Goal: Task Accomplishment & Management: Use online tool/utility

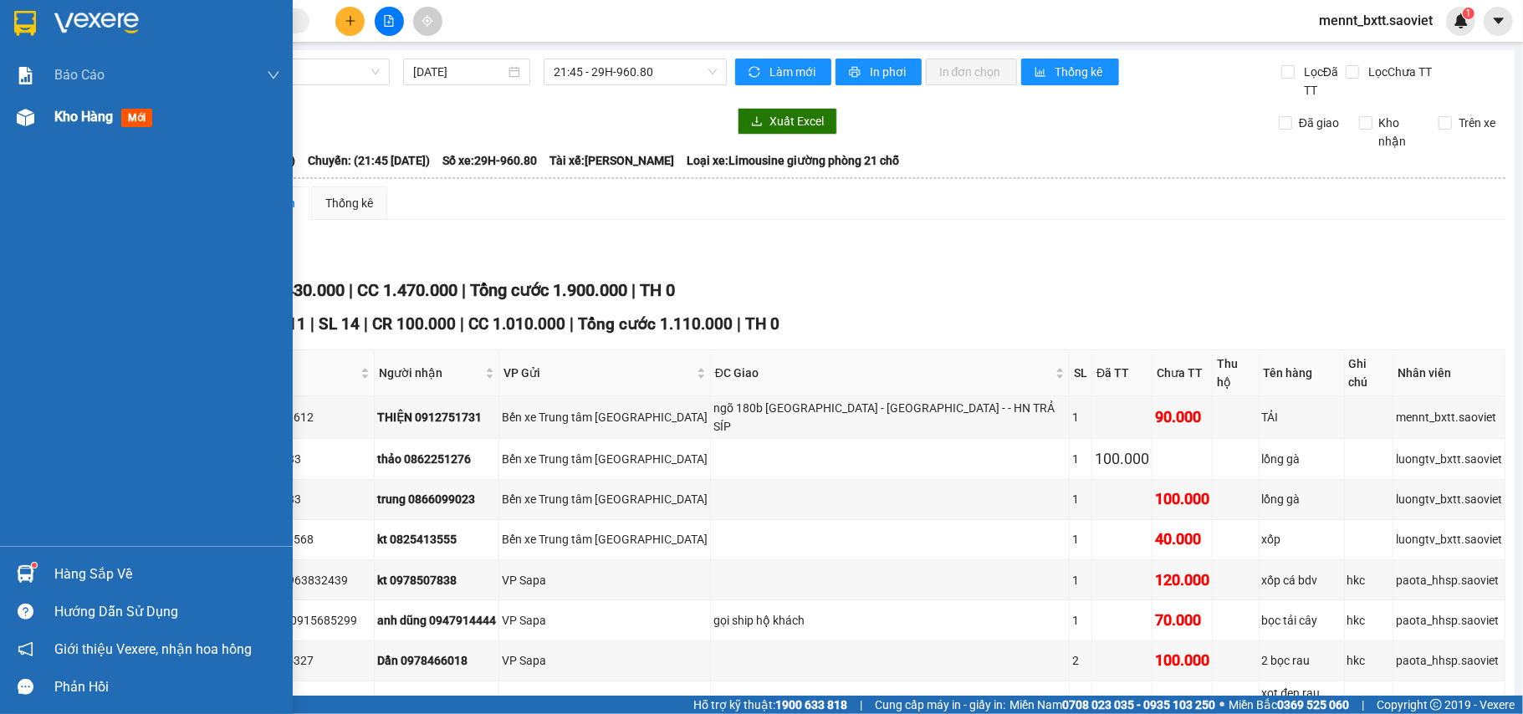
click at [60, 117] on span "Kho hàng" at bounding box center [83, 117] width 59 height 16
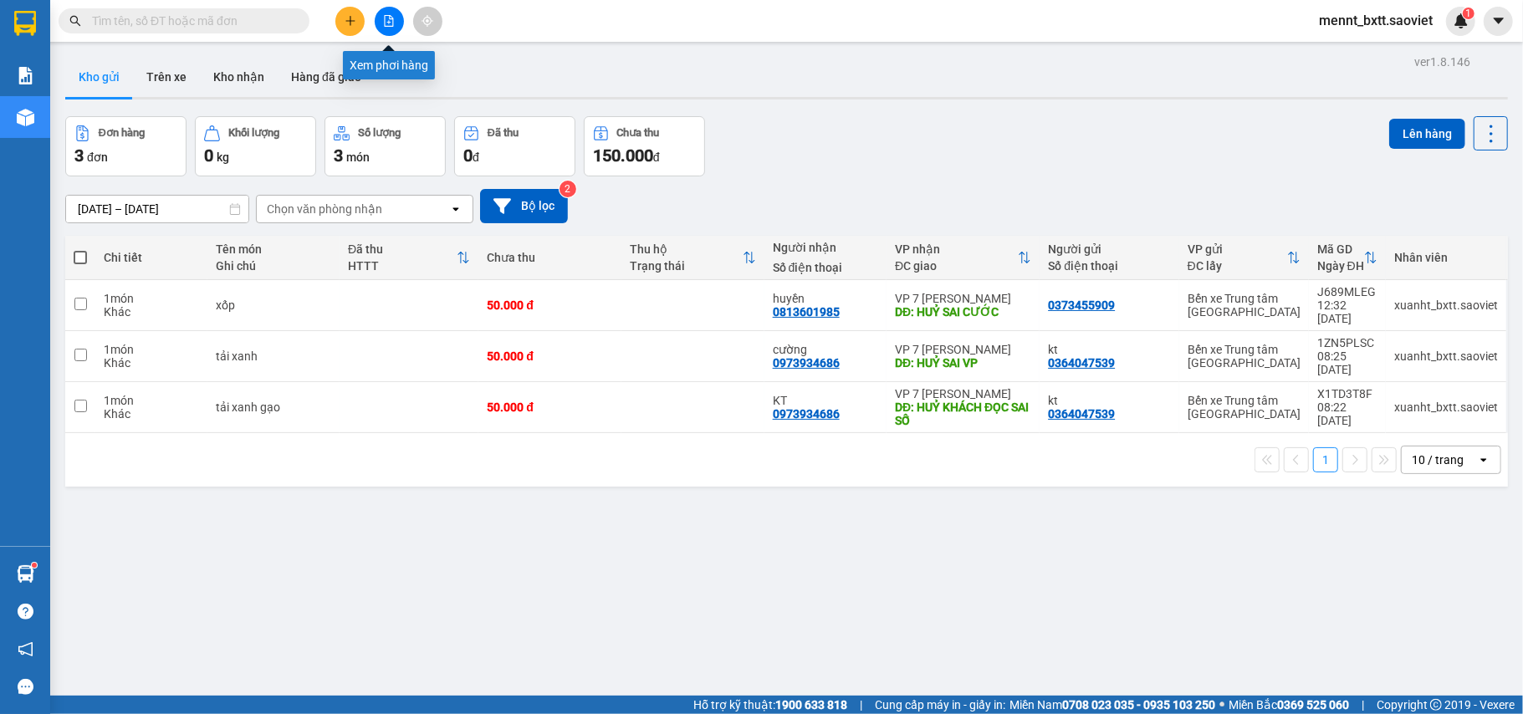
click at [386, 22] on icon "file-add" at bounding box center [389, 21] width 12 height 12
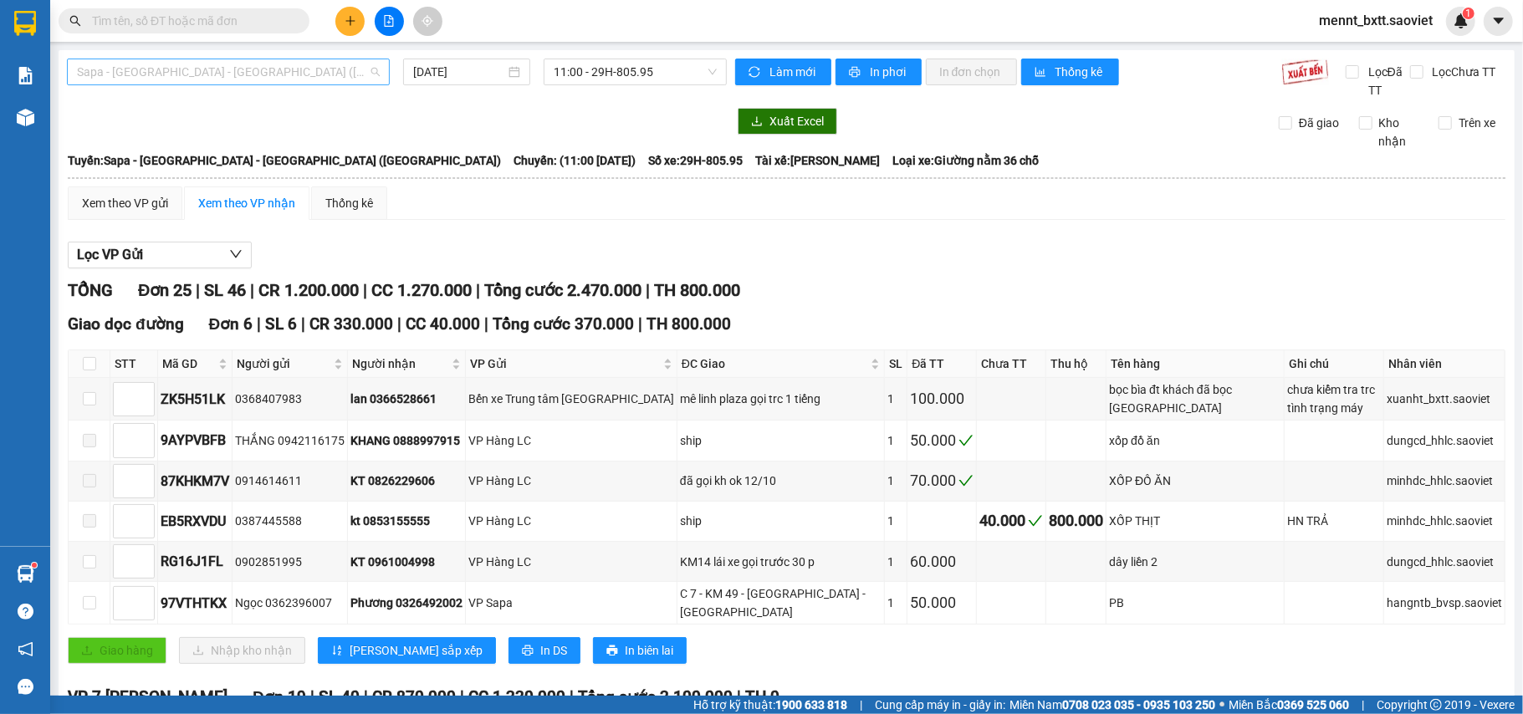
click at [295, 72] on span "Sapa - [GEOGRAPHIC_DATA] - [GEOGRAPHIC_DATA] ([GEOGRAPHIC_DATA])" at bounding box center [228, 71] width 303 height 25
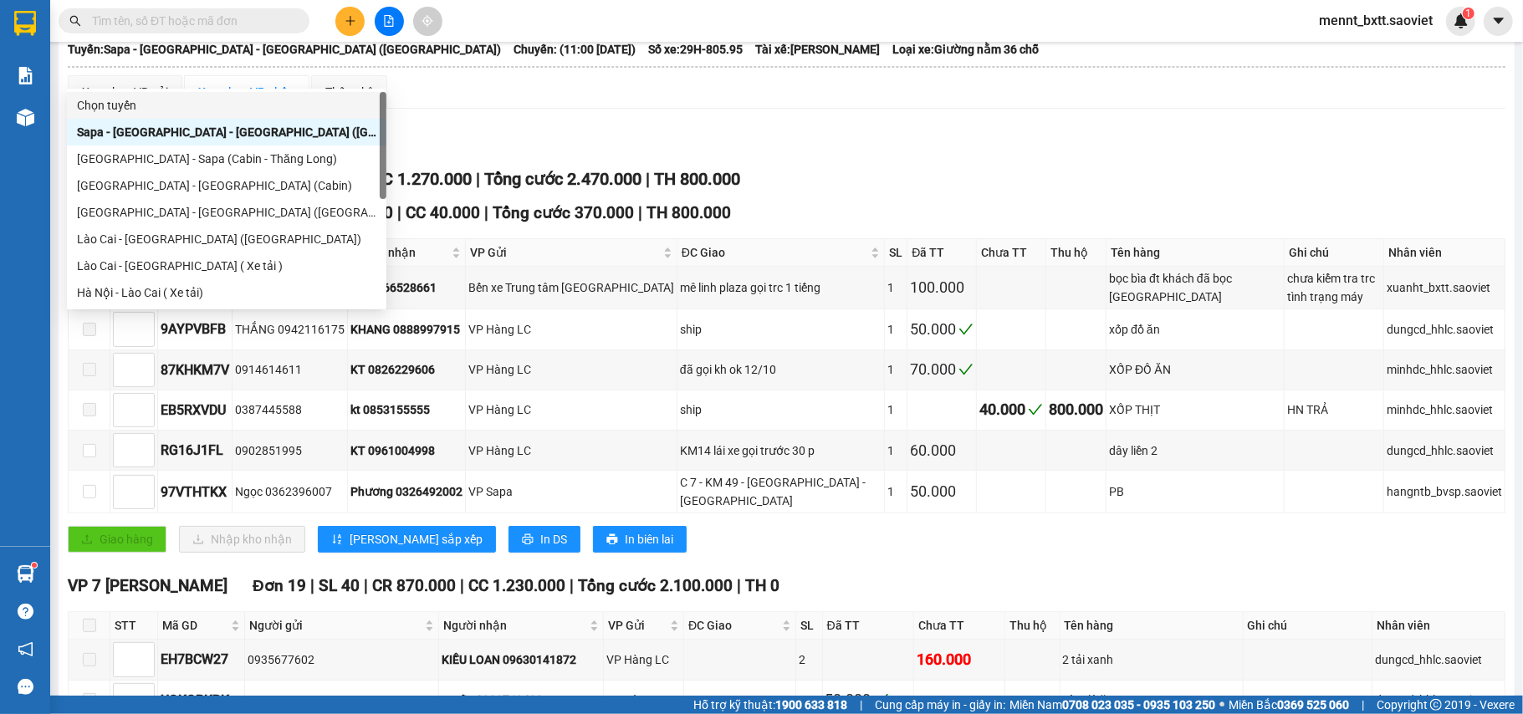
scroll to position [134, 0]
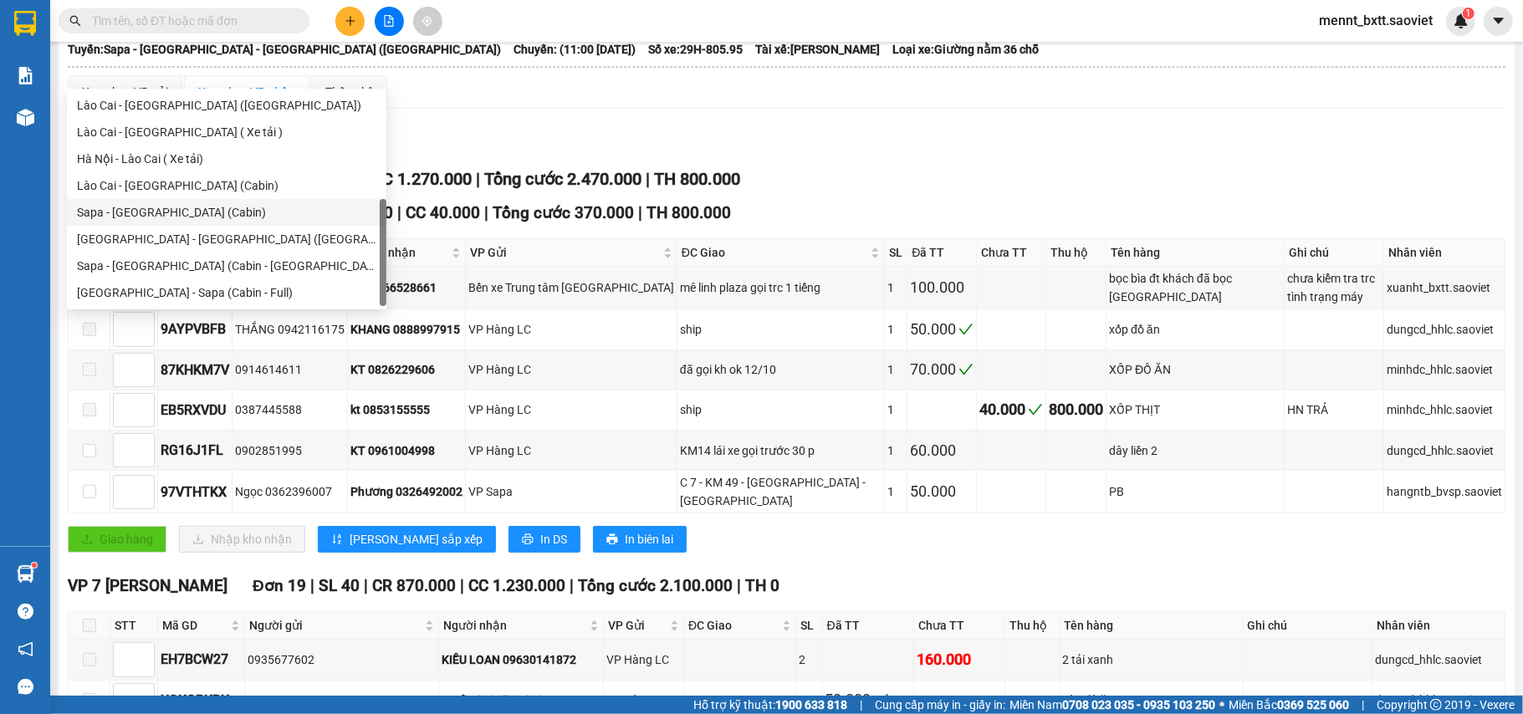
click at [209, 205] on div "Sapa - [GEOGRAPHIC_DATA] (Cabin)" at bounding box center [226, 212] width 299 height 18
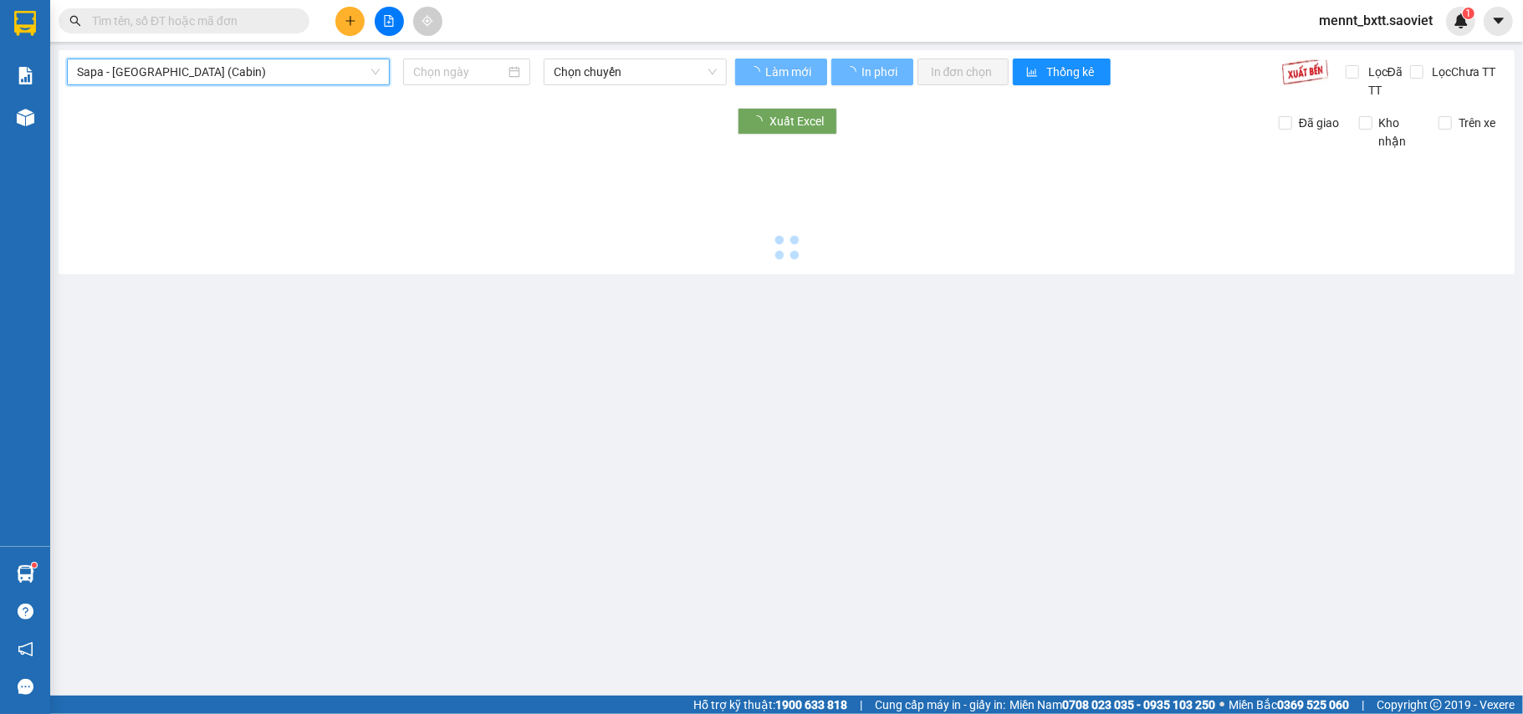
type input "[DATE]"
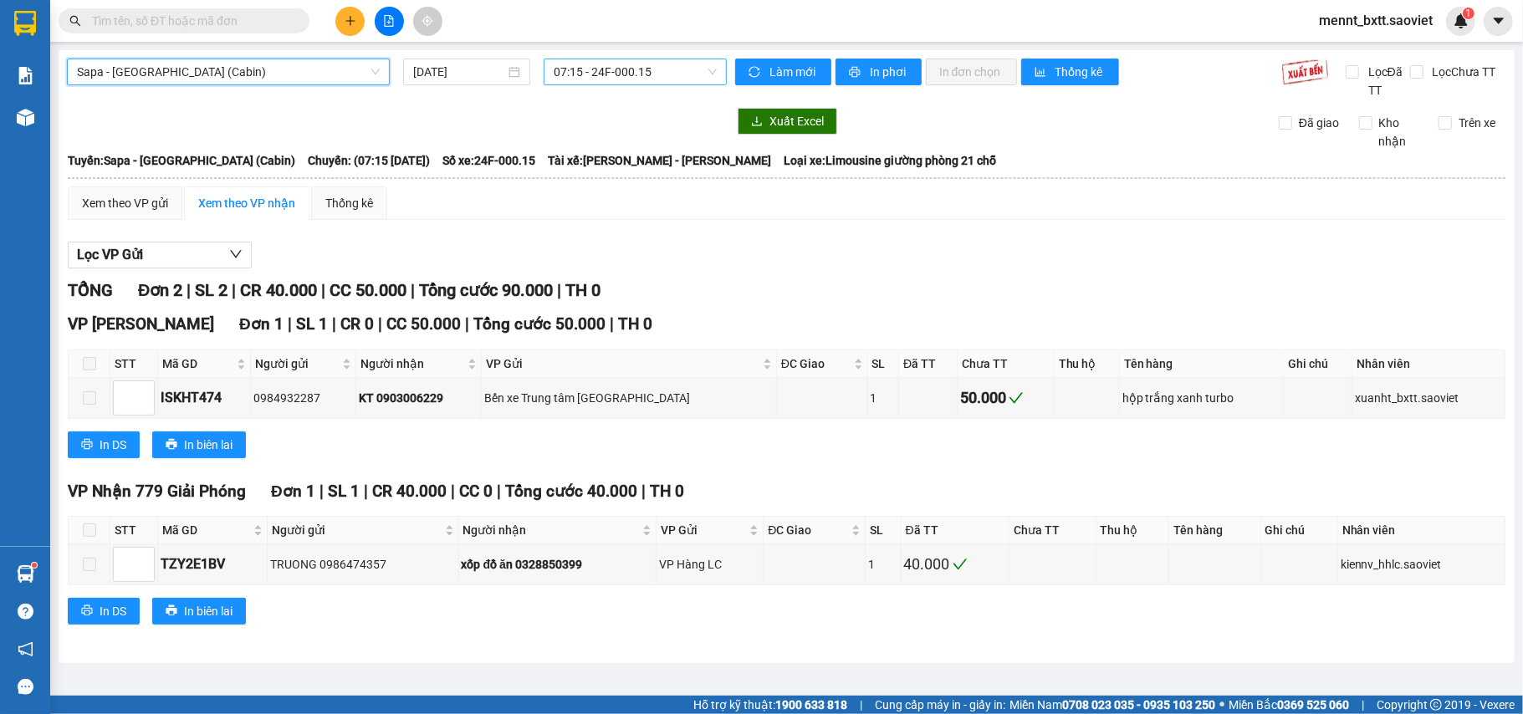
click at [564, 69] on span "07:15 - 24F-000.15" at bounding box center [635, 71] width 163 height 25
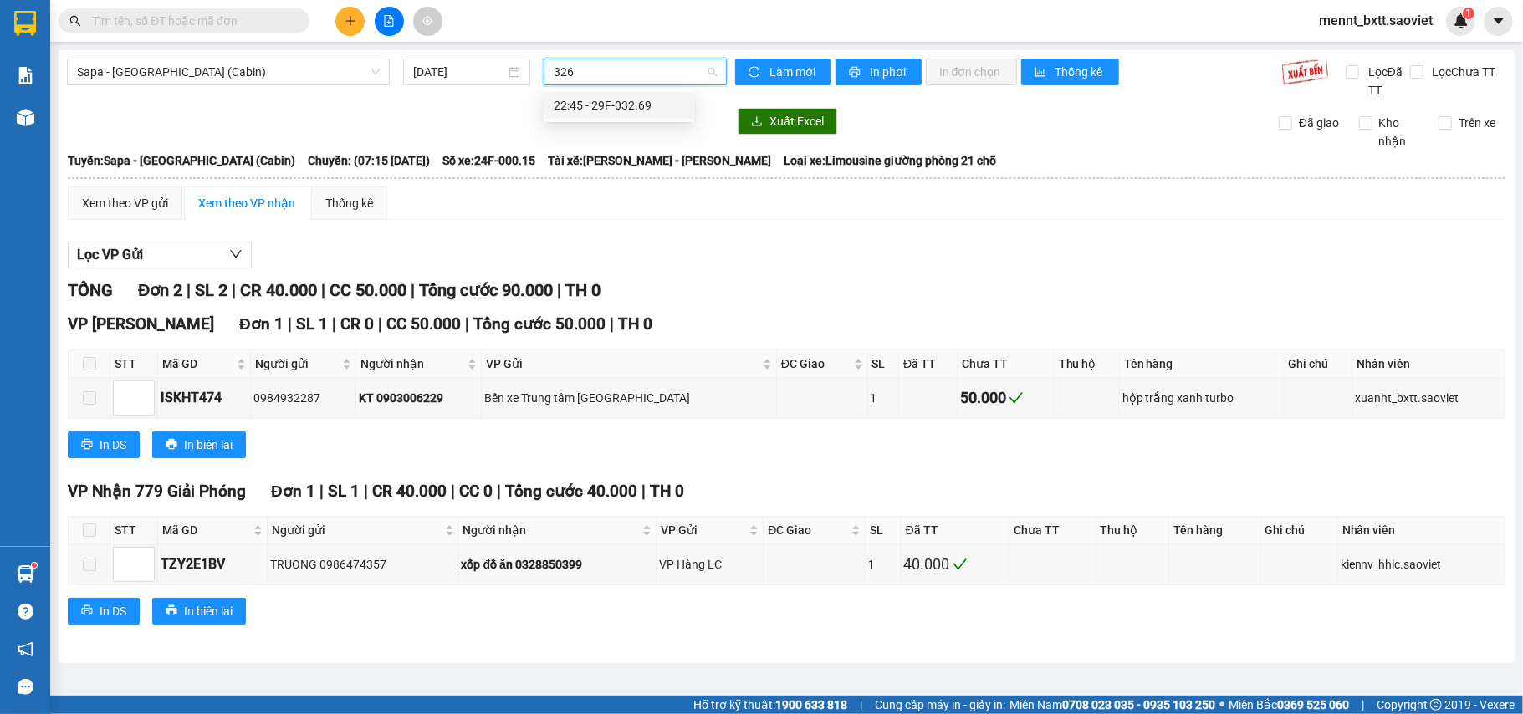
type input "3269"
click at [637, 109] on div "22:45 - 29F-032.69" at bounding box center [619, 105] width 130 height 18
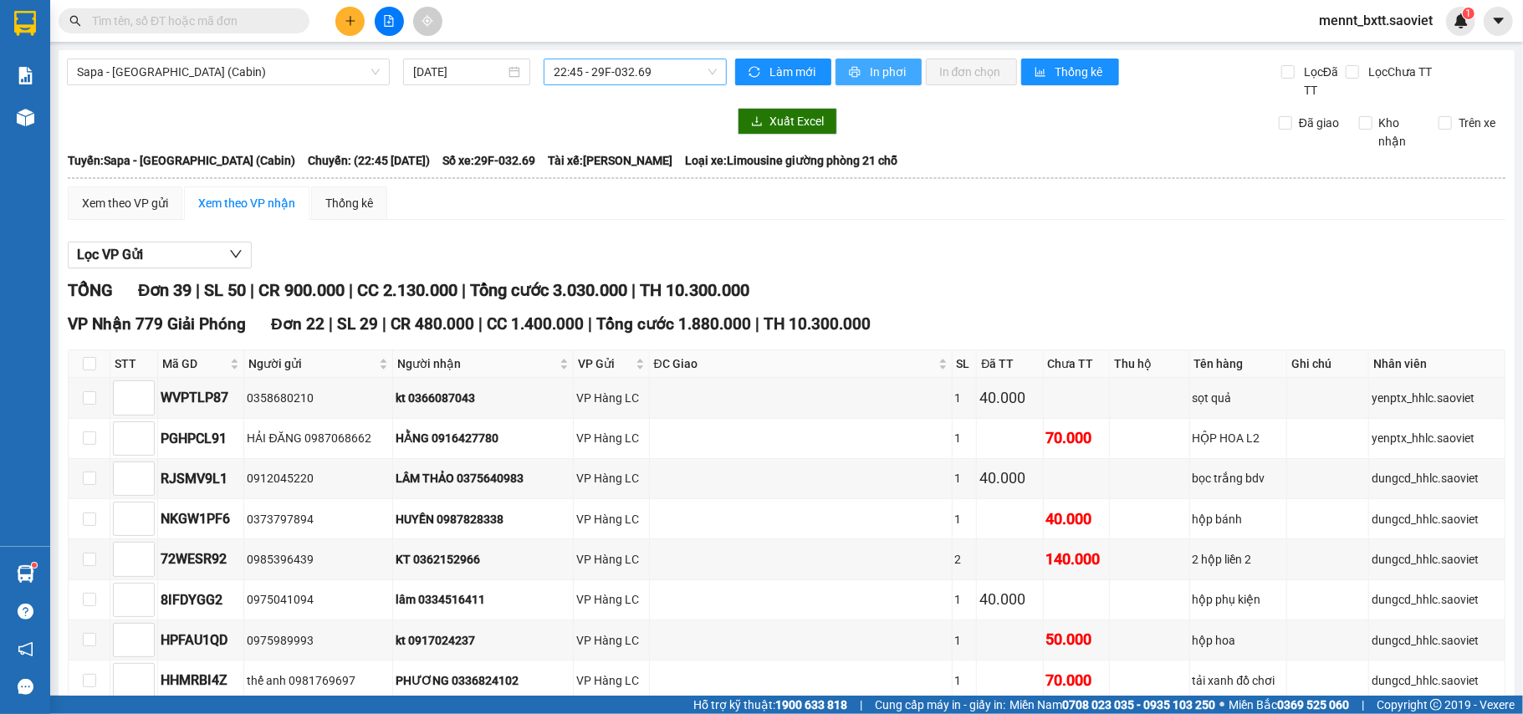
click at [871, 63] on span "In phơi" at bounding box center [889, 72] width 38 height 18
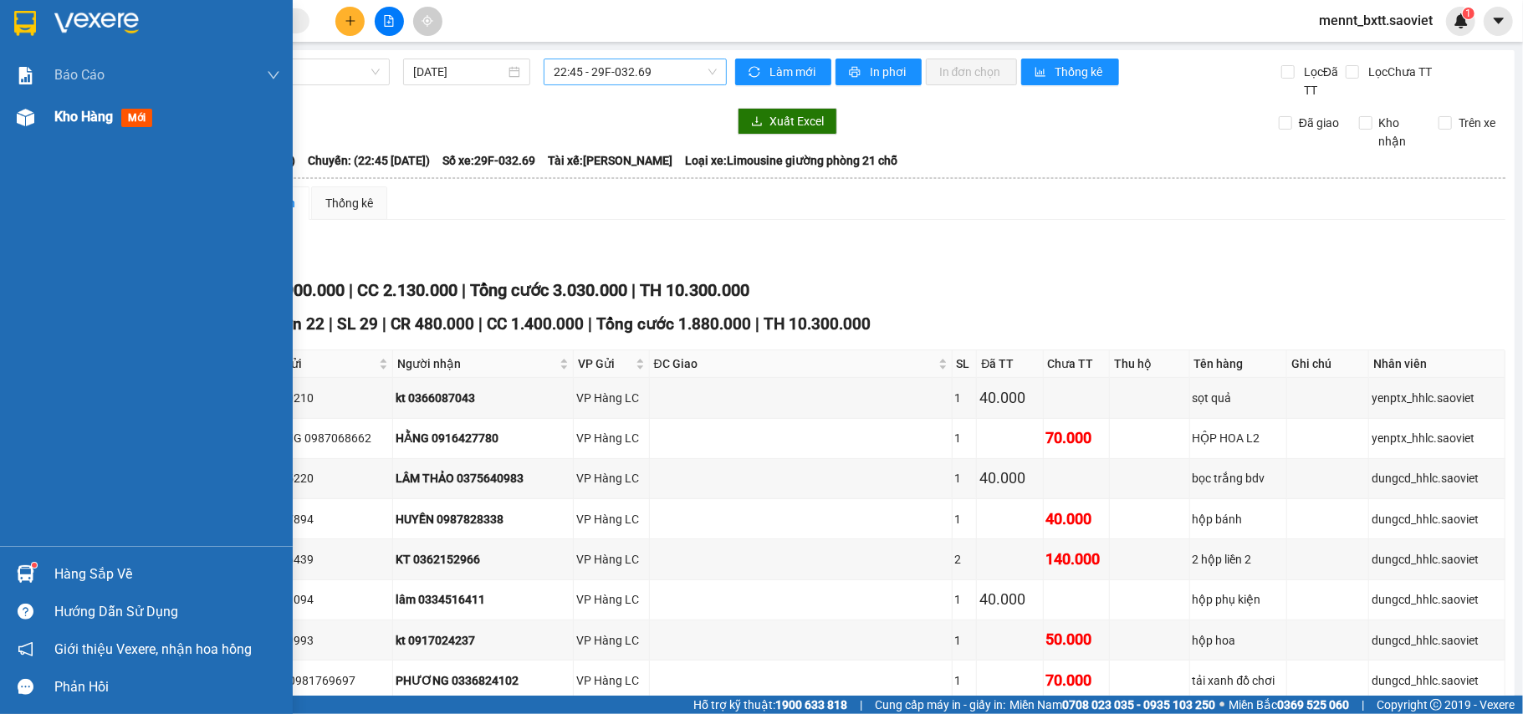
click at [61, 110] on span "Kho hàng" at bounding box center [83, 117] width 59 height 16
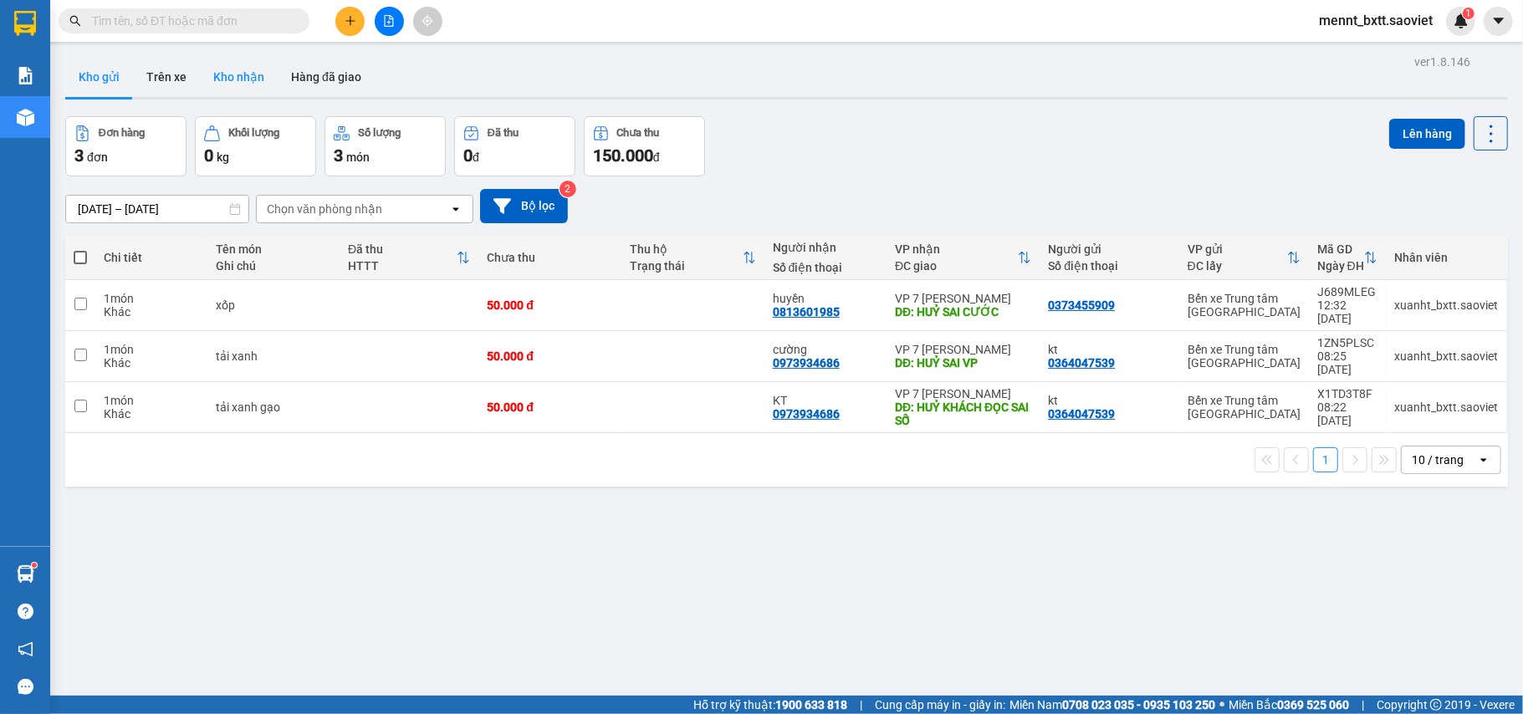
click at [238, 78] on button "Kho nhận" at bounding box center [239, 77] width 78 height 40
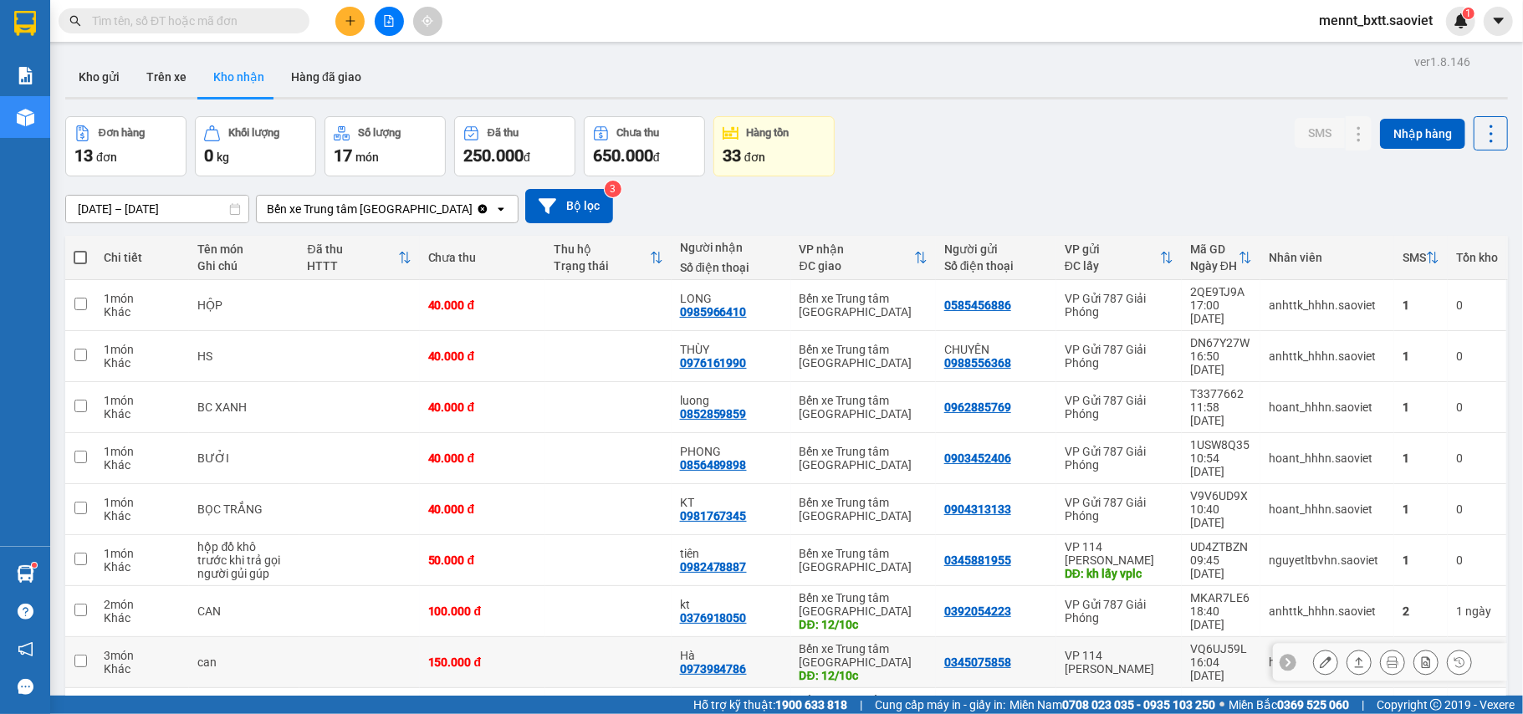
scroll to position [100, 0]
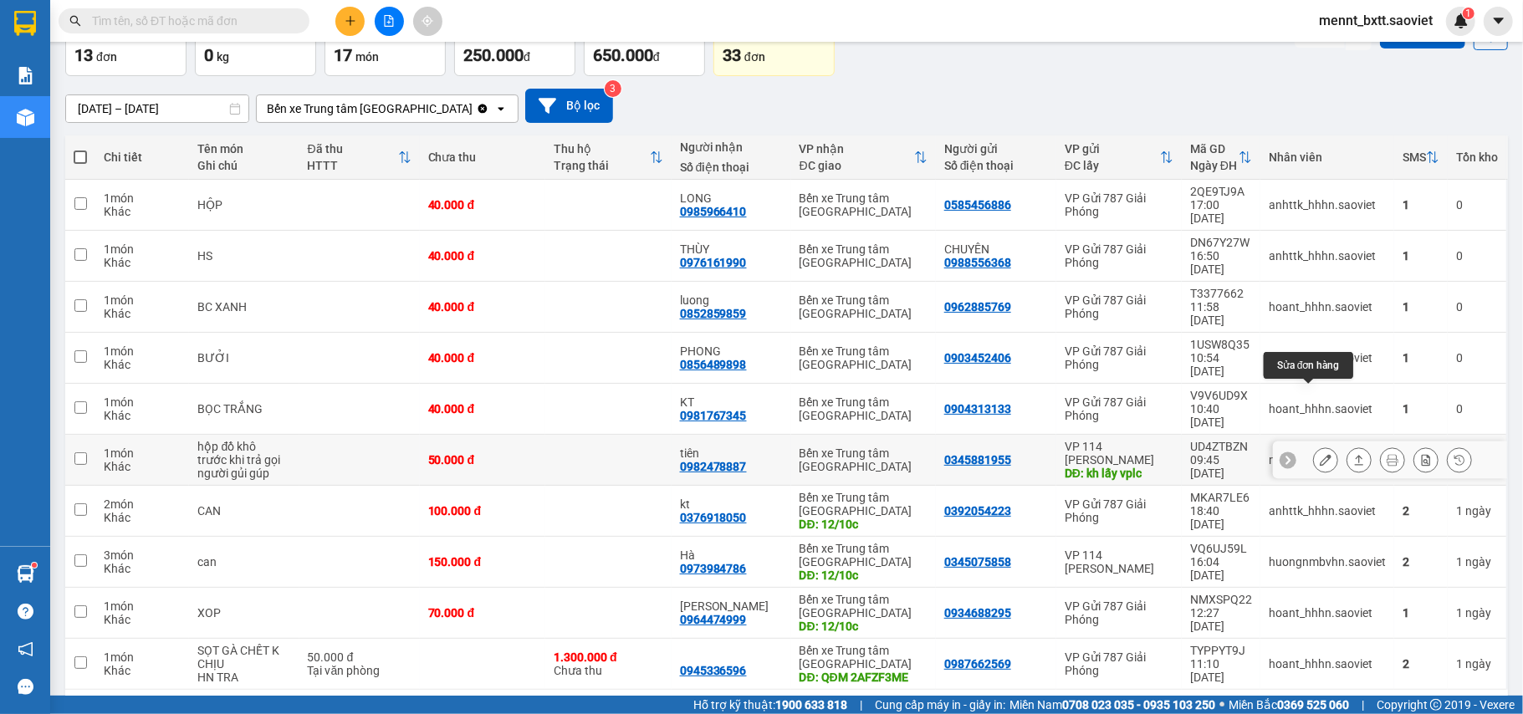
click at [1320, 454] on icon at bounding box center [1326, 460] width 12 height 12
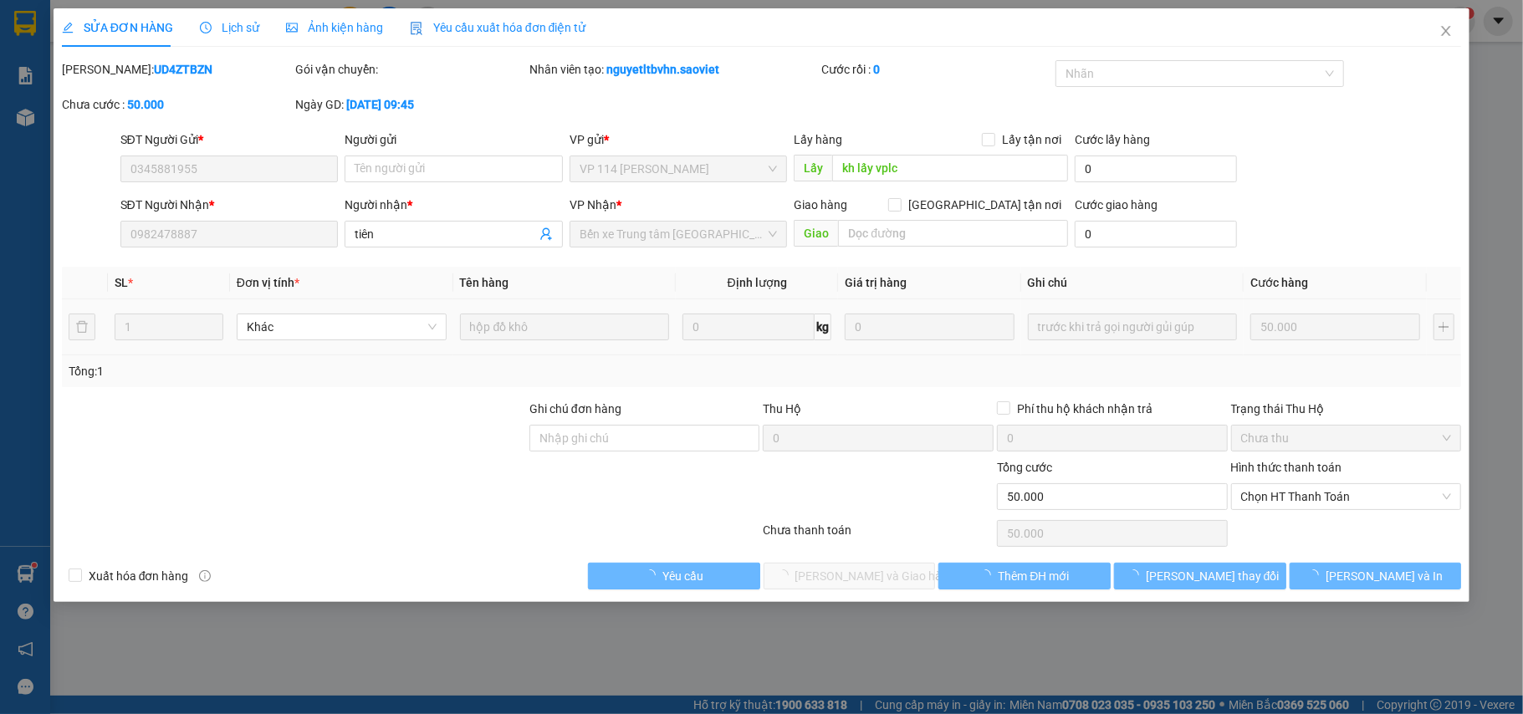
type input "0345881955"
type input "kh lấy vplc"
type input "0982478887"
type input "tiên"
type input "0"
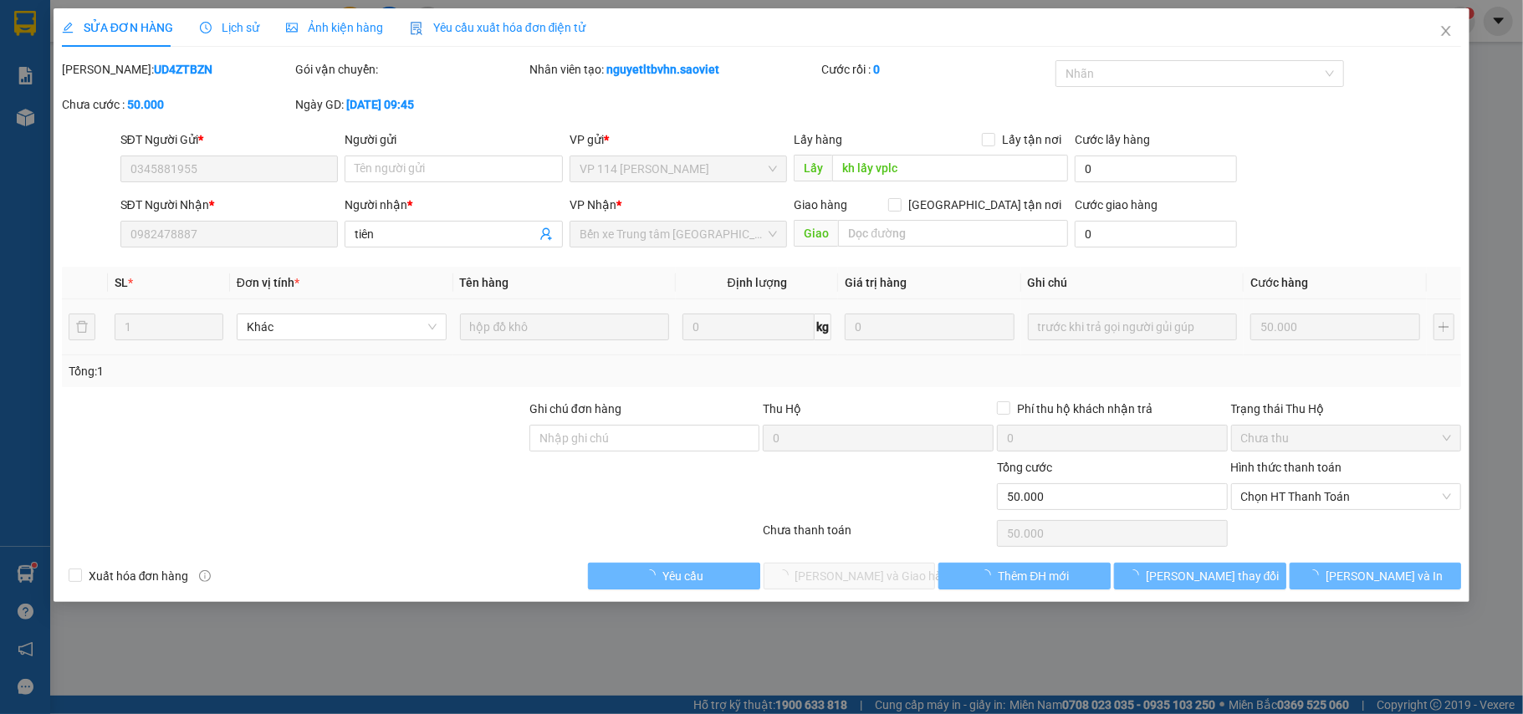
type input "50.000"
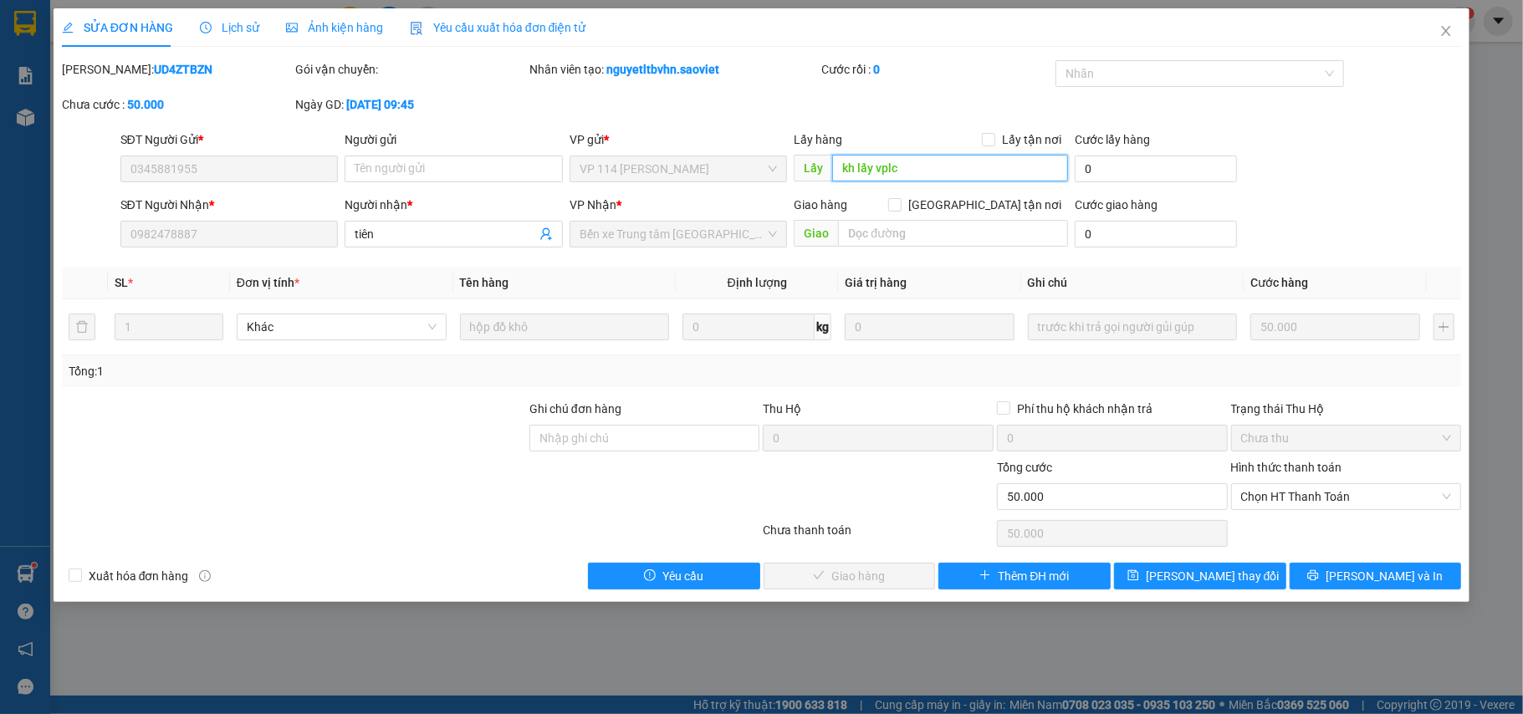
click at [932, 161] on input "kh lấy vplc" at bounding box center [950, 168] width 236 height 27
type input "kh lấy vplc gửi xe 0595"
click at [1221, 580] on span "[PERSON_NAME] thay đổi" at bounding box center [1213, 576] width 134 height 18
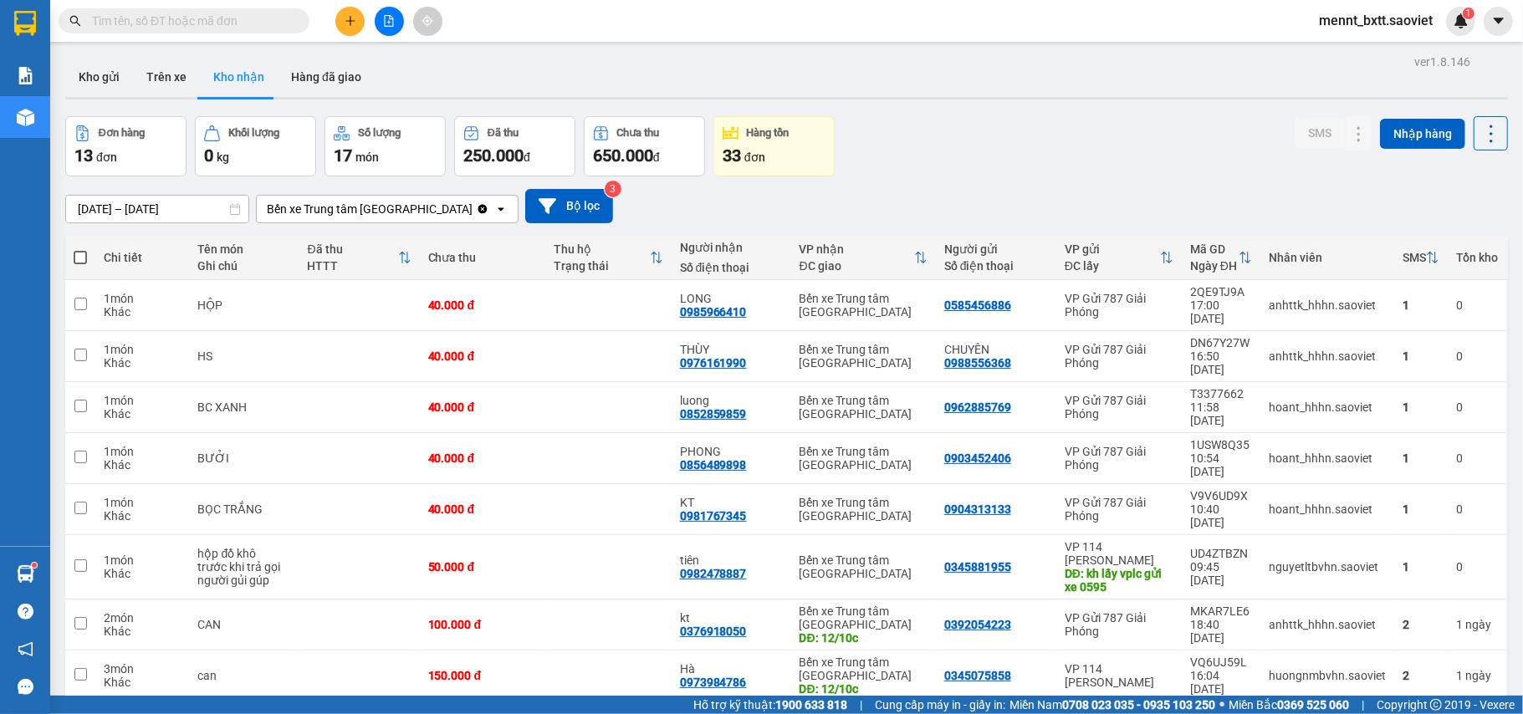
click at [165, 206] on input "[DATE] – [DATE]" at bounding box center [157, 209] width 182 height 27
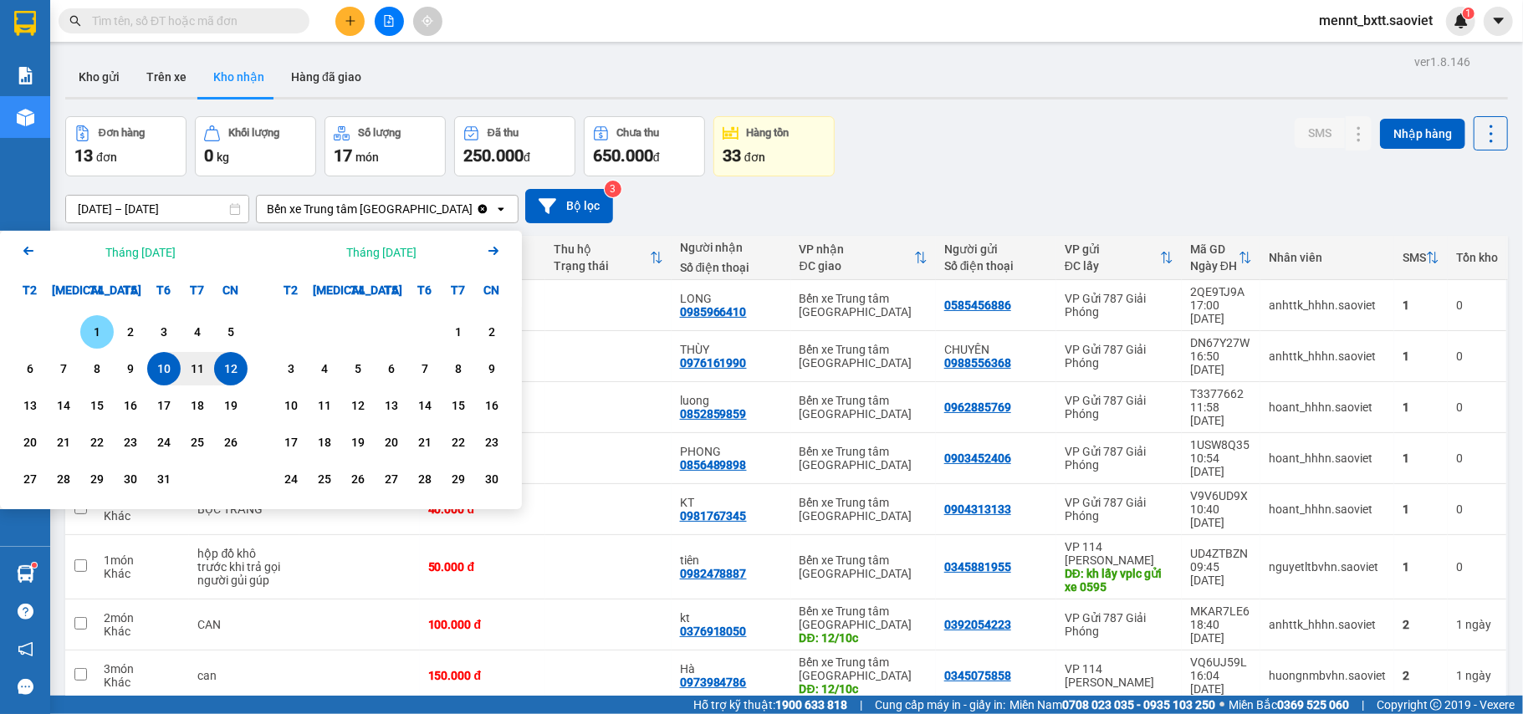
click at [98, 328] on div "1" at bounding box center [96, 332] width 23 height 20
click at [234, 363] on div "12" at bounding box center [230, 369] width 23 height 20
type input "[DATE] – [DATE]"
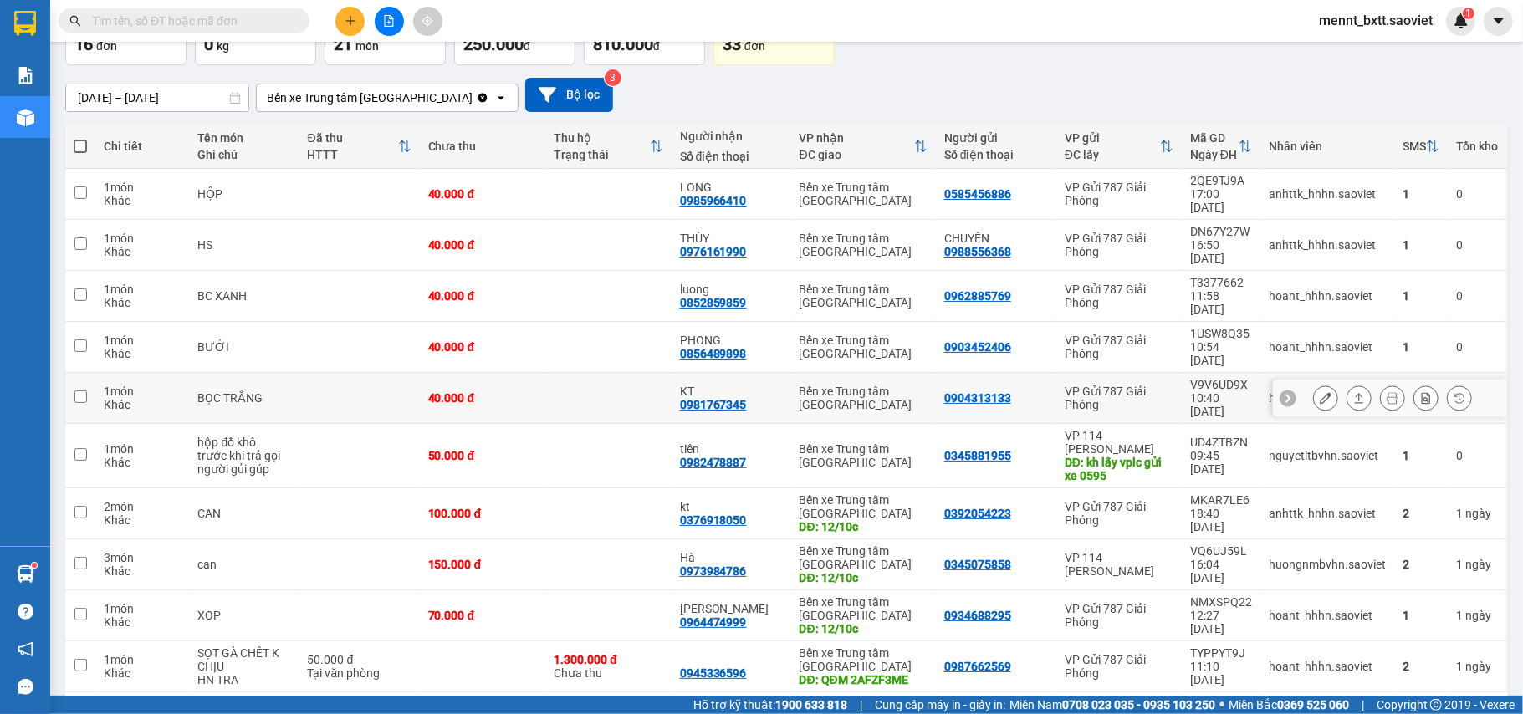
scroll to position [114, 0]
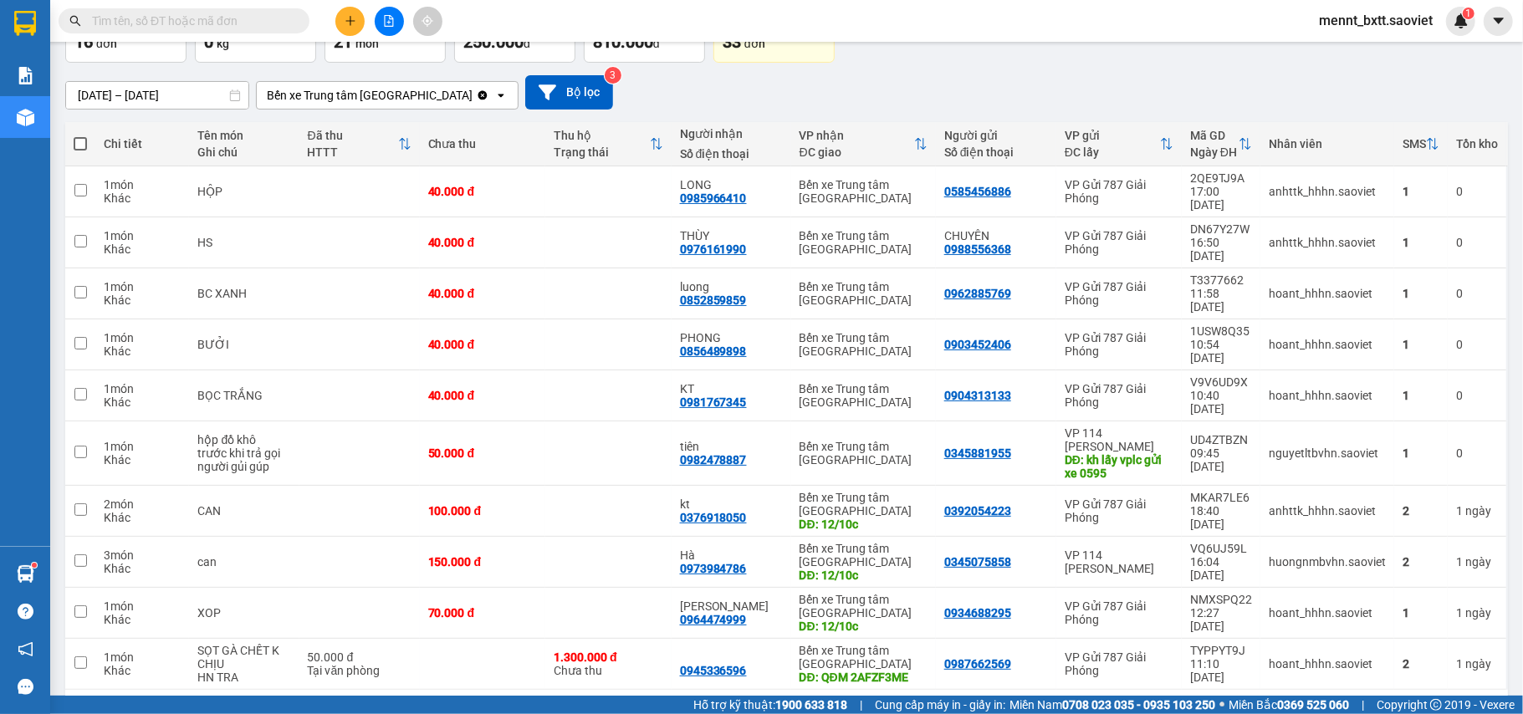
click at [1313, 704] on button "2" at bounding box center [1325, 716] width 25 height 25
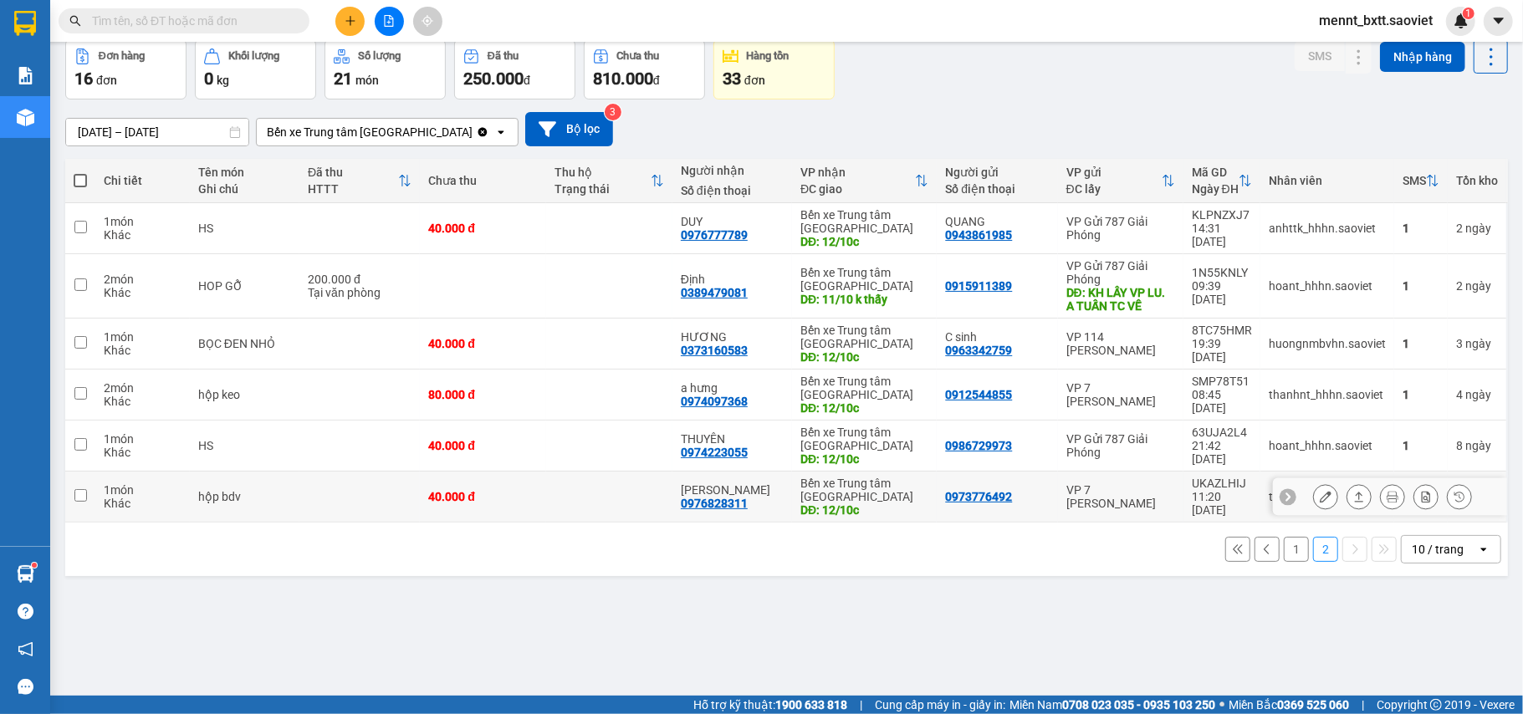
scroll to position [0, 0]
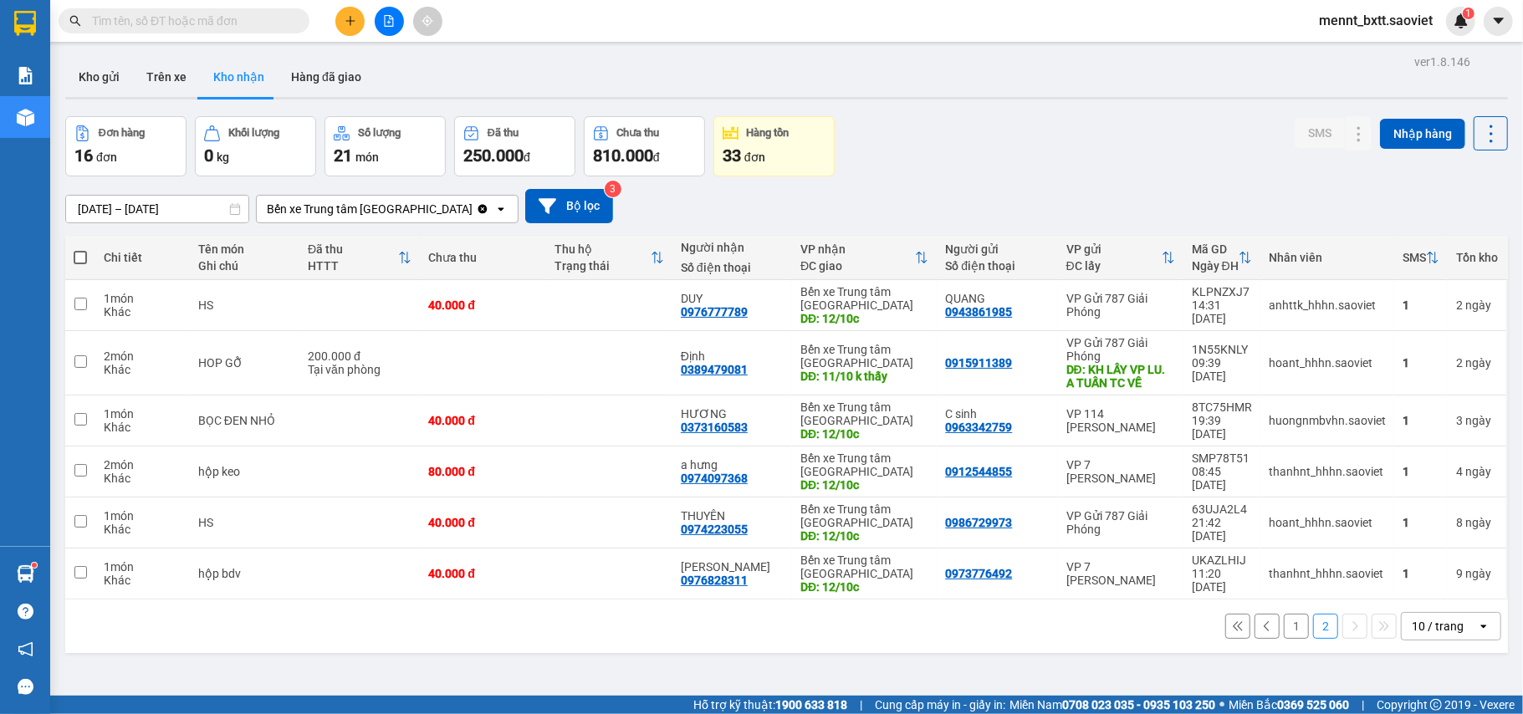
click at [122, 208] on input "[DATE] – [DATE]" at bounding box center [157, 209] width 182 height 27
click at [920, 156] on div "Đơn hàng 16 đơn Khối lượng 0 kg Số lượng 21 món Đã thu 250.000 đ Chưa thu 810.0…" at bounding box center [786, 146] width 1443 height 60
click at [1284, 627] on button "1" at bounding box center [1296, 626] width 25 height 25
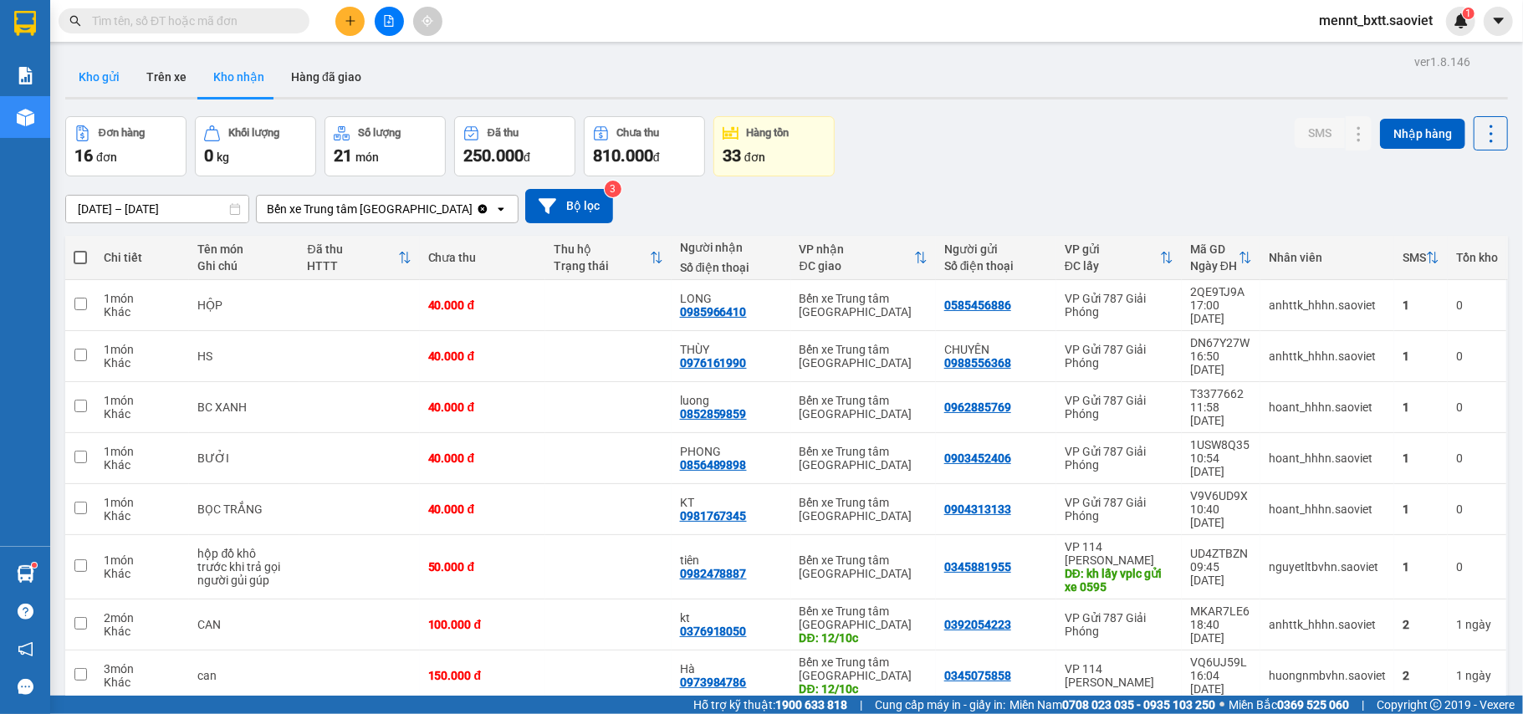
click at [100, 75] on button "Kho gửi" at bounding box center [99, 77] width 68 height 40
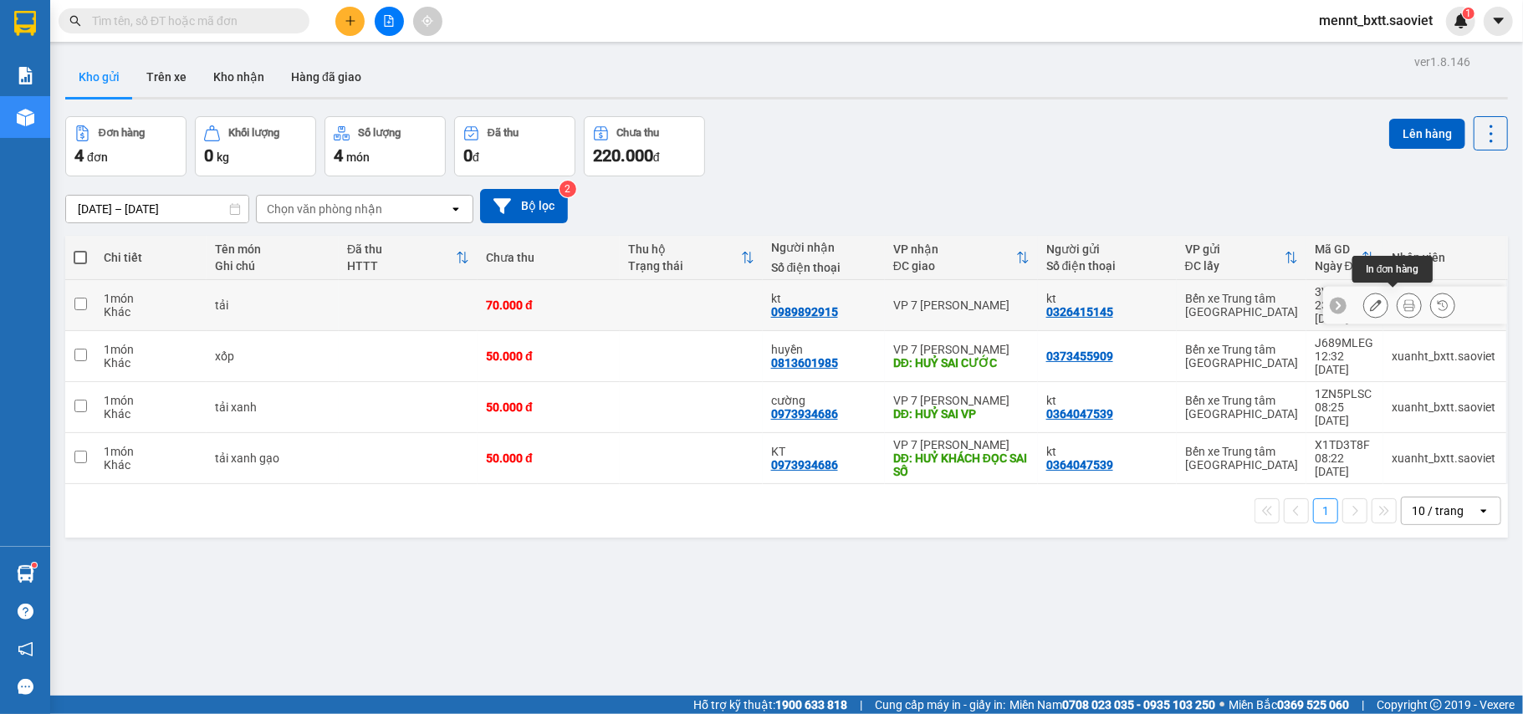
click at [1400, 298] on button at bounding box center [1409, 305] width 23 height 29
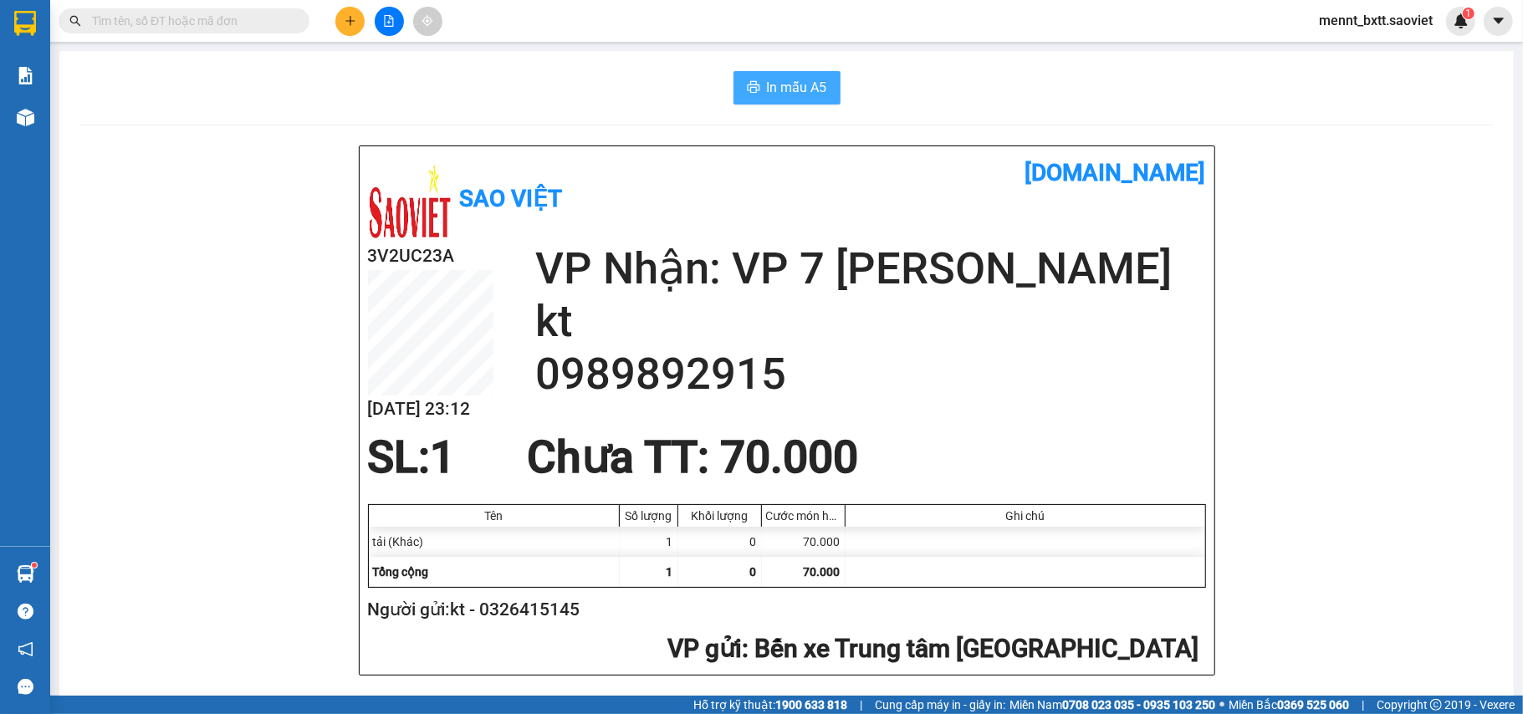
click at [785, 92] on span "In mẫu A5" at bounding box center [797, 87] width 60 height 21
click at [393, 21] on icon "file-add" at bounding box center [389, 21] width 12 height 12
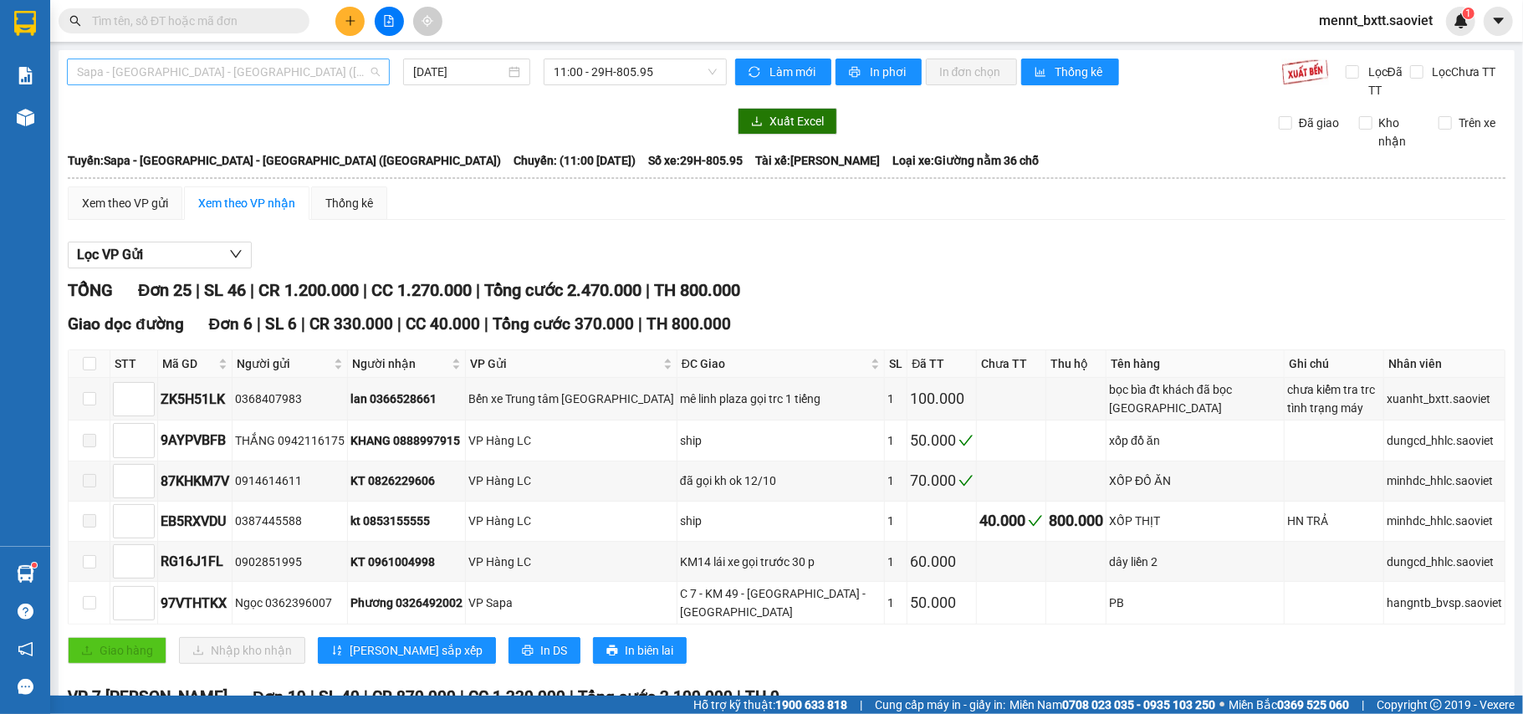
click at [292, 65] on span "Sapa - [GEOGRAPHIC_DATA] - [GEOGRAPHIC_DATA] ([GEOGRAPHIC_DATA])" at bounding box center [228, 71] width 303 height 25
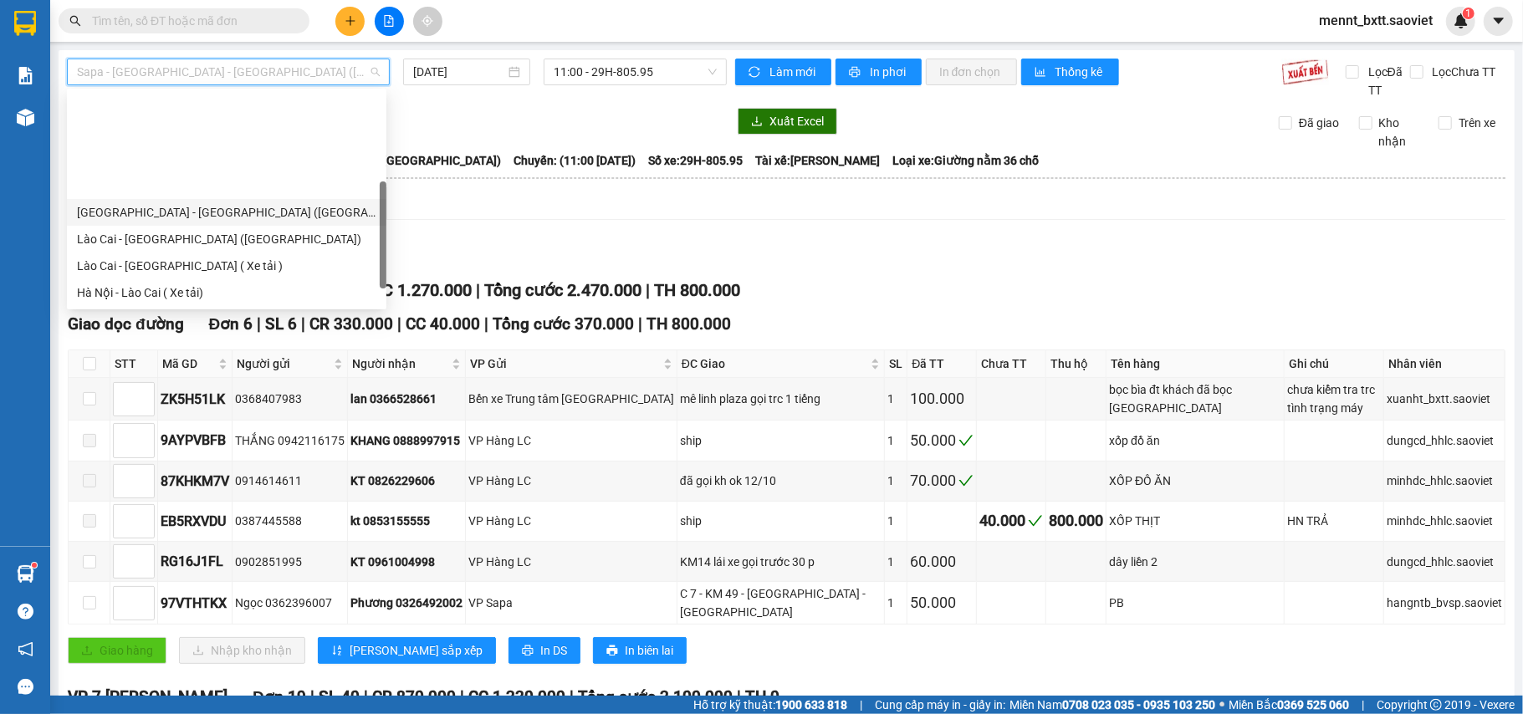
scroll to position [134, 0]
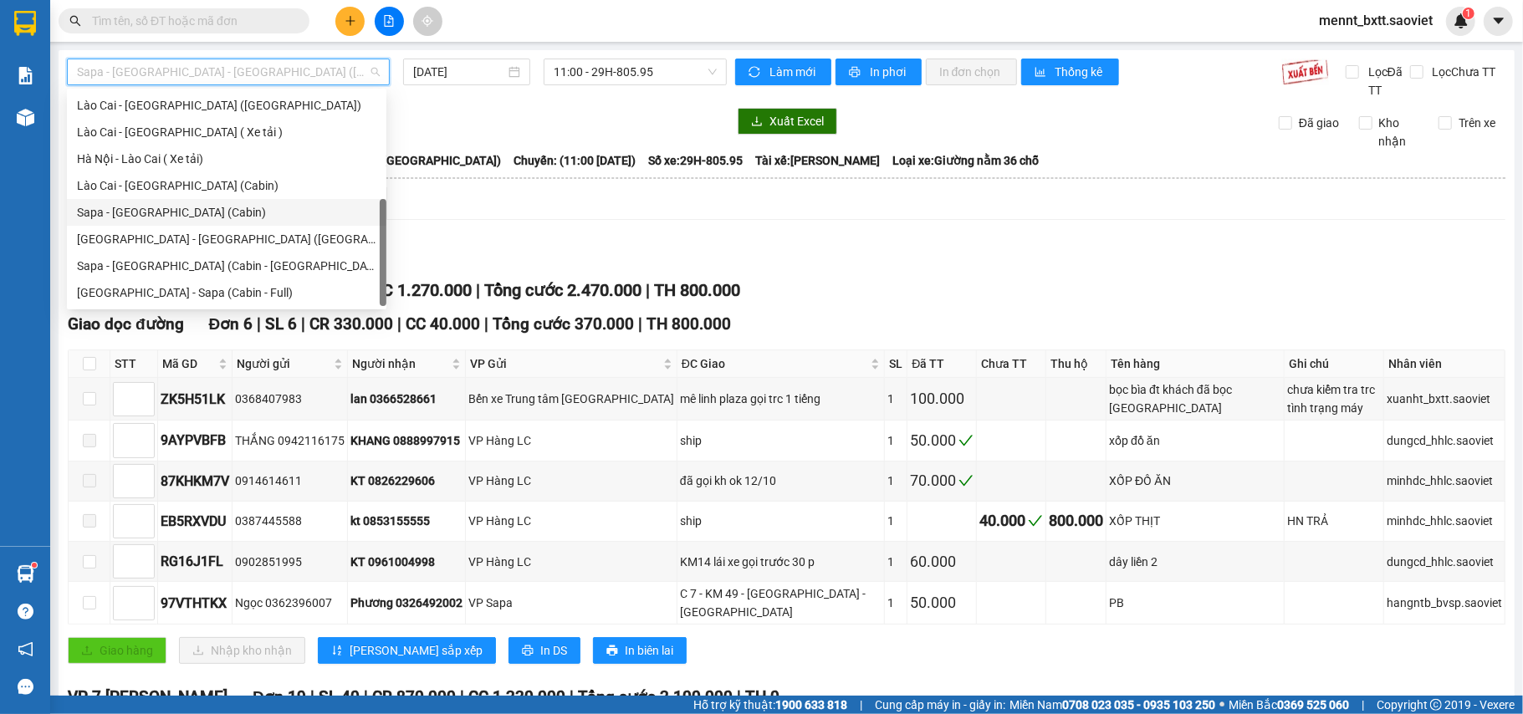
click at [218, 209] on div "Sapa - [GEOGRAPHIC_DATA] (Cabin)" at bounding box center [226, 212] width 299 height 18
type input "[DATE]"
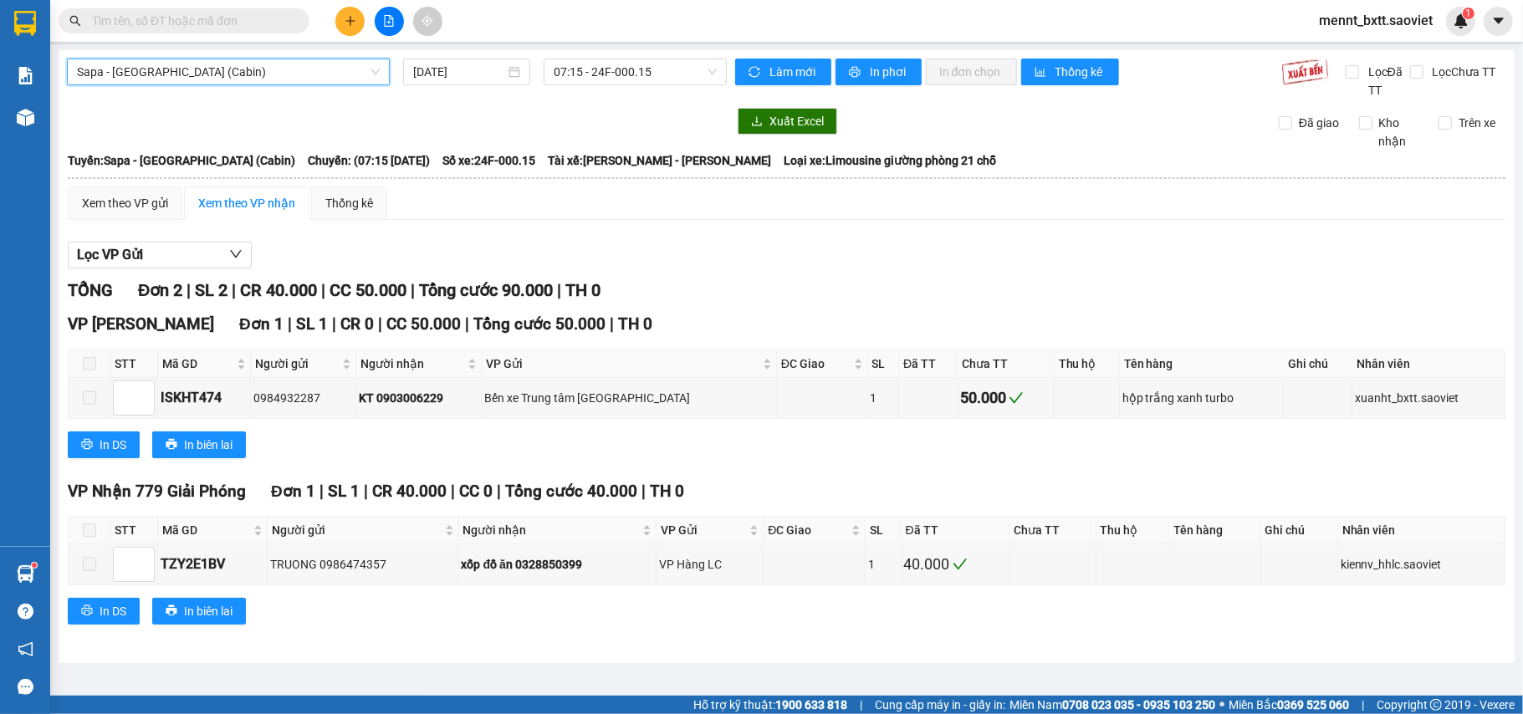
click at [292, 67] on span "Sapa - [GEOGRAPHIC_DATA] (Cabin)" at bounding box center [228, 71] width 303 height 25
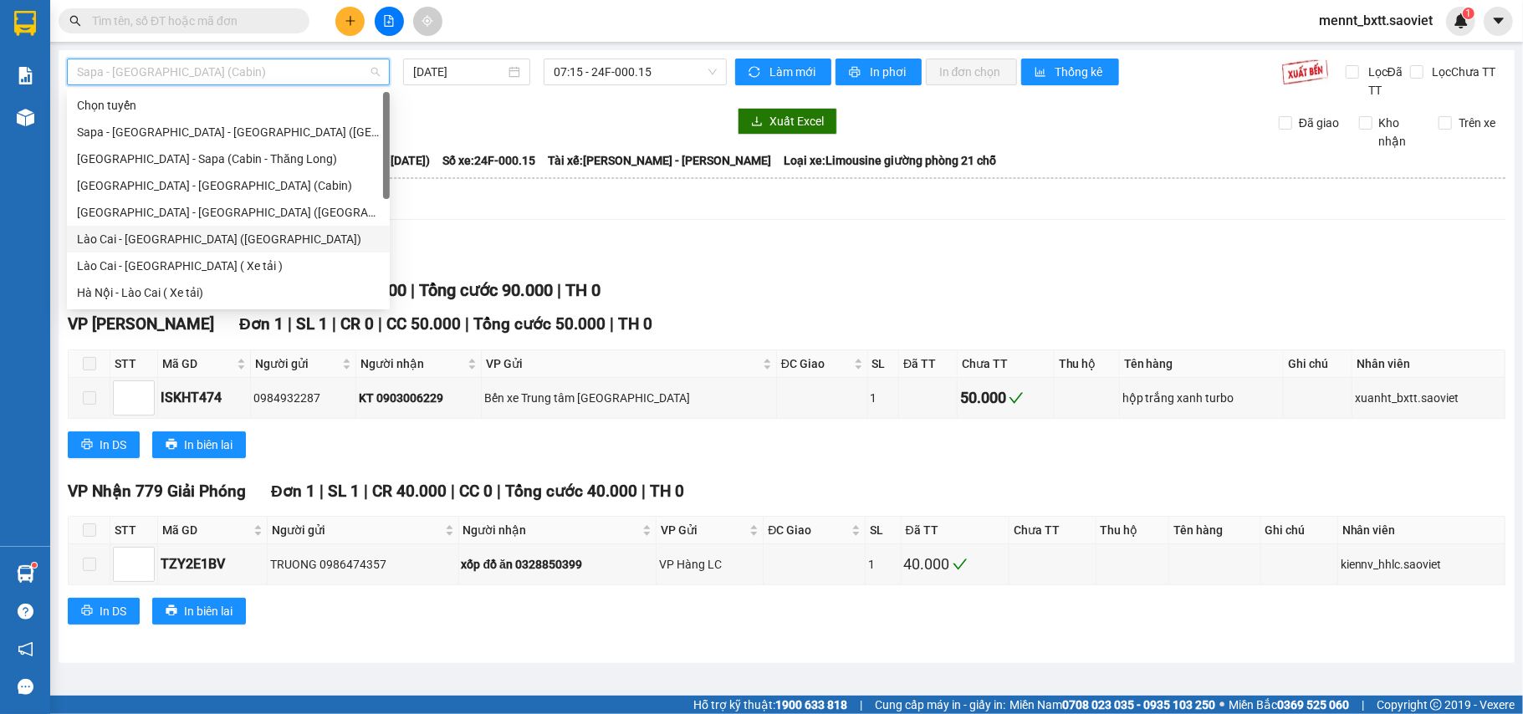
click at [215, 238] on div "Lào Cai - [GEOGRAPHIC_DATA] ([GEOGRAPHIC_DATA])" at bounding box center [228, 239] width 303 height 18
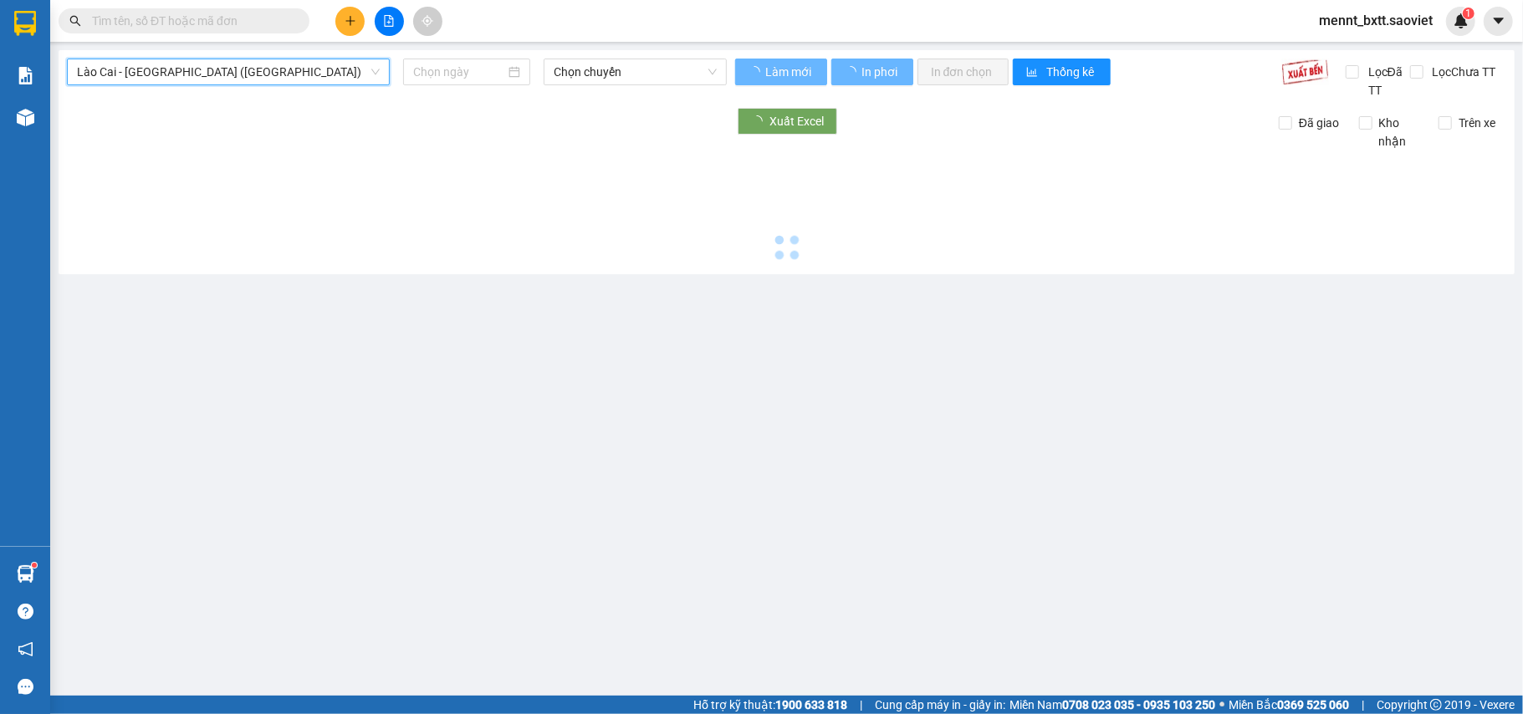
type input "[DATE]"
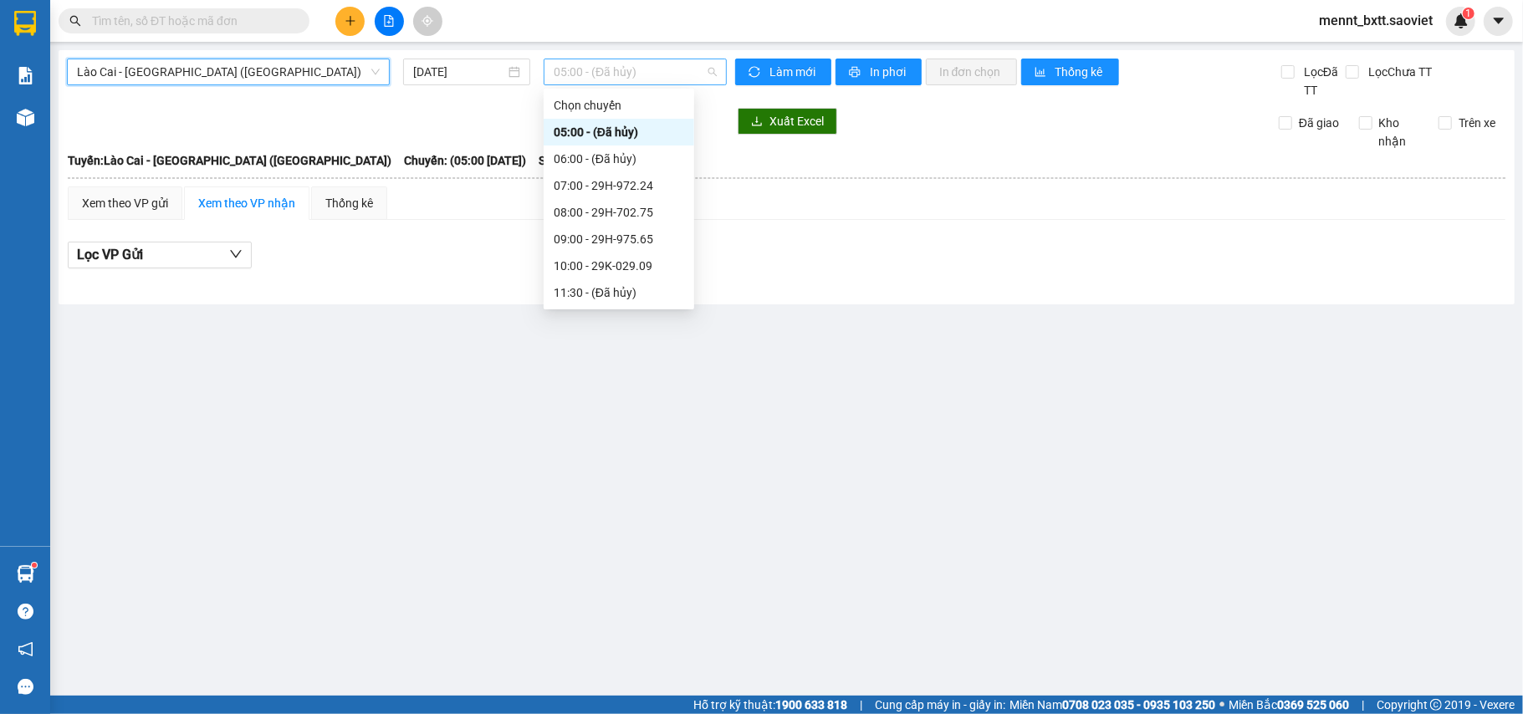
click at [565, 68] on span "05:00 - (Đã hủy)" at bounding box center [635, 71] width 163 height 25
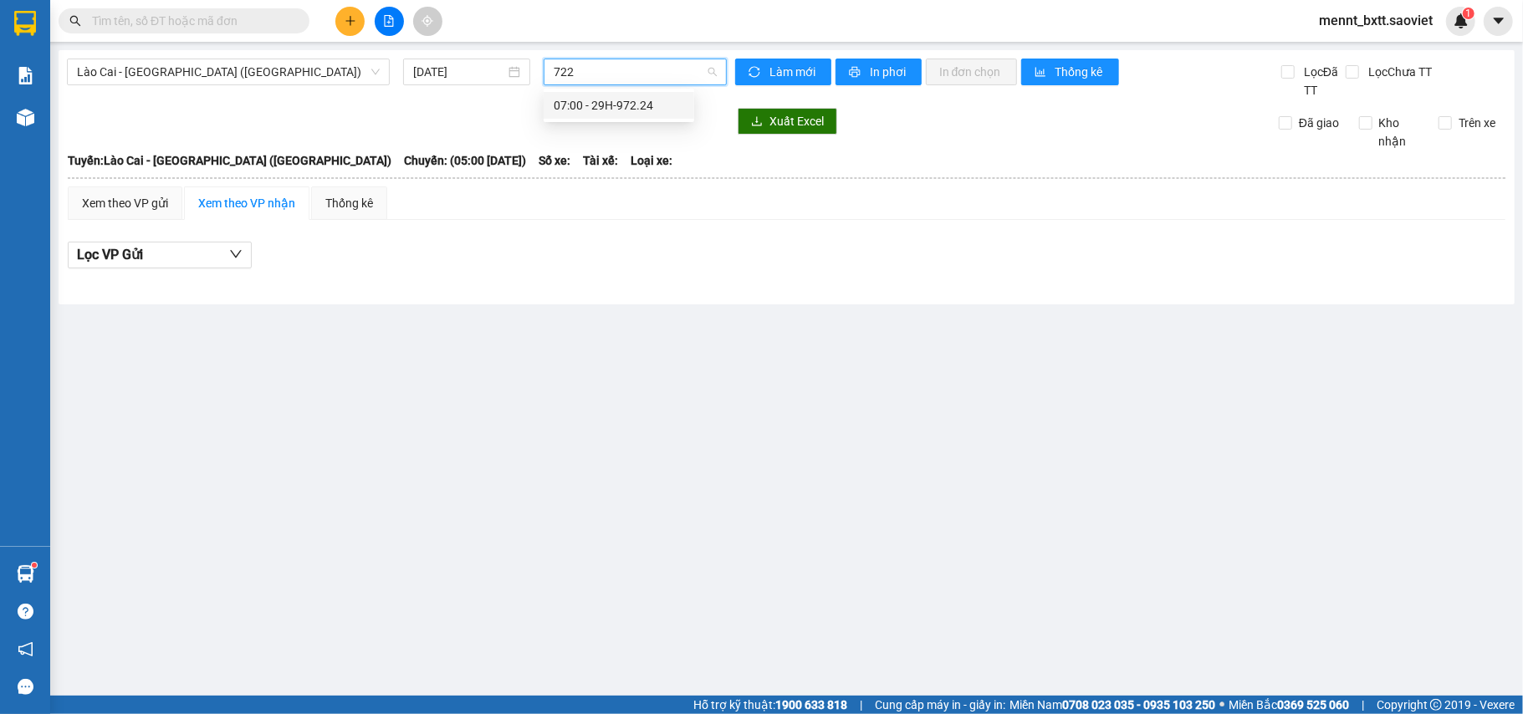
type input "7224"
click at [296, 77] on span "Lào Cai - [GEOGRAPHIC_DATA] ([GEOGRAPHIC_DATA])" at bounding box center [228, 71] width 303 height 25
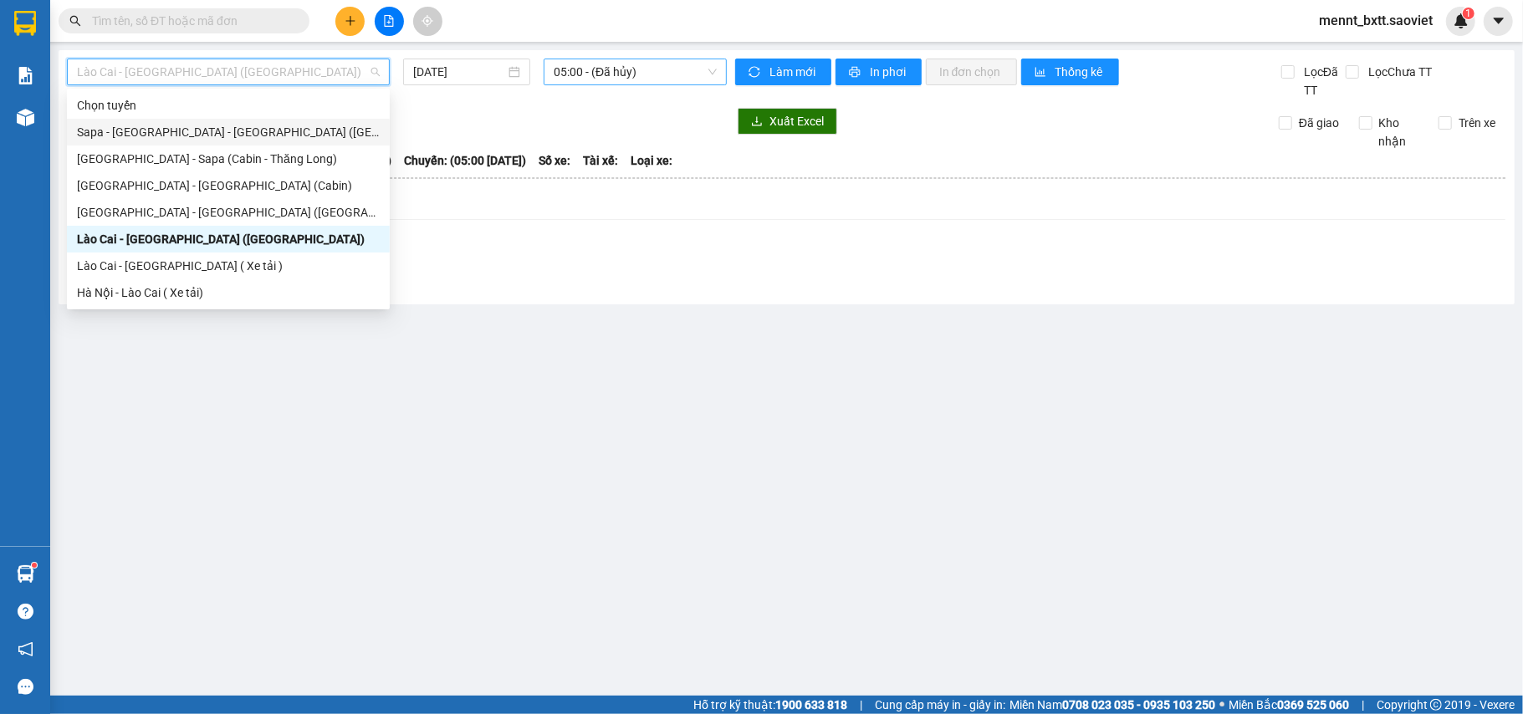
click at [238, 134] on div "Sapa - [GEOGRAPHIC_DATA] - [GEOGRAPHIC_DATA] ([GEOGRAPHIC_DATA])" at bounding box center [228, 132] width 303 height 18
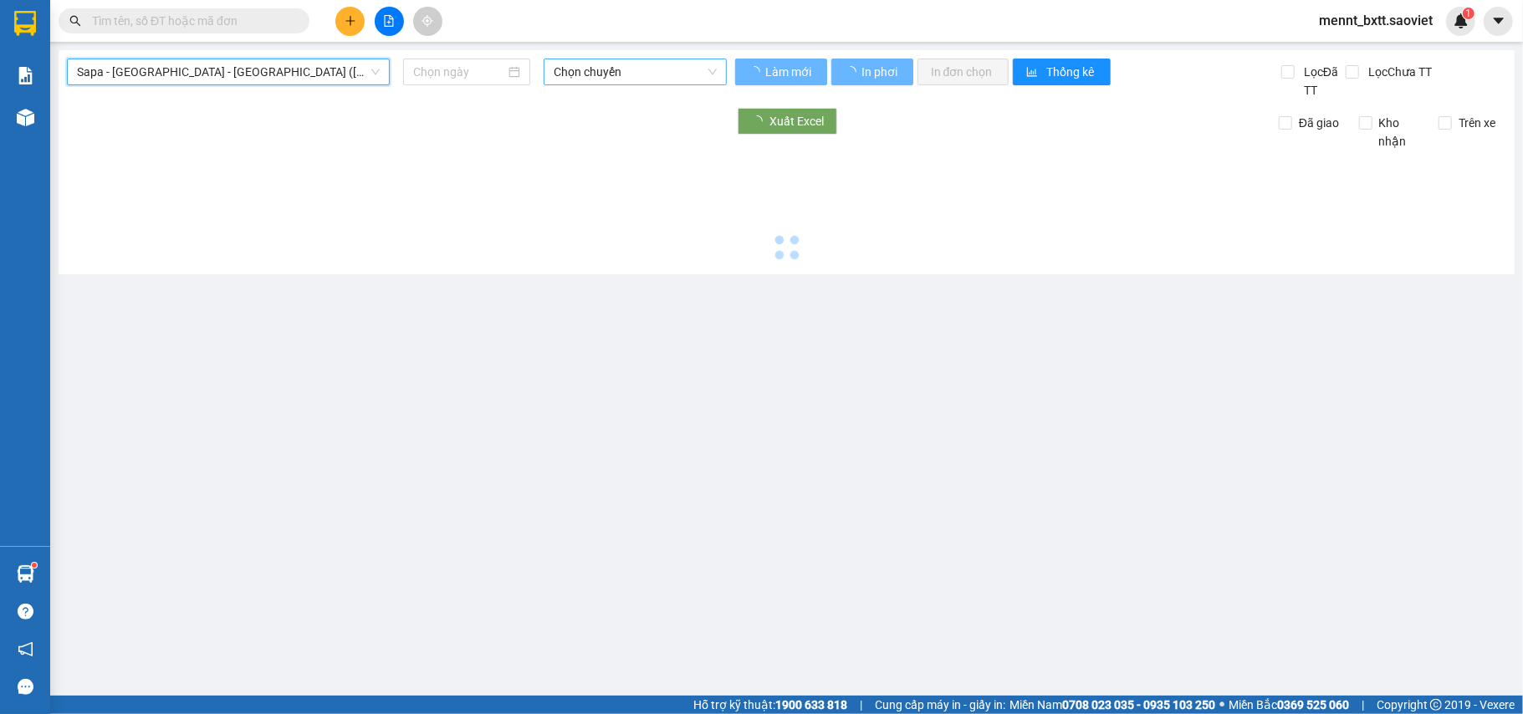
type input "[DATE]"
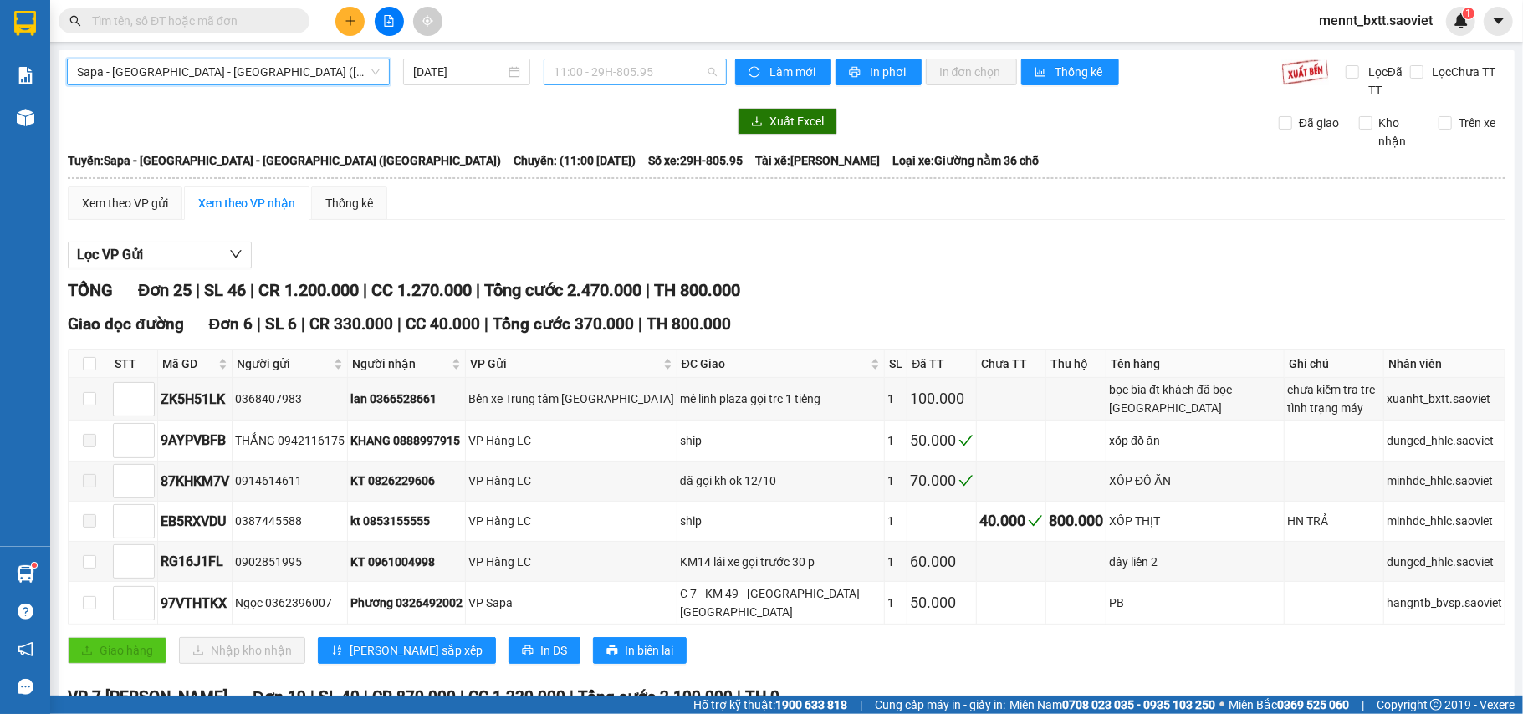
click at [586, 65] on span "11:00 - 29H-805.95" at bounding box center [635, 71] width 163 height 25
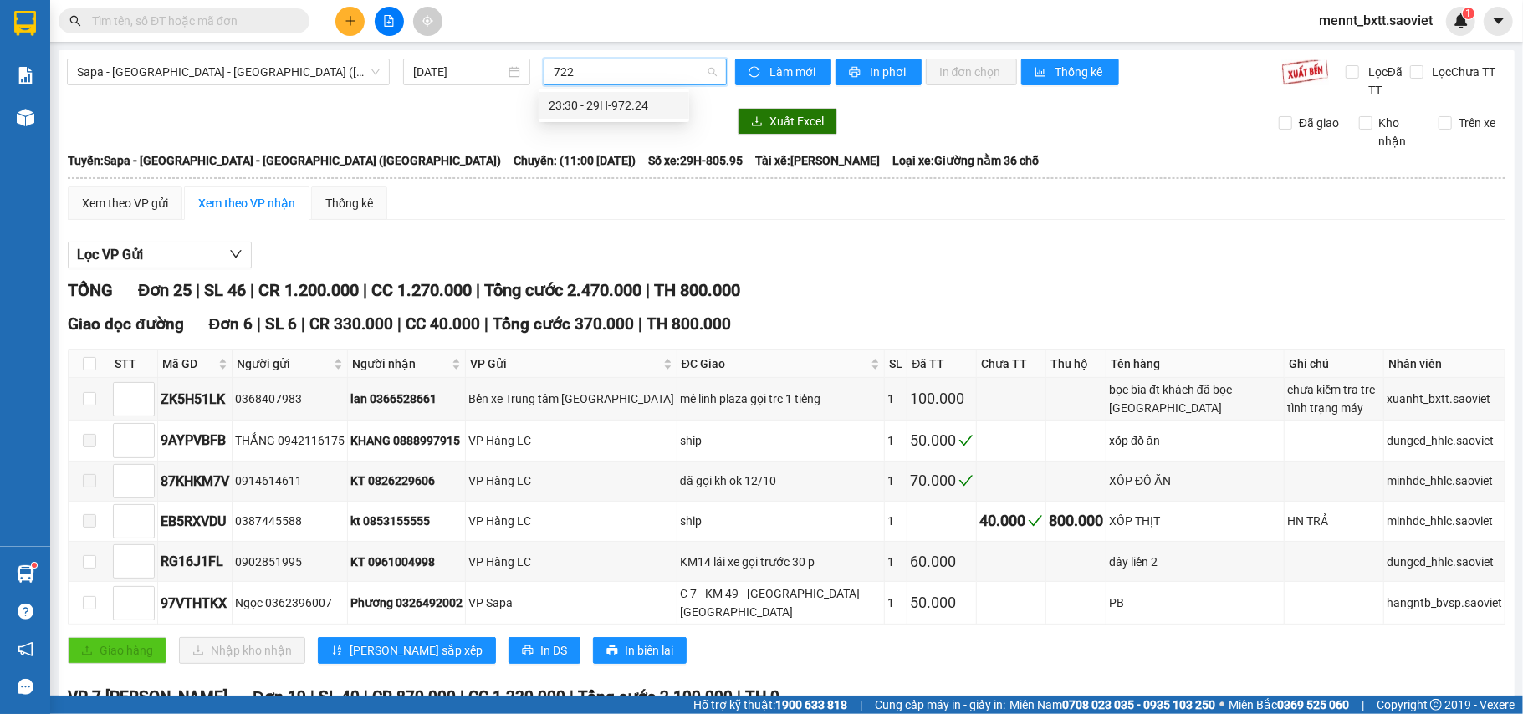
type input "7224"
click at [610, 104] on div "23:30 - 29H-972.24" at bounding box center [614, 105] width 130 height 18
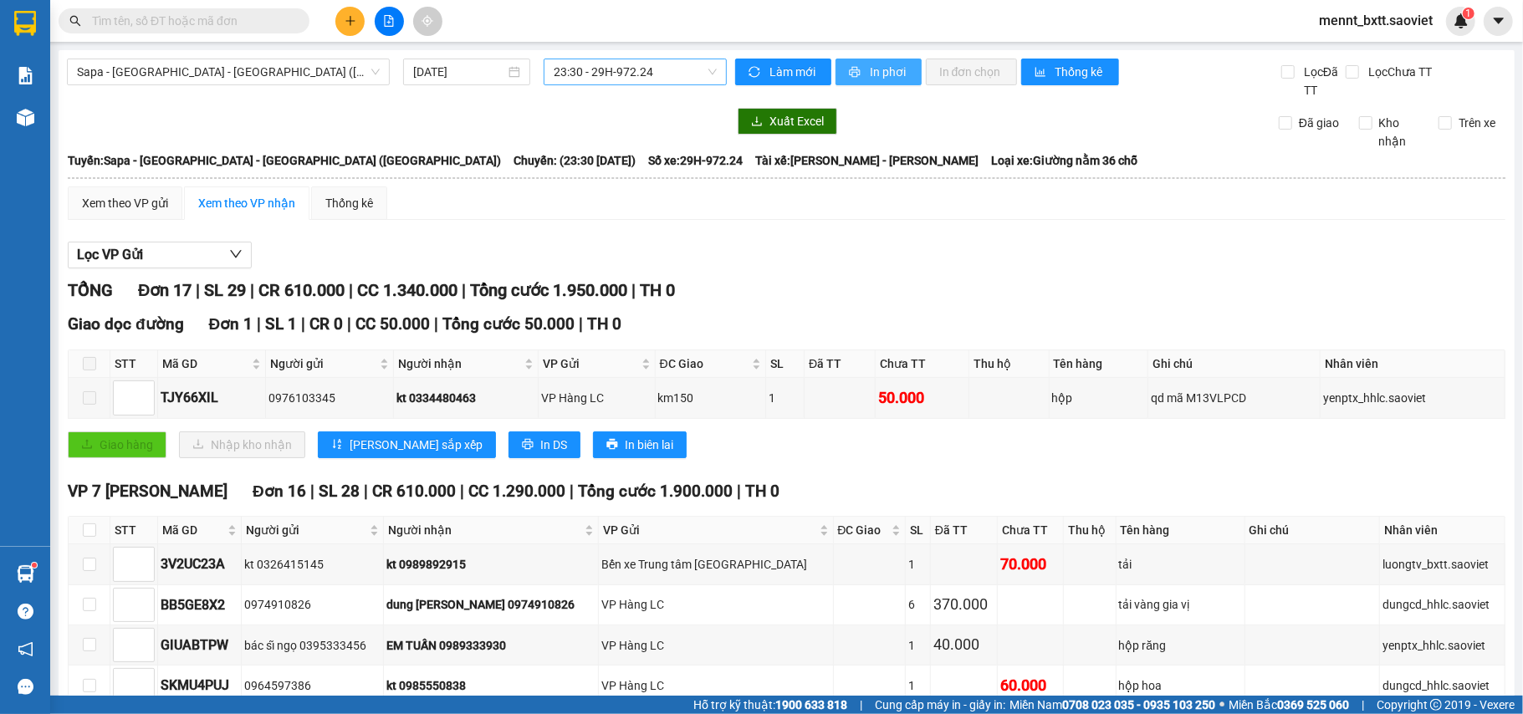
click at [885, 71] on span "In phơi" at bounding box center [889, 72] width 38 height 18
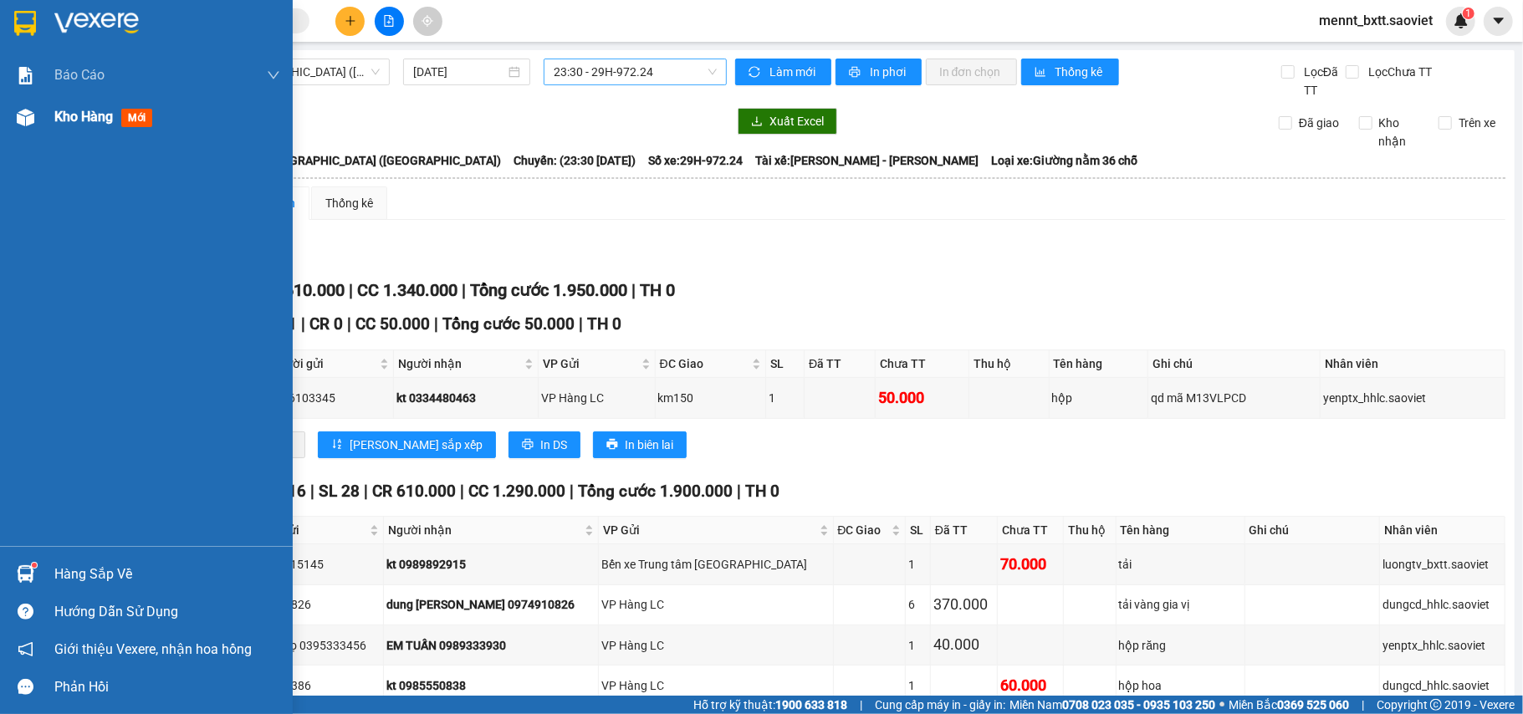
click at [84, 119] on span "Kho hàng" at bounding box center [83, 117] width 59 height 16
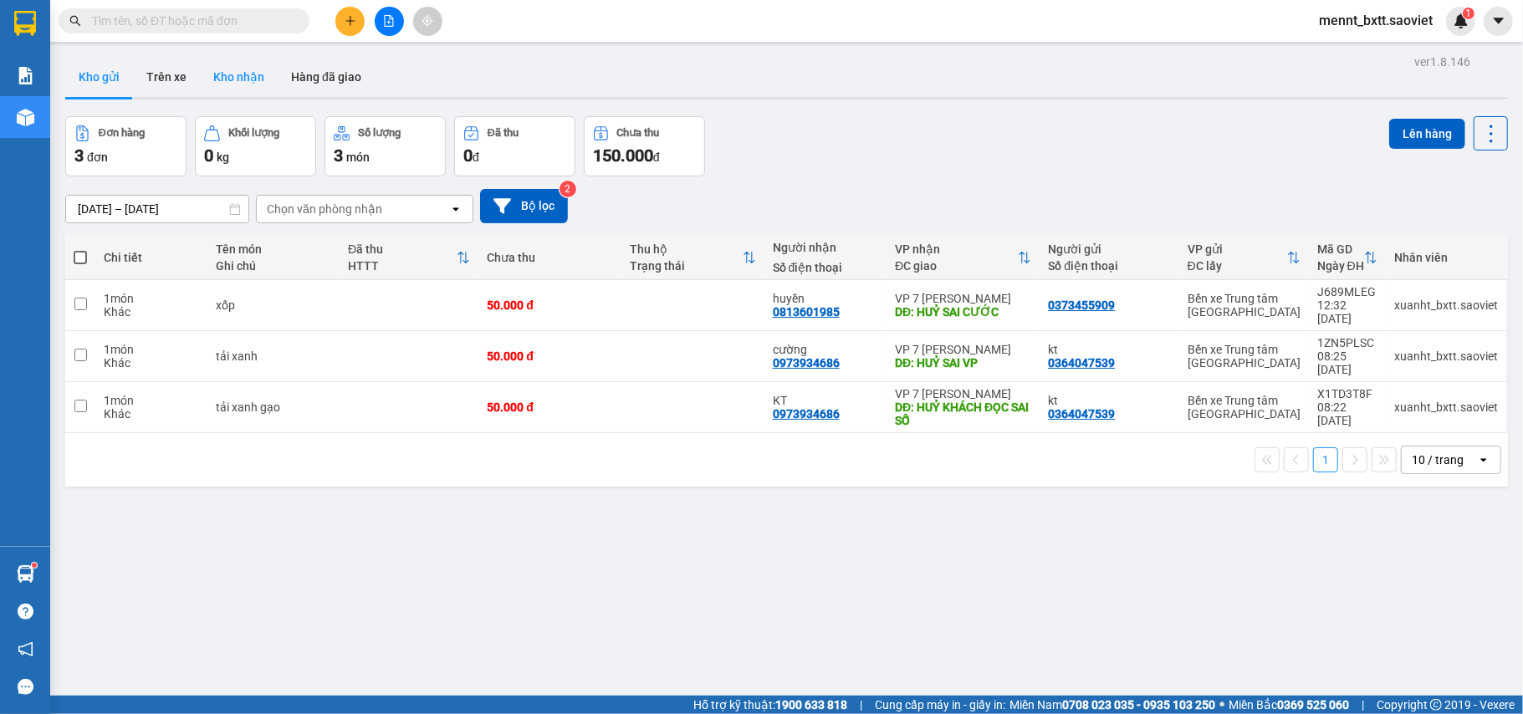
click at [234, 74] on button "Kho nhận" at bounding box center [239, 77] width 78 height 40
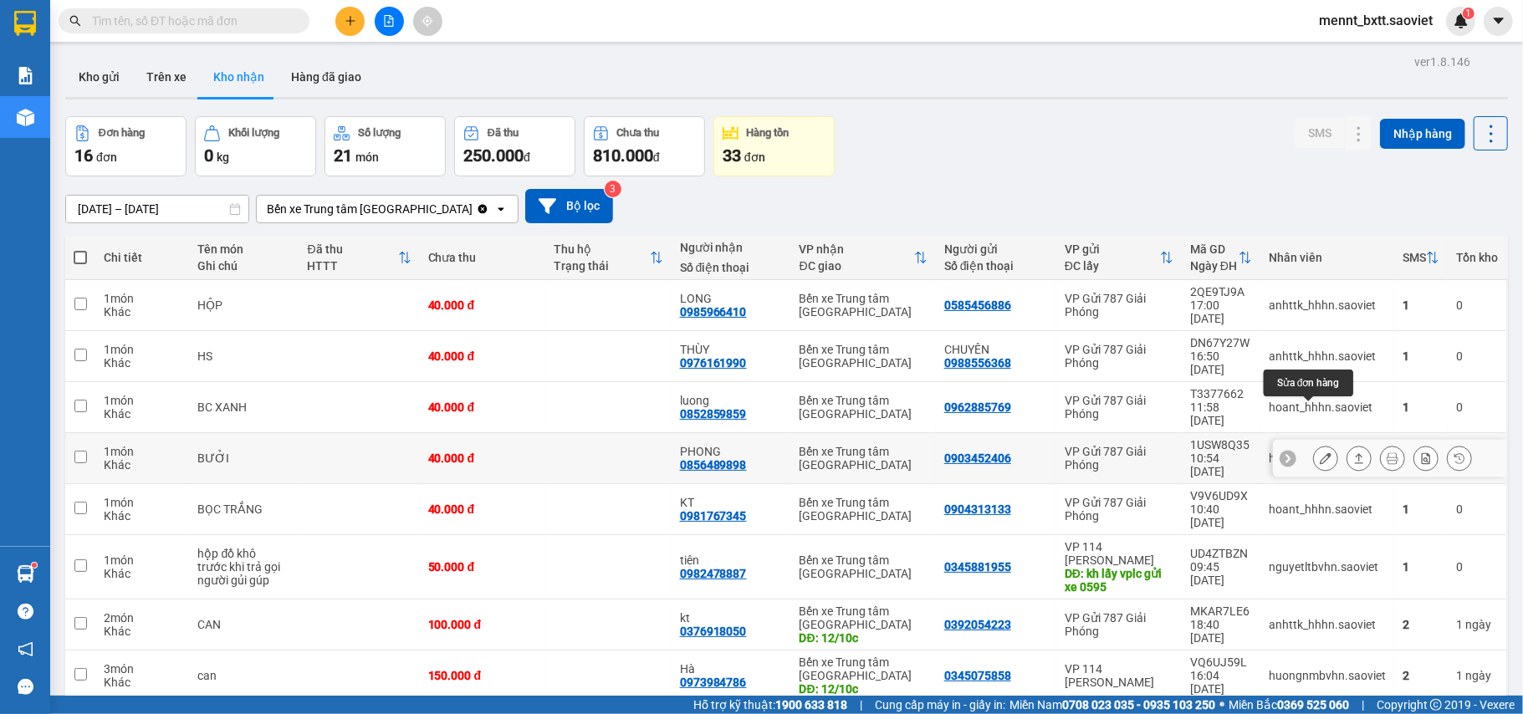
click at [1314, 444] on button at bounding box center [1325, 458] width 23 height 29
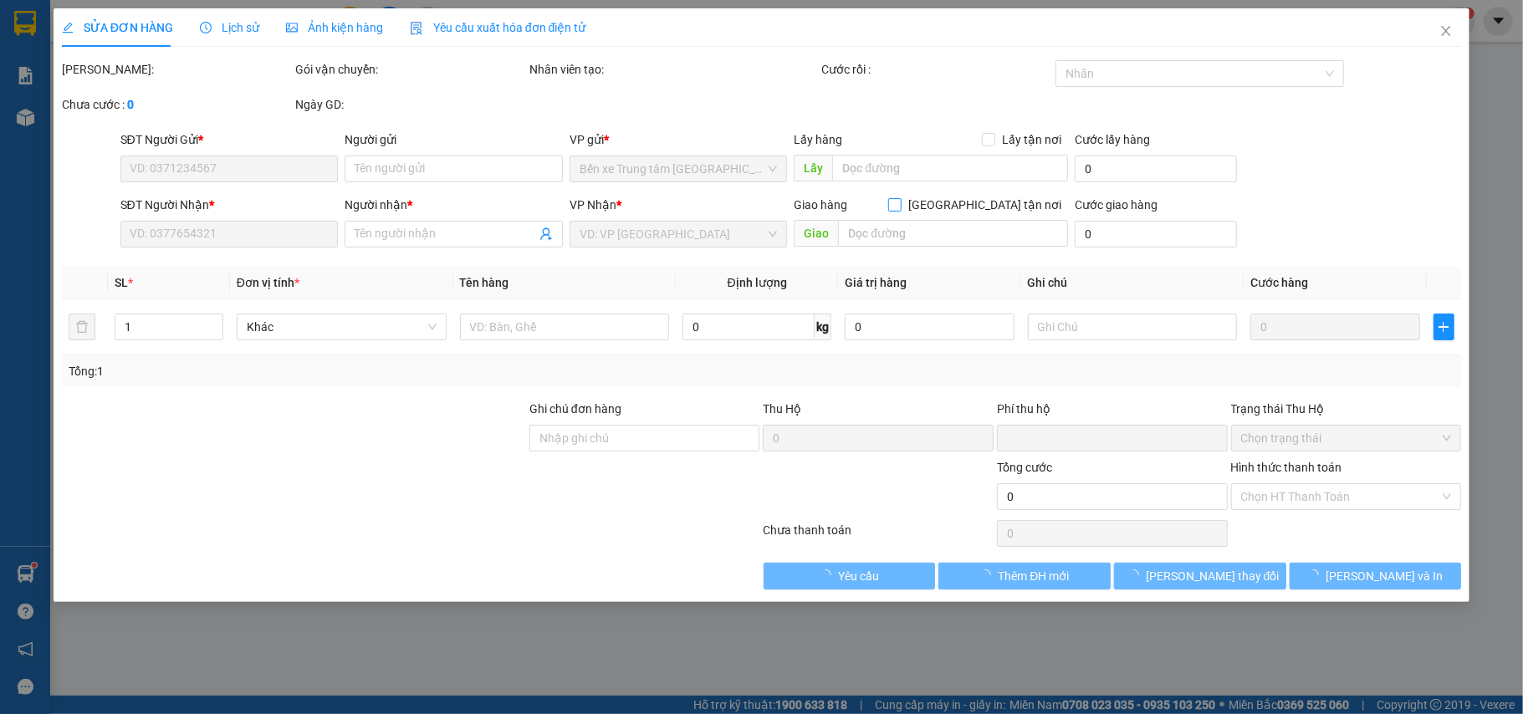
type input "0903452406"
type input "0856489898"
type input "PHONG"
type input "0"
type input "40.000"
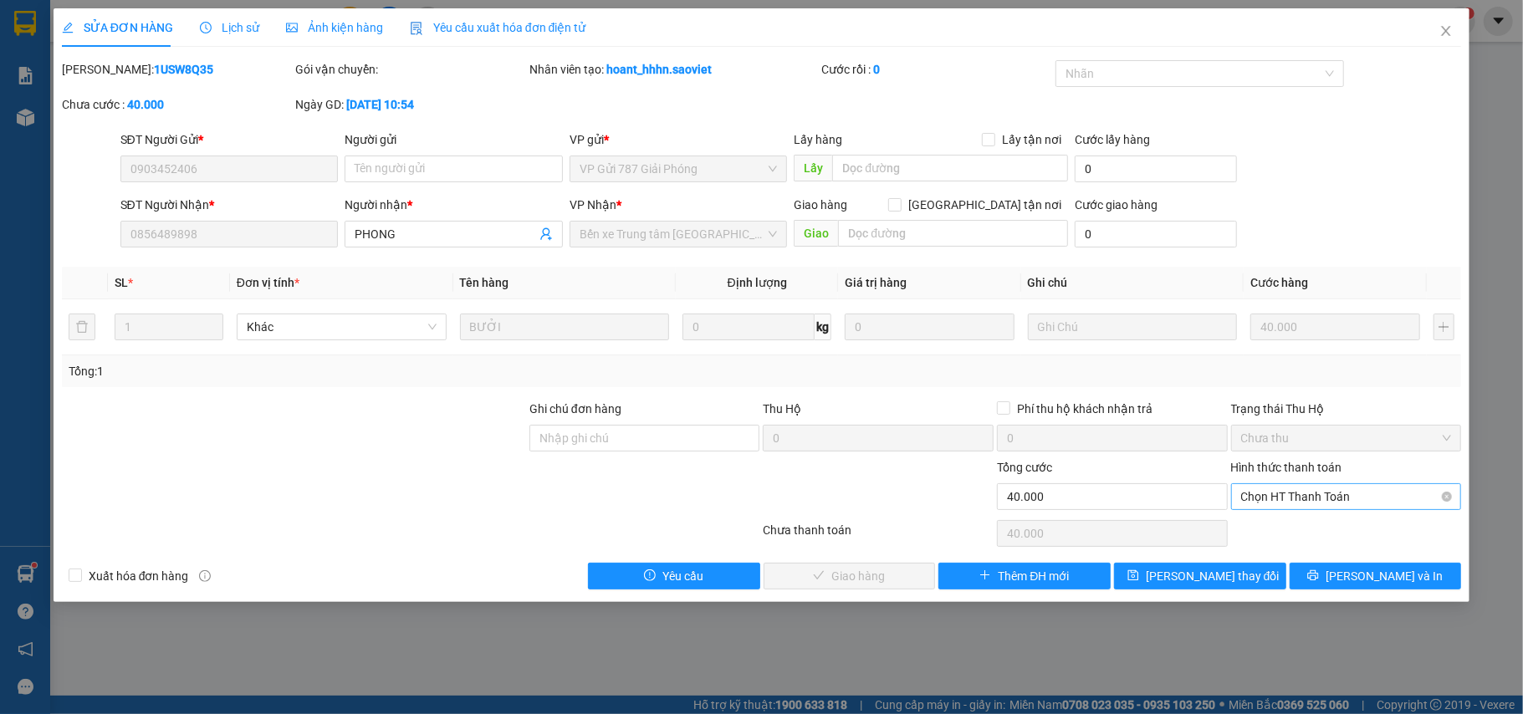
click at [1350, 493] on span "Chọn HT Thanh Toán" at bounding box center [1346, 496] width 211 height 25
click at [1318, 559] on div "Chuyển khoản" at bounding box center [1346, 559] width 211 height 18
type input "0"
click at [867, 580] on span "[PERSON_NAME] và Giao hàng" at bounding box center [875, 576] width 161 height 18
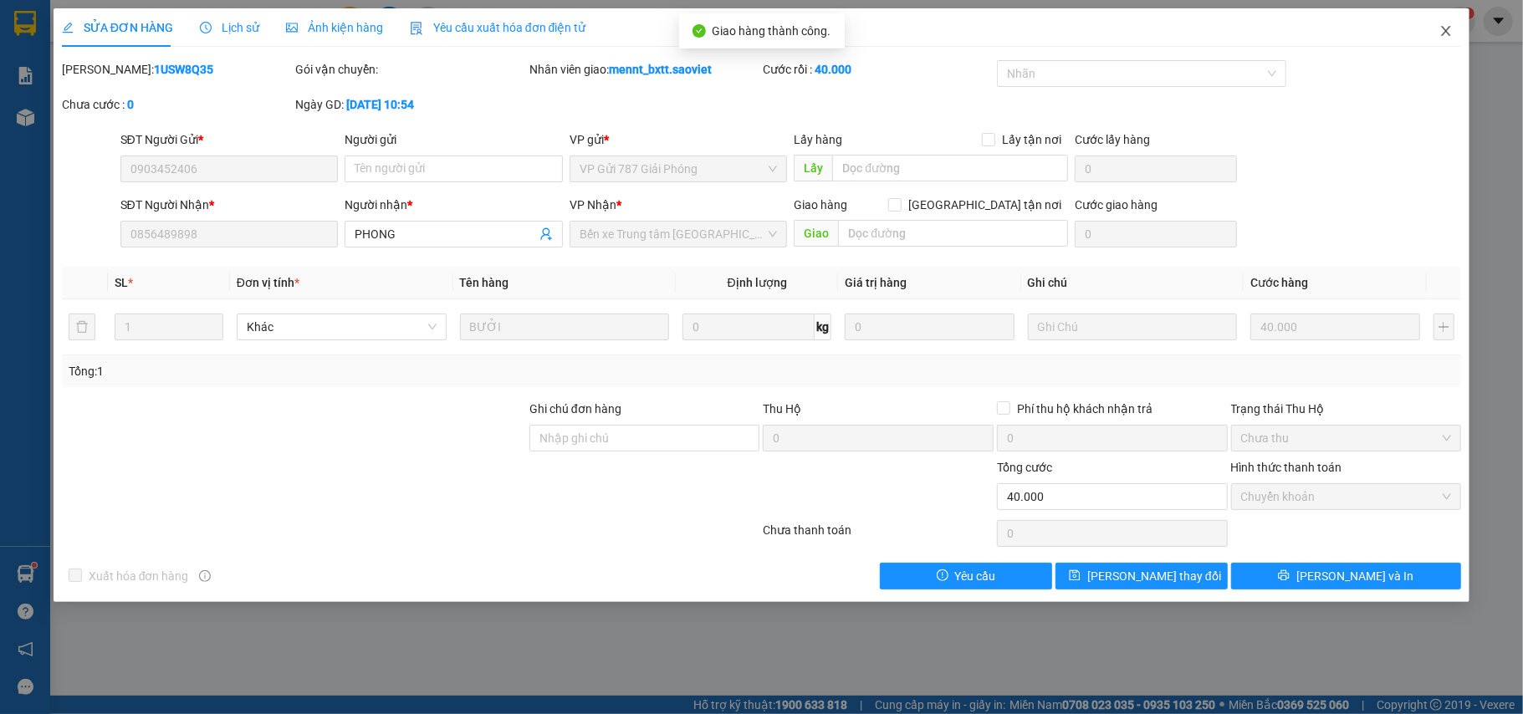
click at [1442, 31] on icon "close" at bounding box center [1446, 30] width 13 height 13
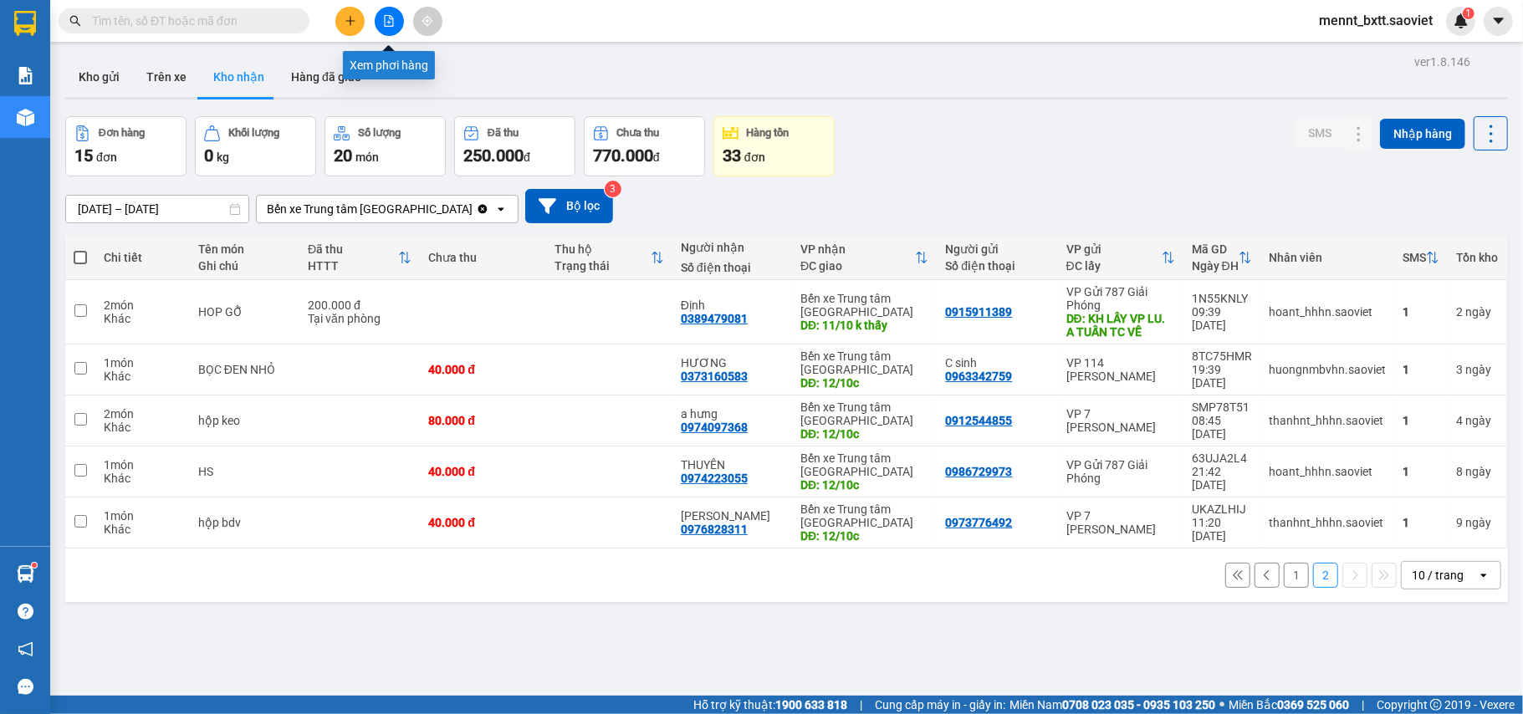
click at [388, 21] on icon "file-add" at bounding box center [389, 21] width 12 height 12
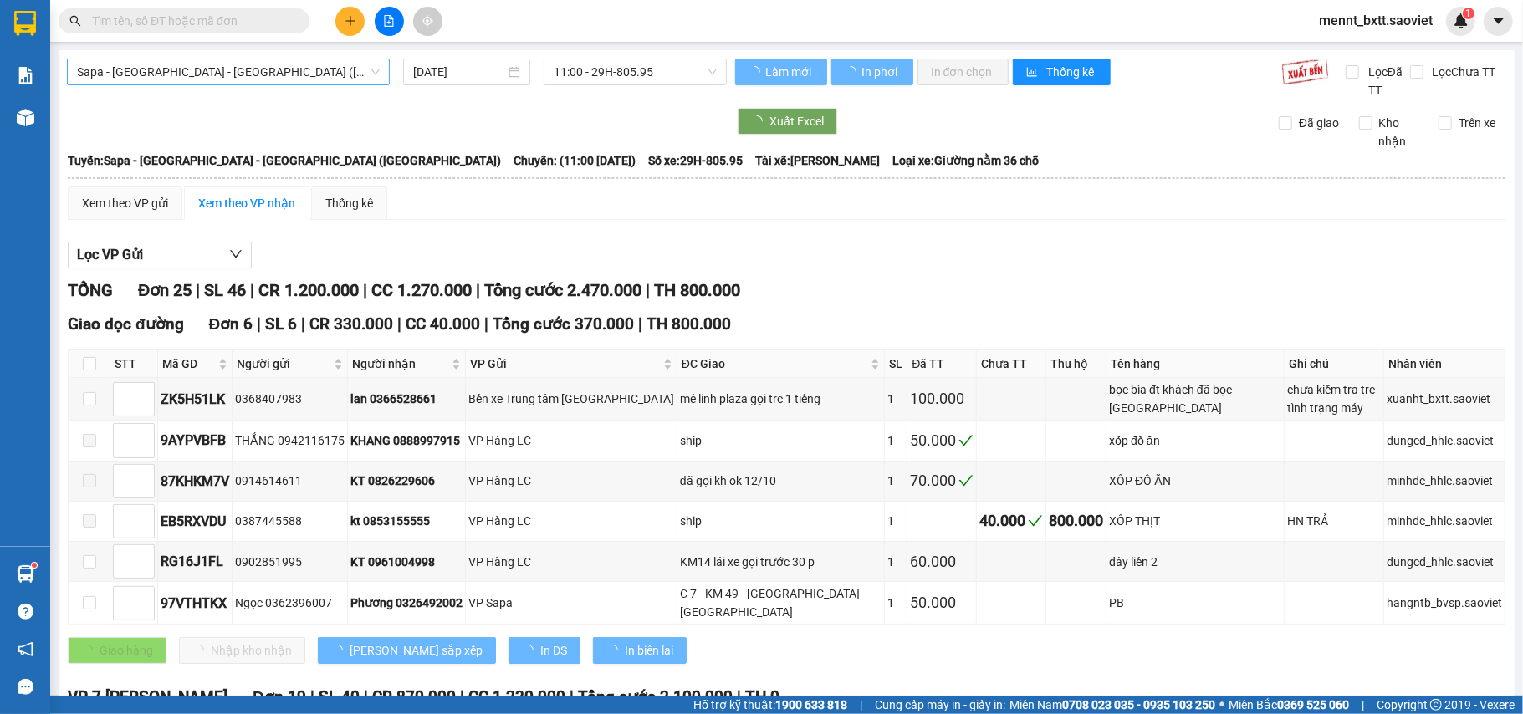
click at [273, 64] on span "Sapa - [GEOGRAPHIC_DATA] - [GEOGRAPHIC_DATA] ([GEOGRAPHIC_DATA])" at bounding box center [228, 71] width 303 height 25
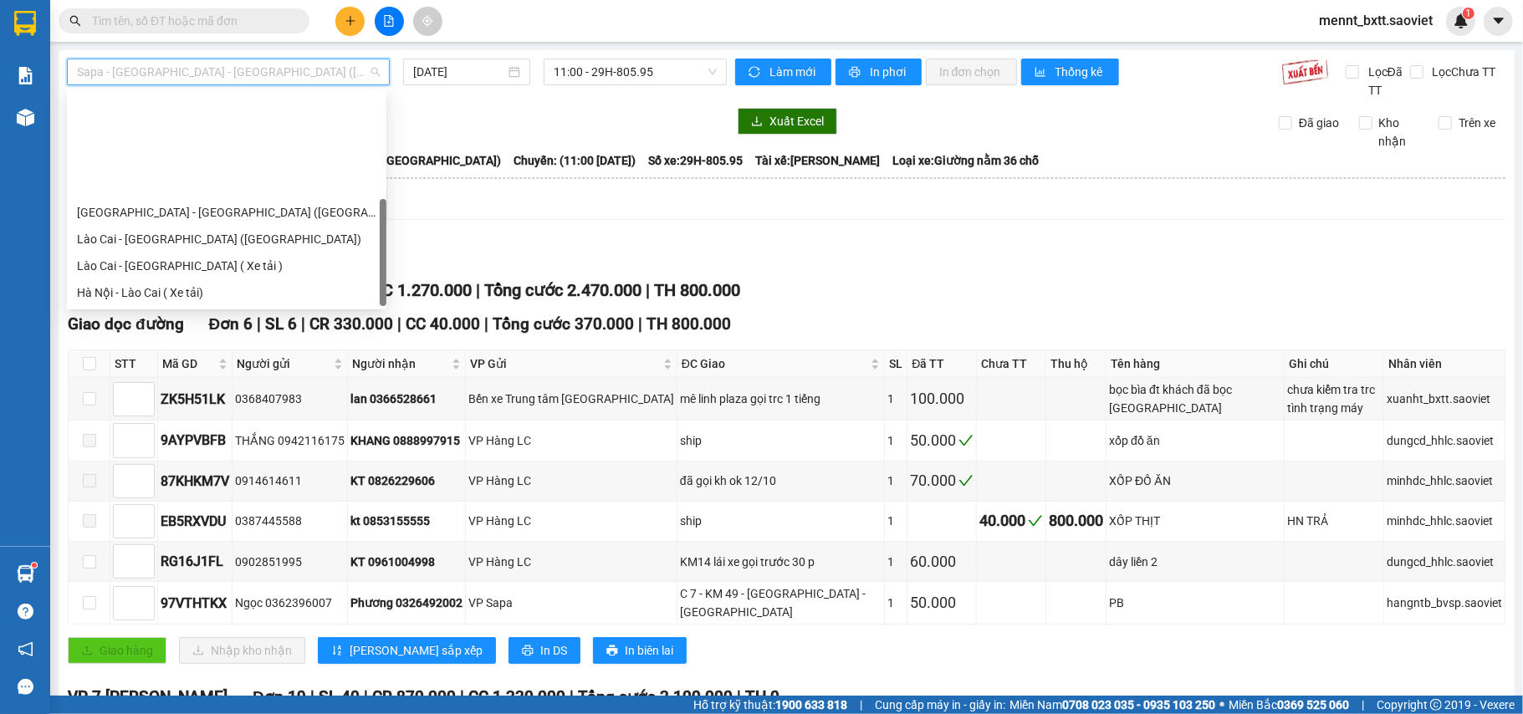
click at [196, 333] on div "Sapa - [GEOGRAPHIC_DATA] (Cabin)" at bounding box center [227, 346] width 320 height 27
type input "[DATE]"
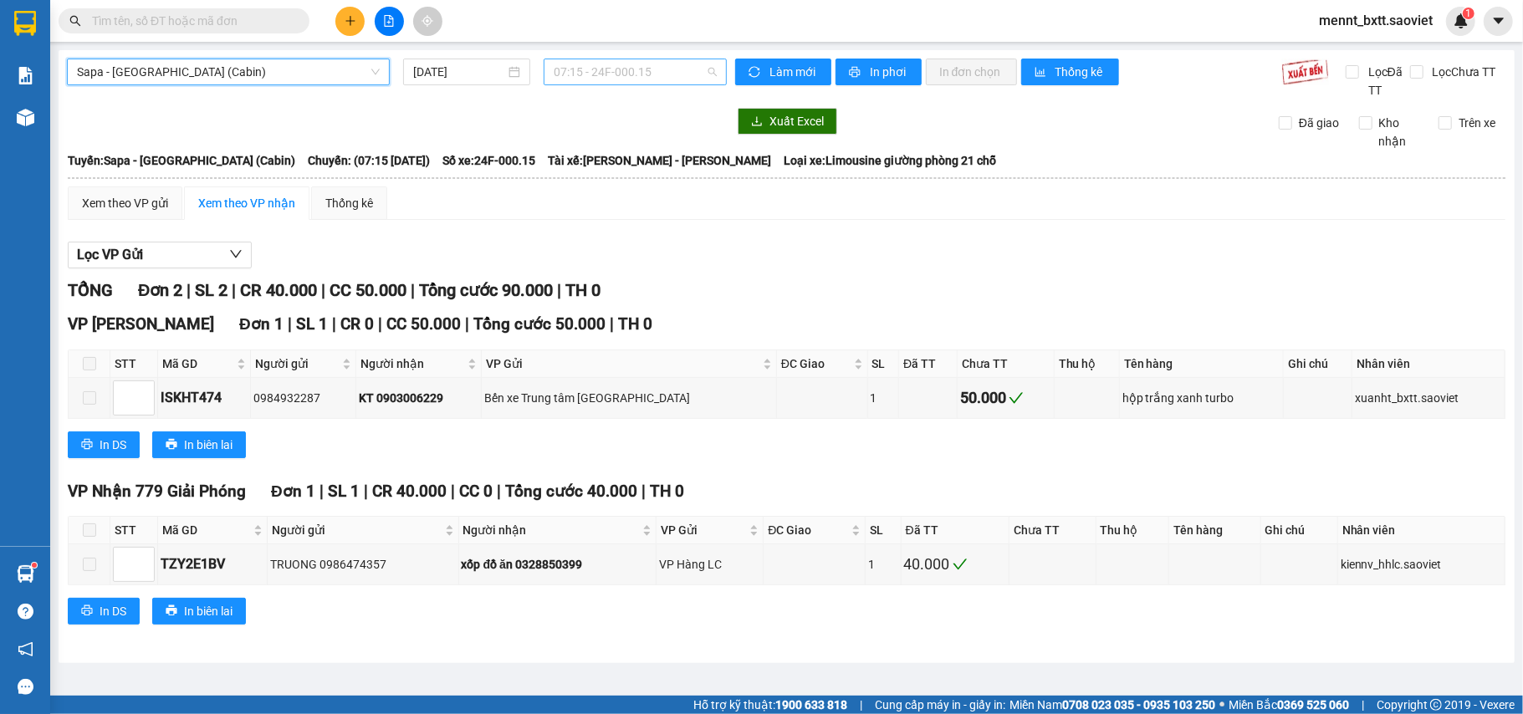
click at [570, 69] on span "07:15 - 24F-000.15" at bounding box center [635, 71] width 163 height 25
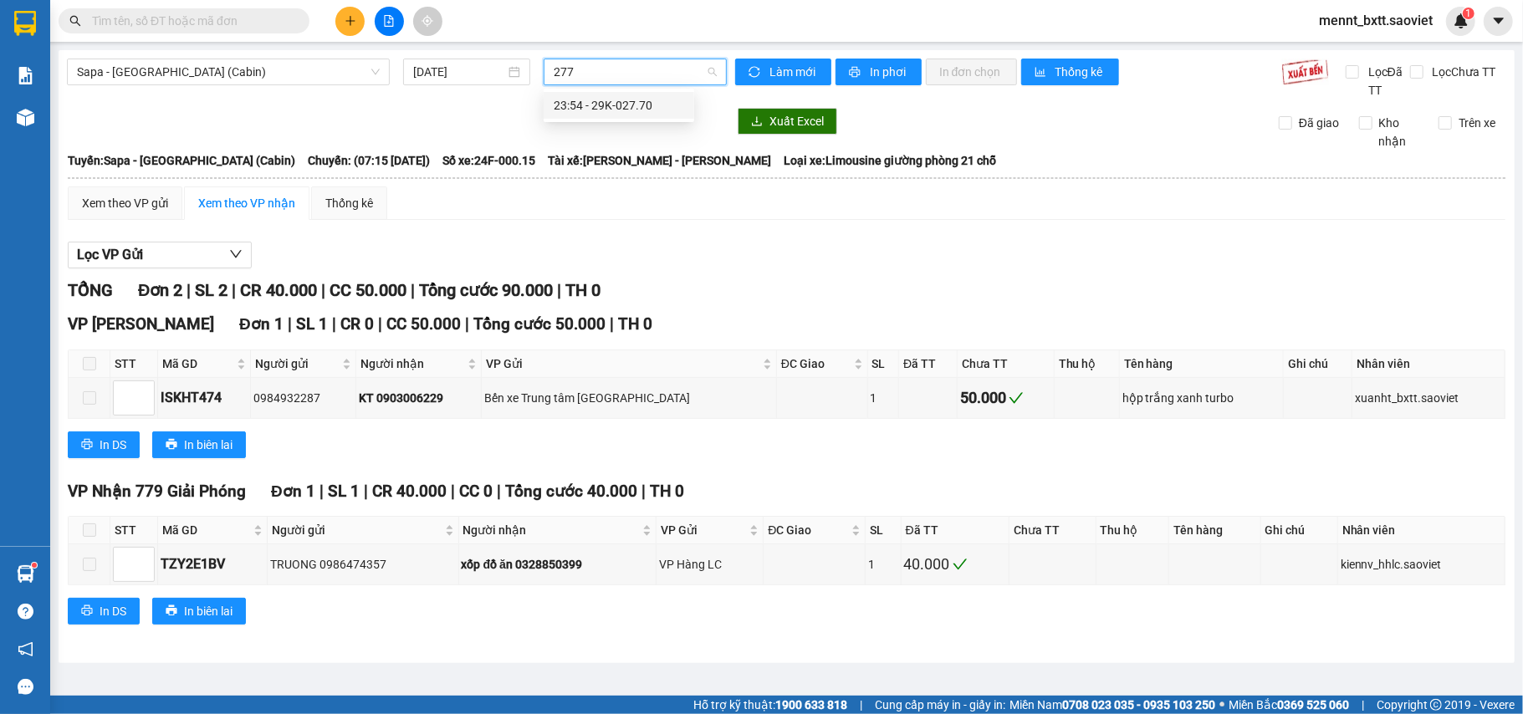
type input "2770"
click at [632, 101] on div "23:54 - 29K-027.70" at bounding box center [619, 105] width 130 height 18
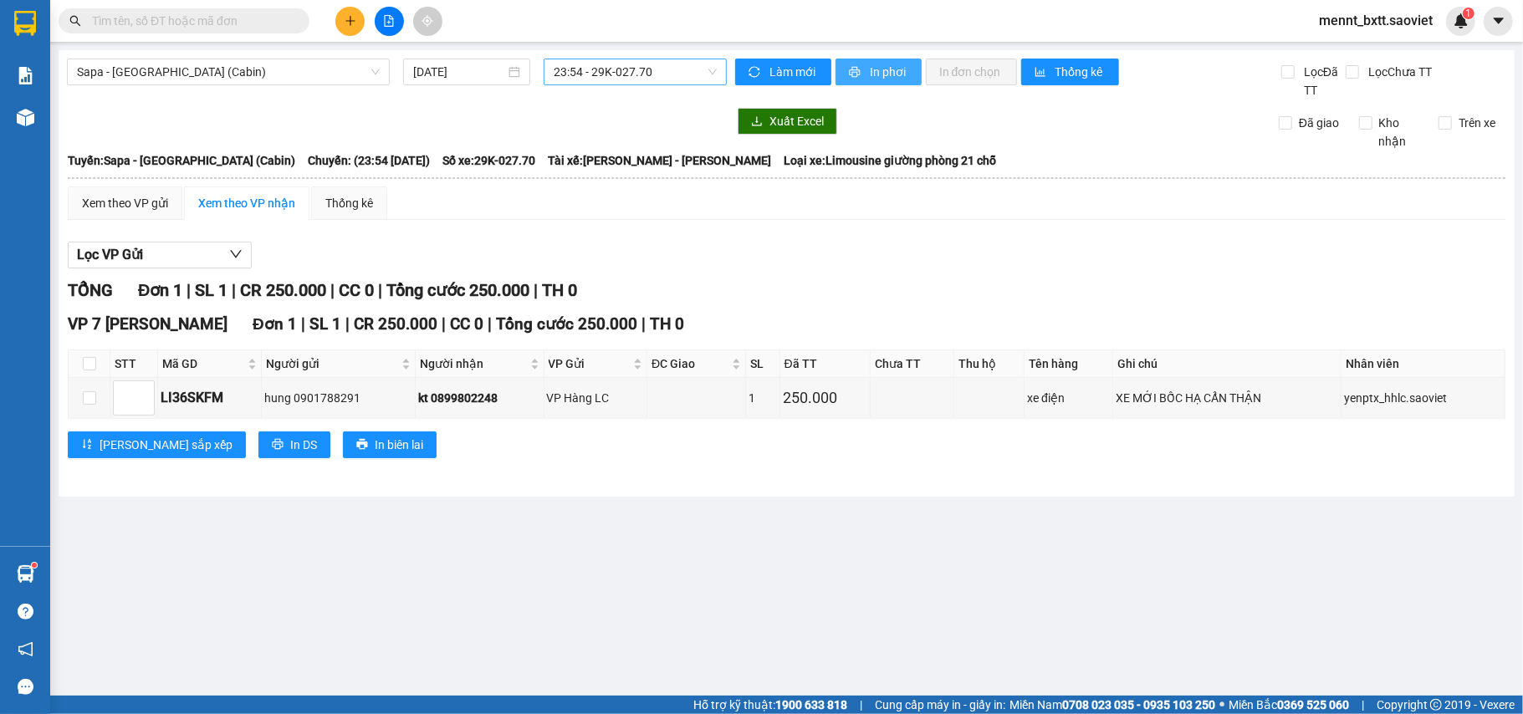
click at [902, 67] on span "In phơi" at bounding box center [889, 72] width 38 height 18
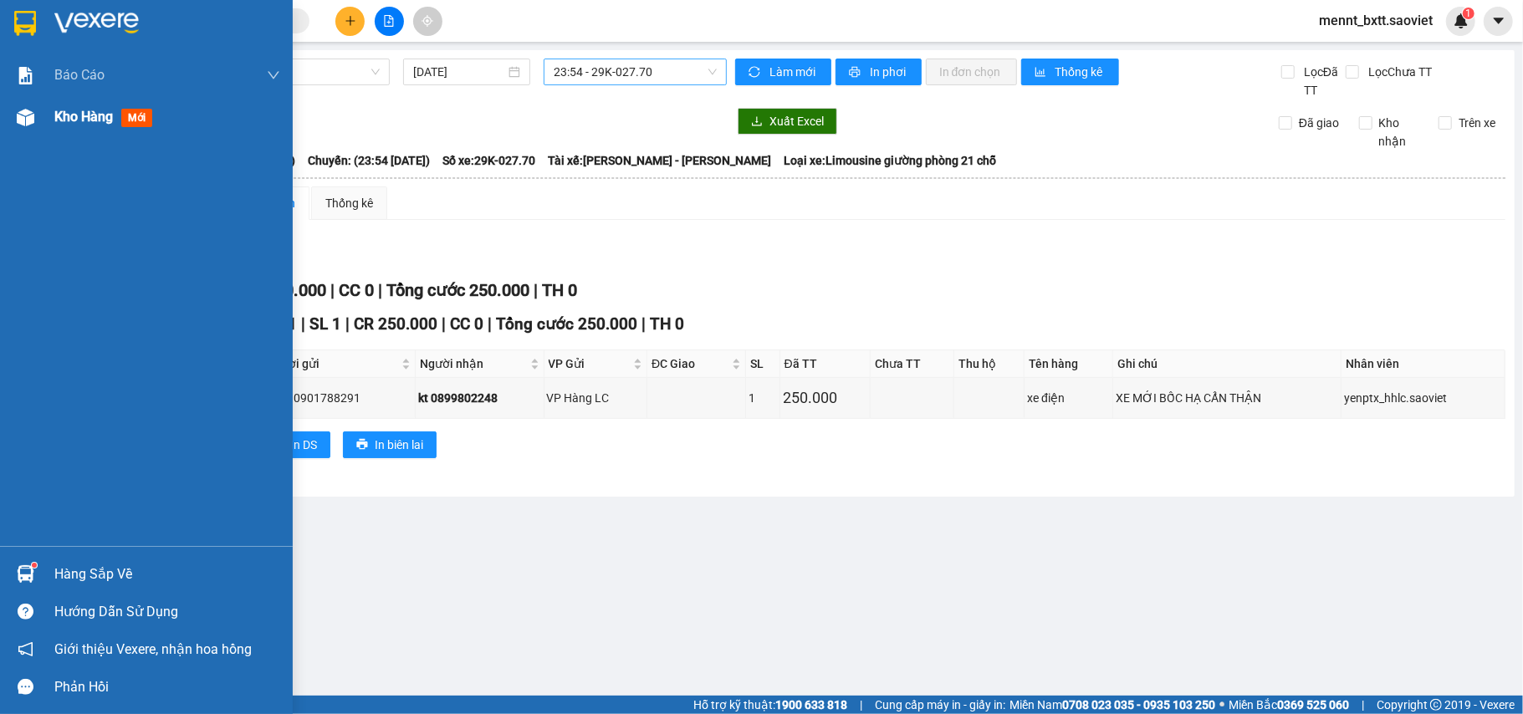
click at [84, 119] on span "Kho hàng" at bounding box center [83, 117] width 59 height 16
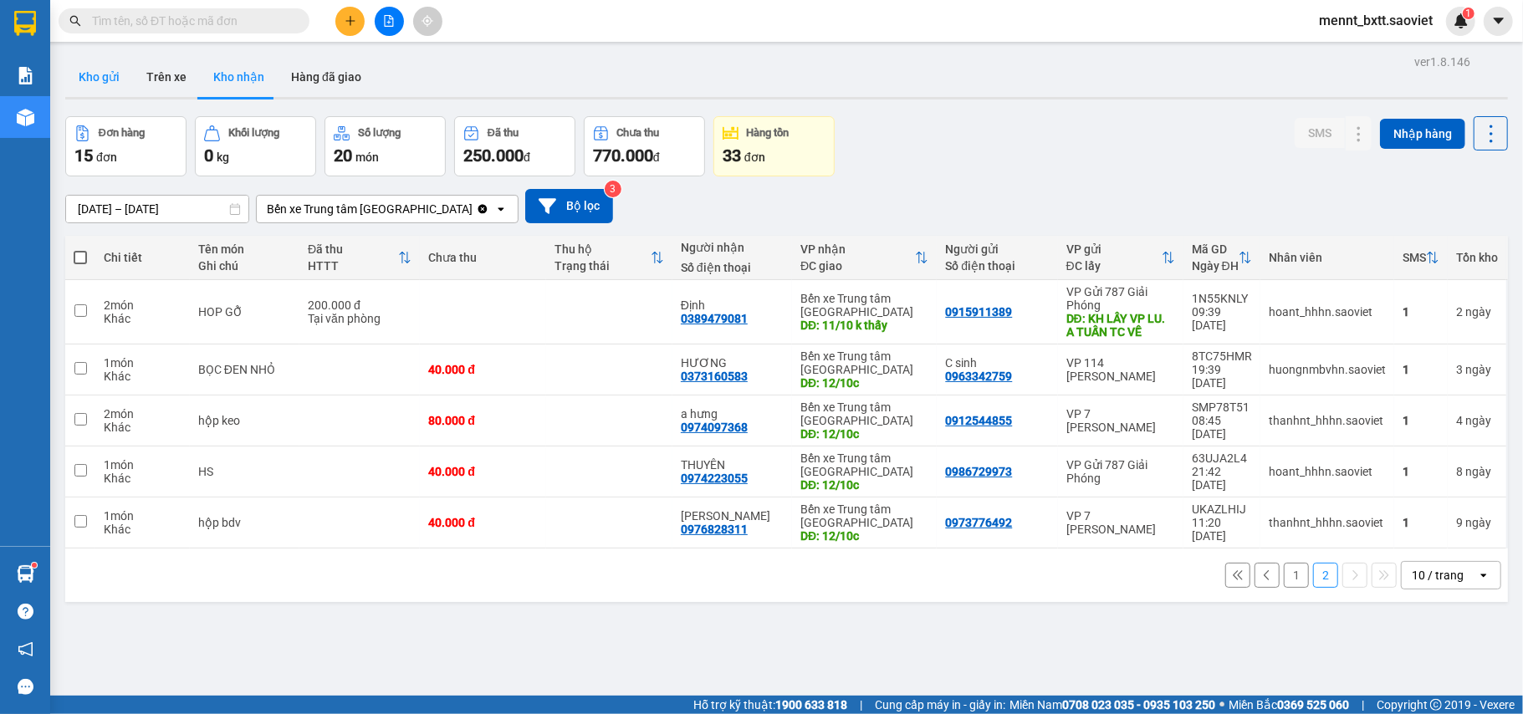
click at [110, 75] on button "Kho gửi" at bounding box center [99, 77] width 68 height 40
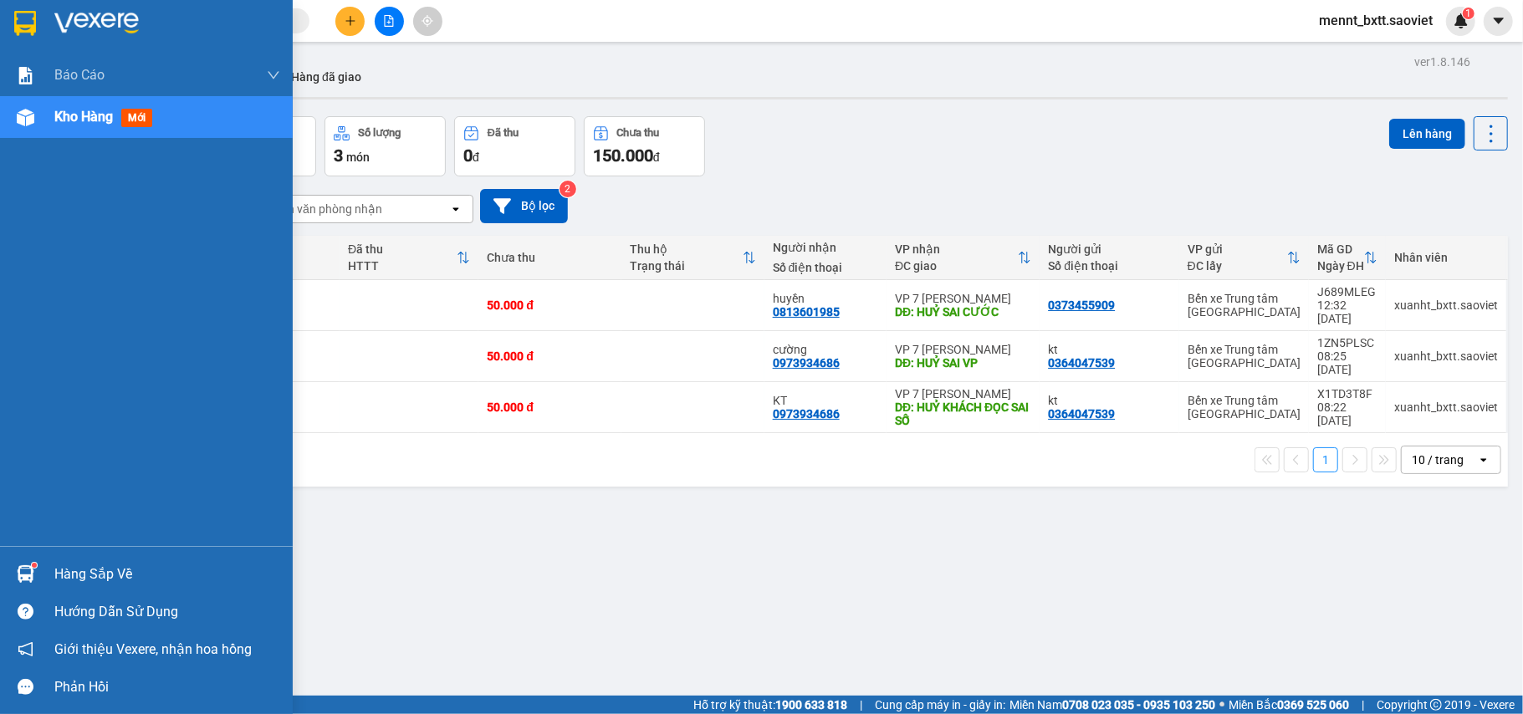
click at [71, 119] on span "Kho hàng" at bounding box center [83, 117] width 59 height 16
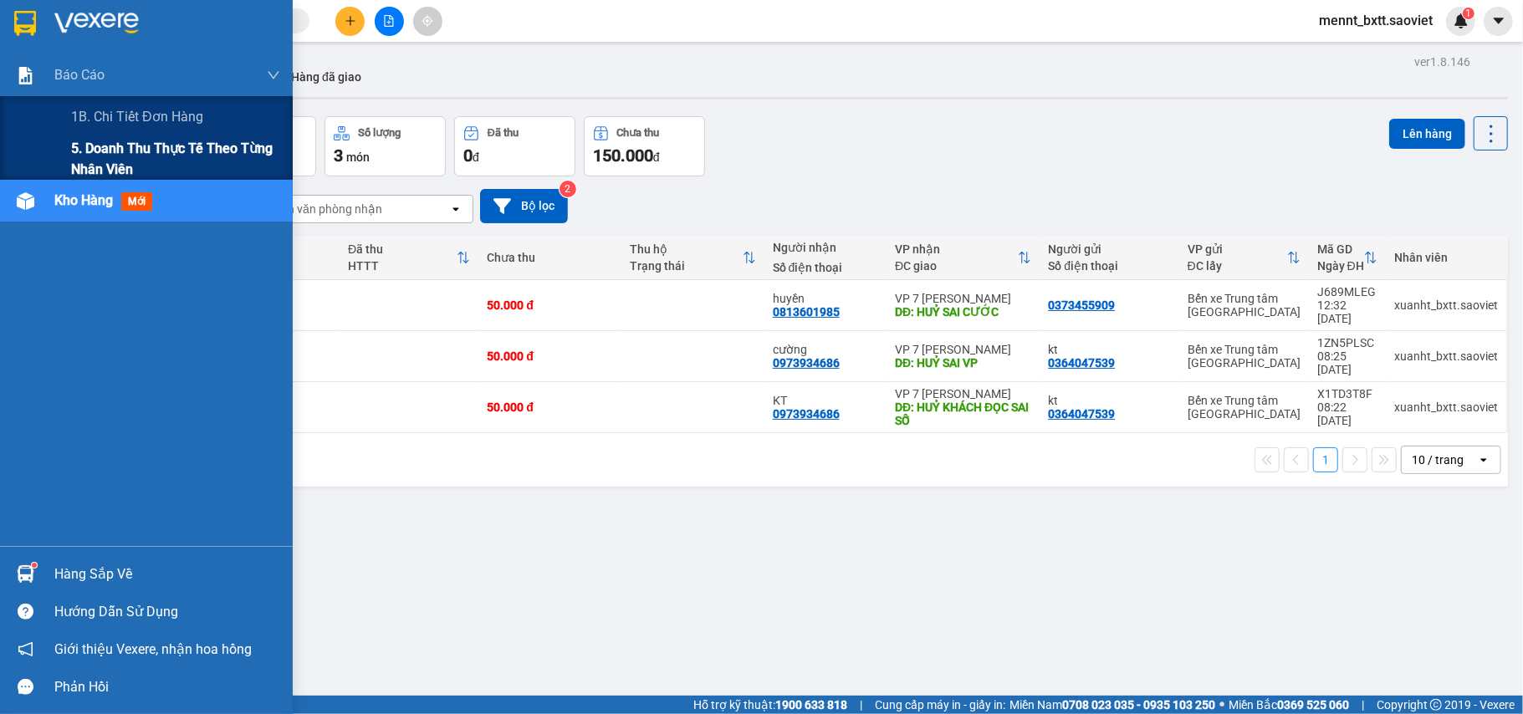
click at [146, 149] on span "5. Doanh thu thực tế theo từng nhân viên" at bounding box center [175, 159] width 209 height 42
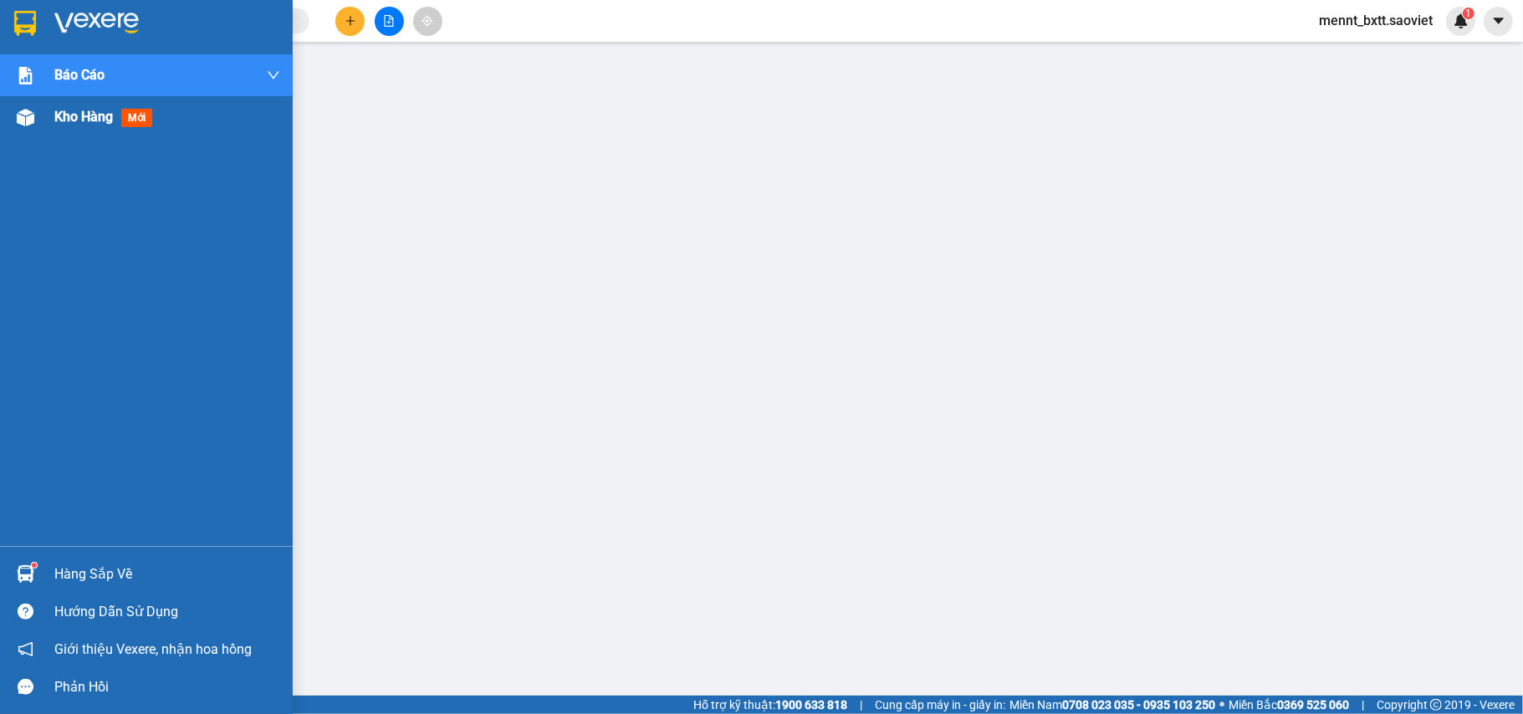
click at [74, 121] on span "Kho hàng" at bounding box center [83, 117] width 59 height 16
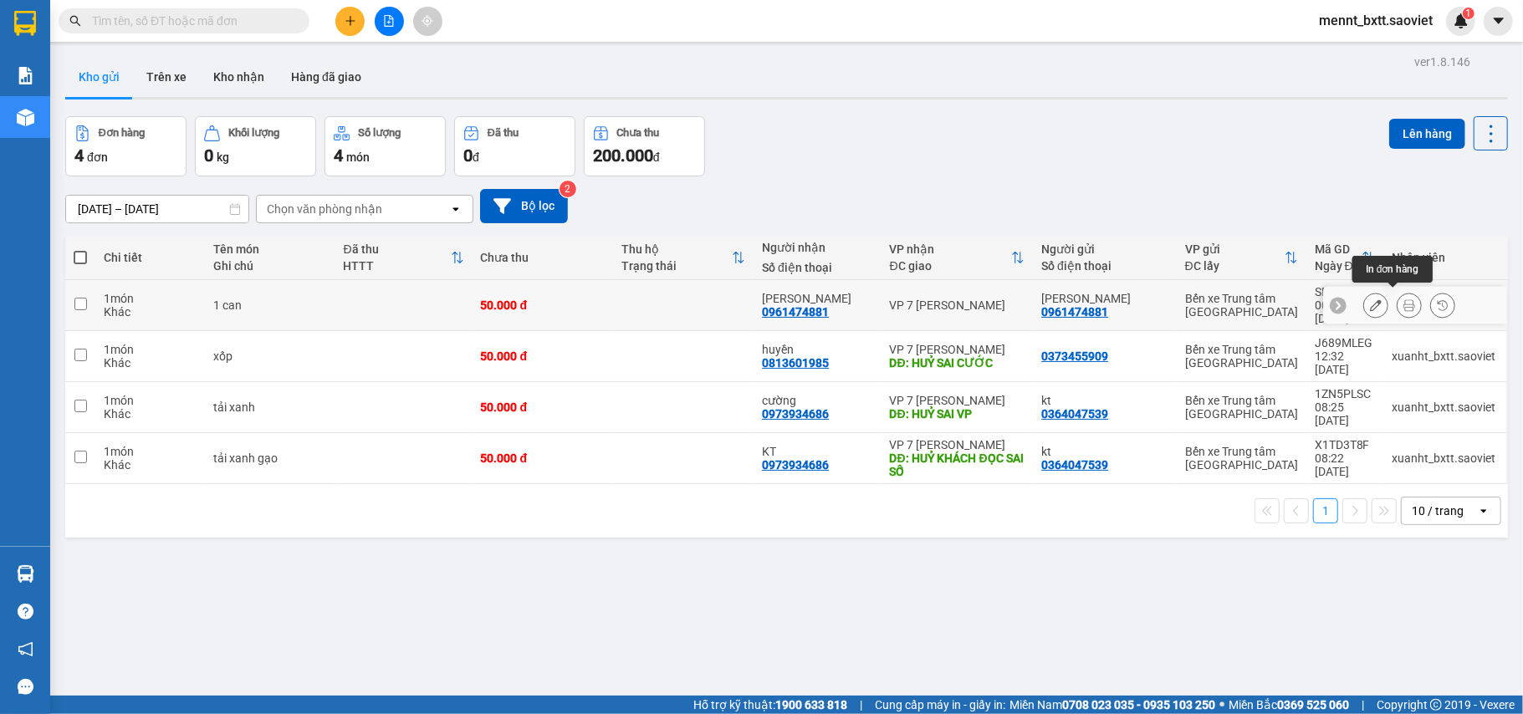
click at [1398, 298] on button at bounding box center [1409, 305] width 23 height 29
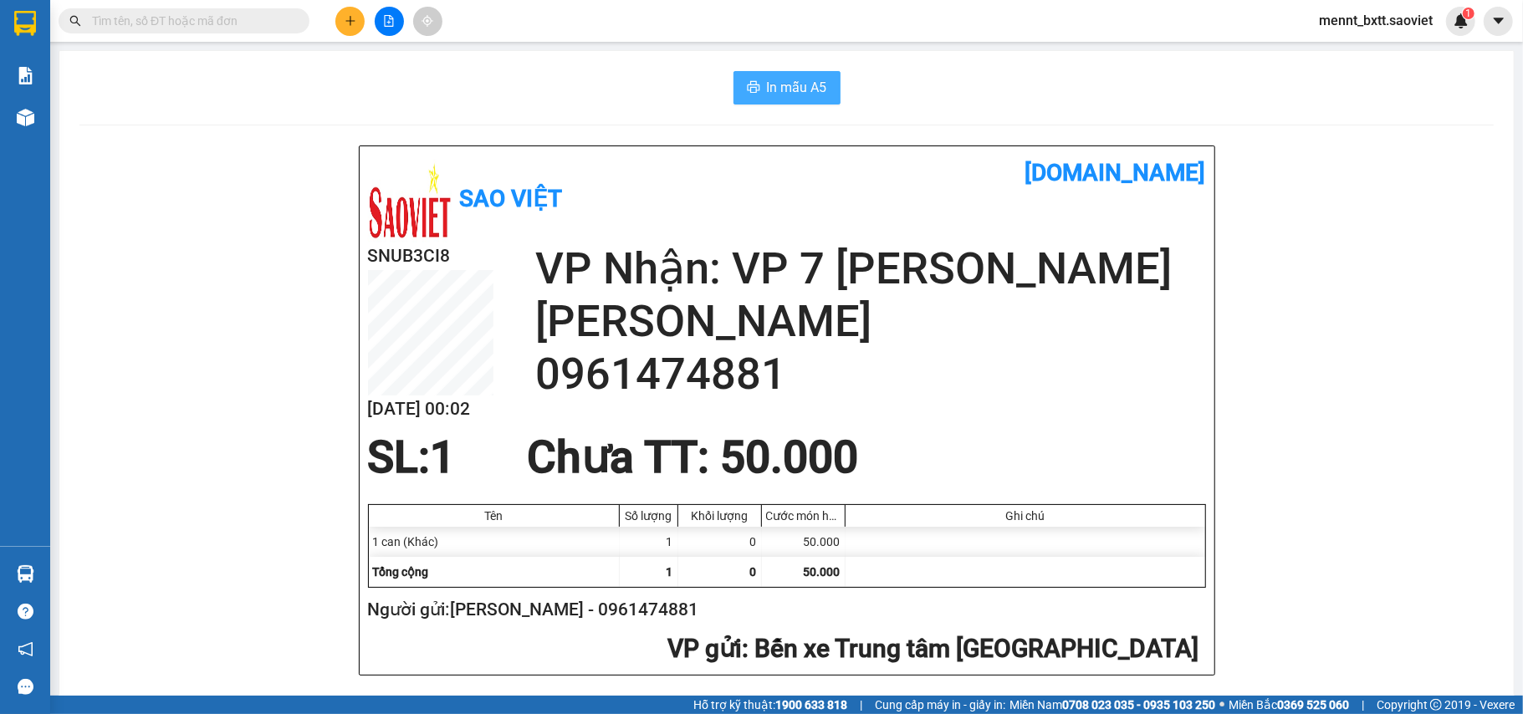
click at [785, 92] on span "In mẫu A5" at bounding box center [797, 87] width 60 height 21
click at [389, 25] on icon "file-add" at bounding box center [389, 21] width 12 height 12
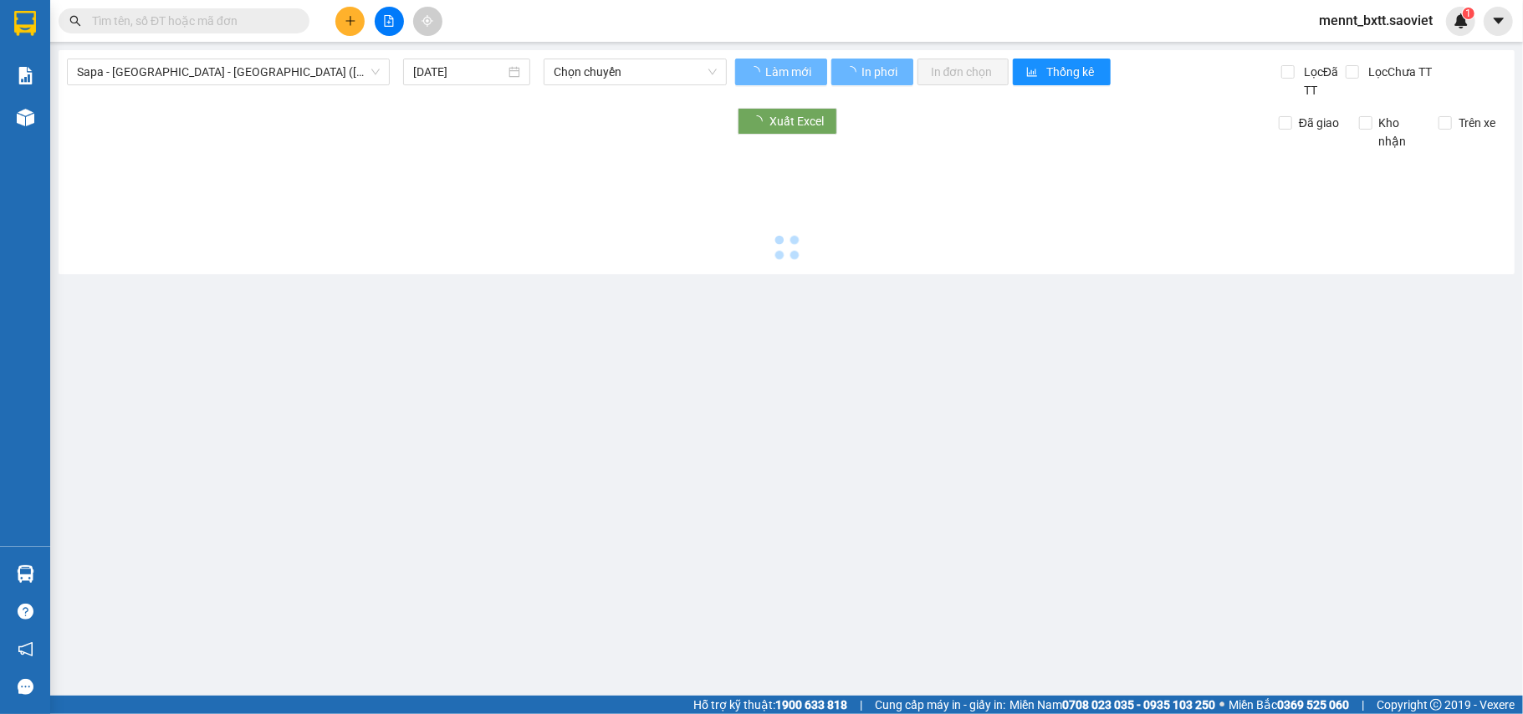
type input "13/10/2025"
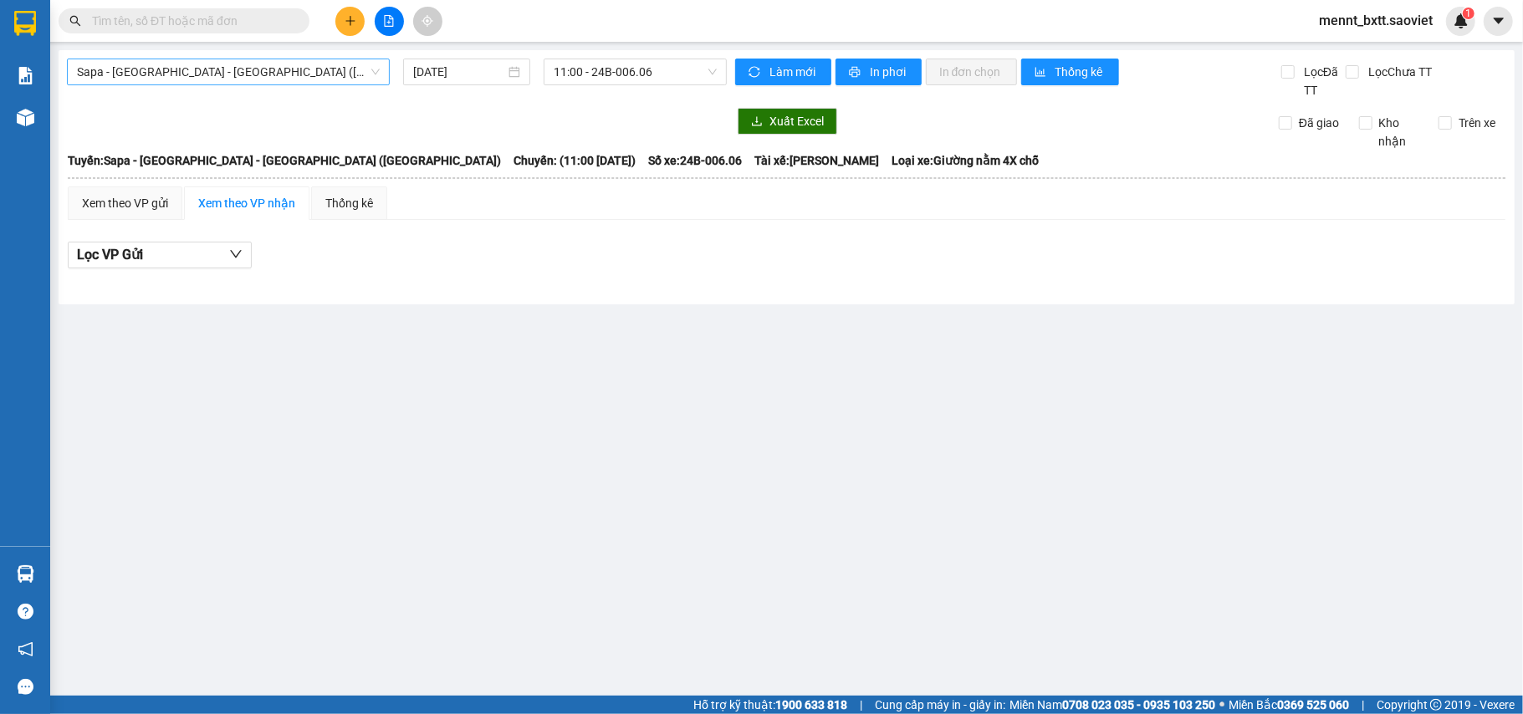
click at [269, 68] on span "Sapa - [GEOGRAPHIC_DATA] - [GEOGRAPHIC_DATA] ([GEOGRAPHIC_DATA])" at bounding box center [228, 71] width 303 height 25
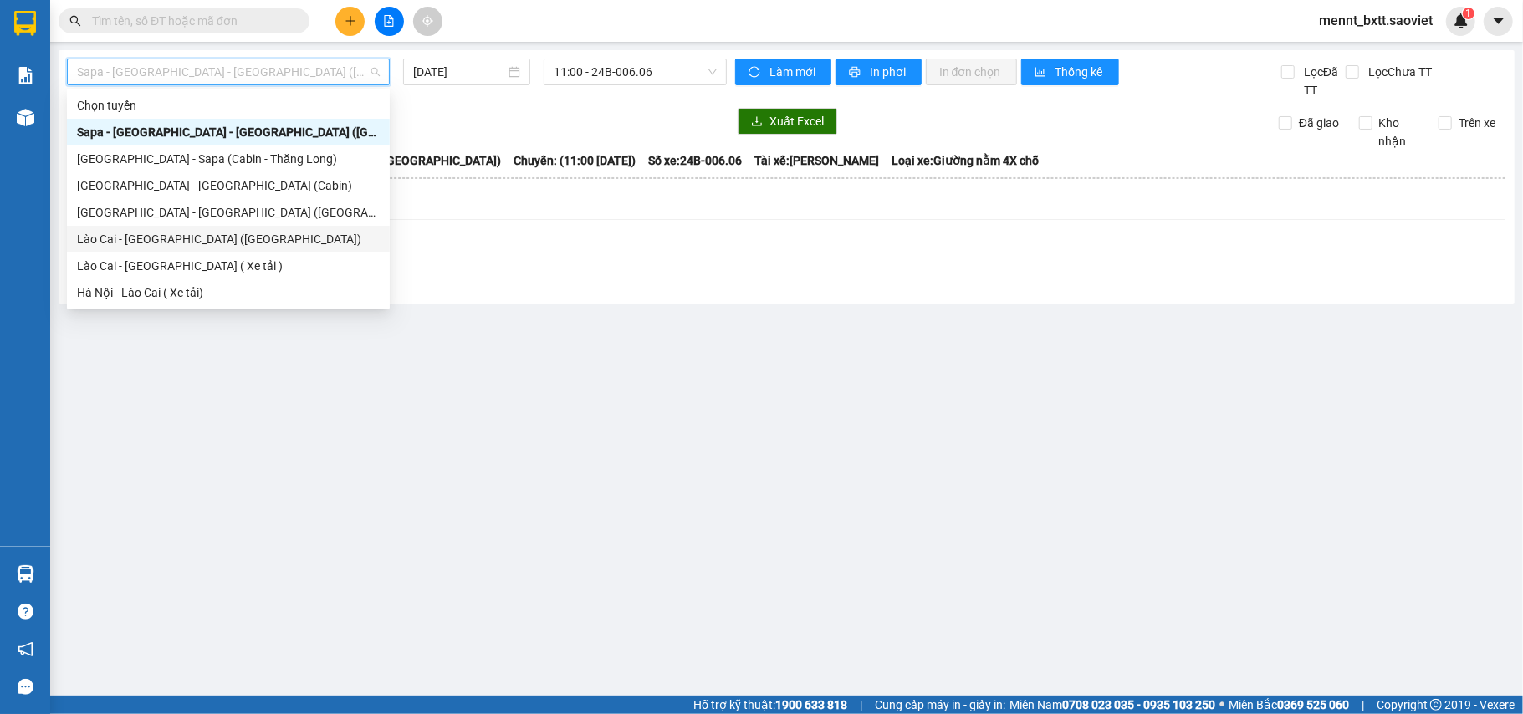
click at [228, 235] on div "Lào Cai - [GEOGRAPHIC_DATA] ([GEOGRAPHIC_DATA])" at bounding box center [228, 239] width 303 height 18
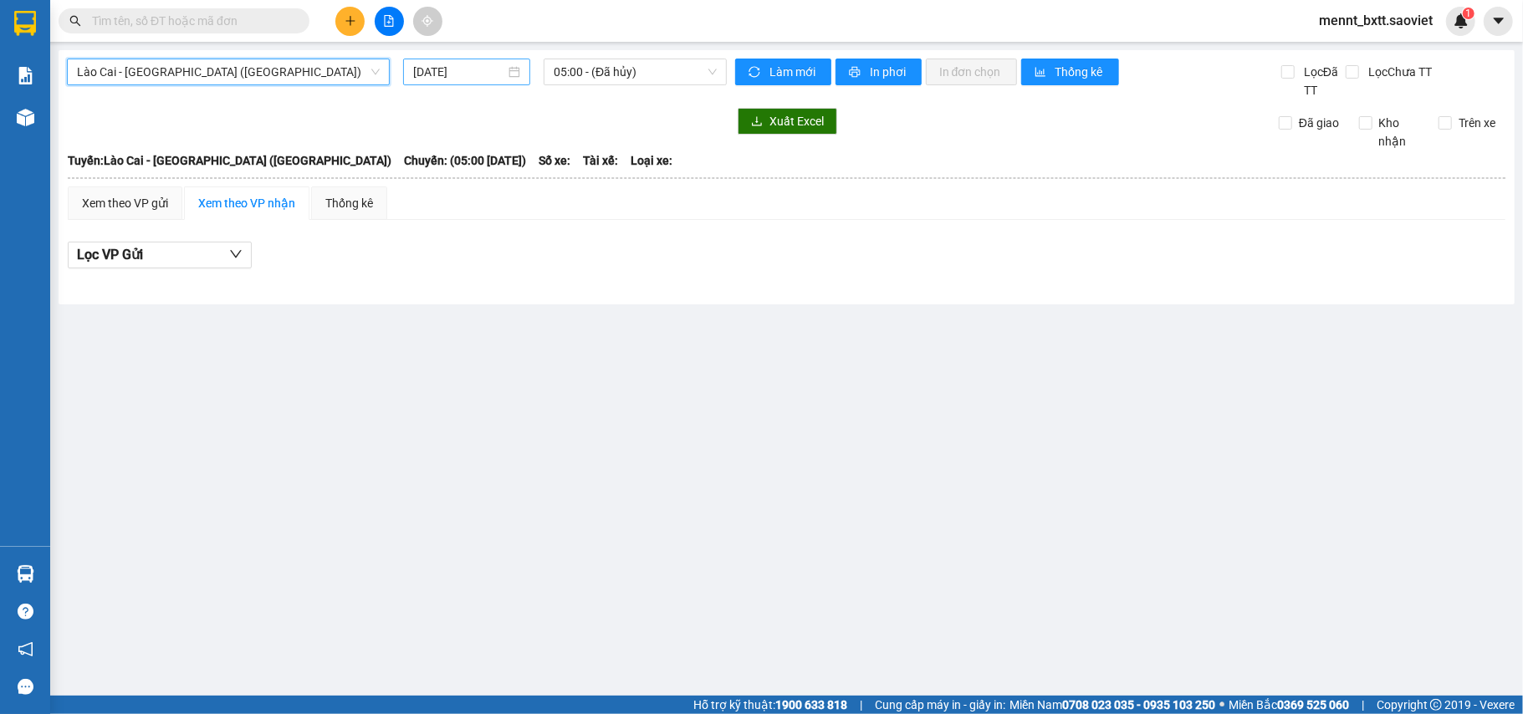
click at [427, 72] on input "13/10/2025" at bounding box center [459, 72] width 92 height 18
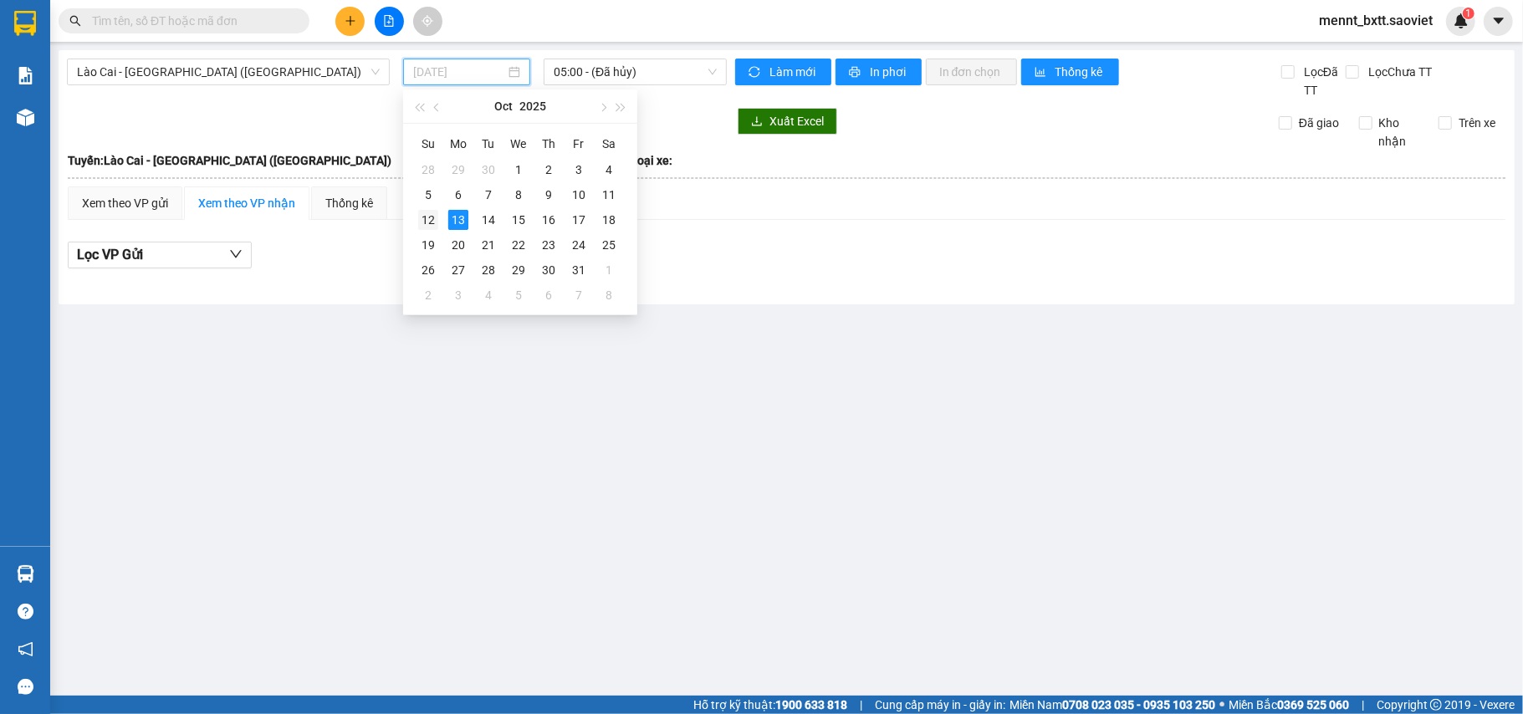
click at [432, 219] on div "12" at bounding box center [428, 220] width 20 height 20
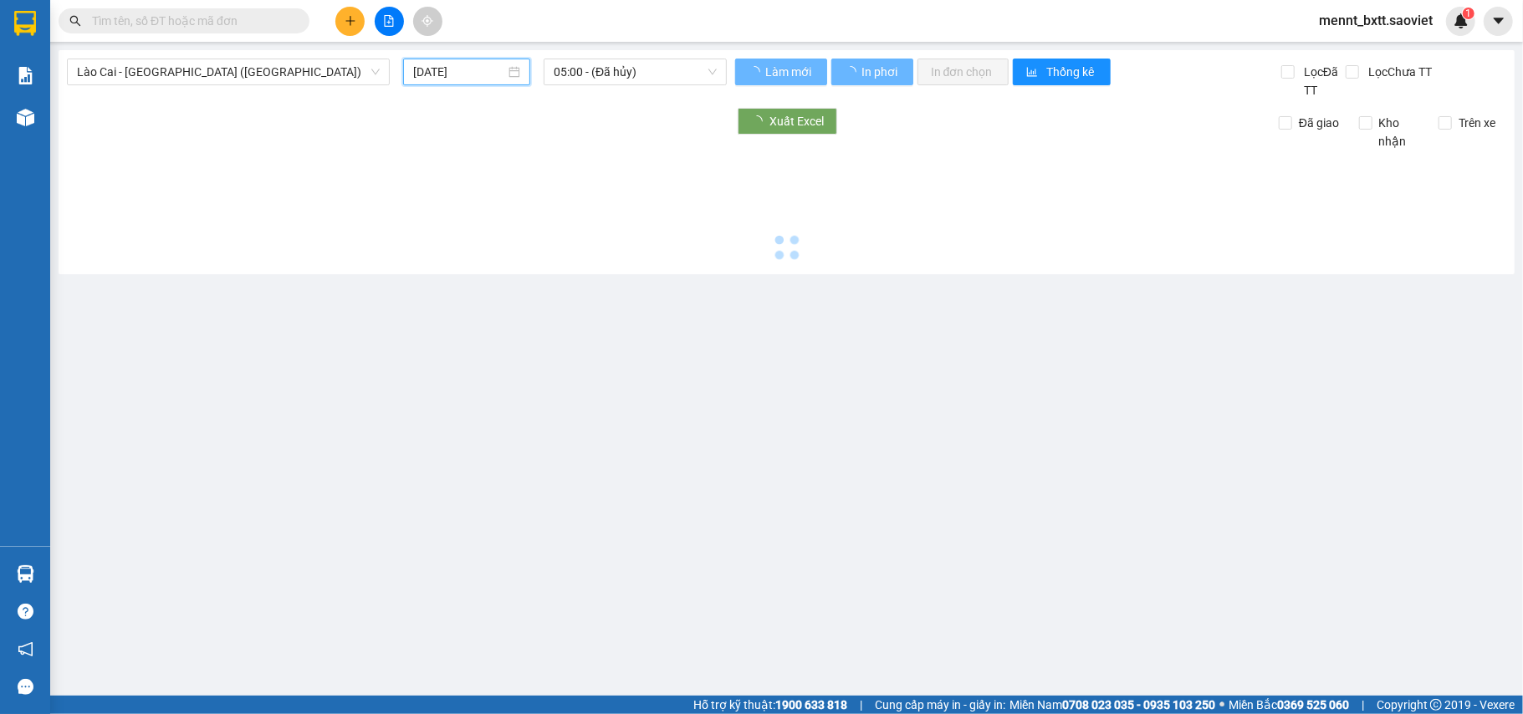
type input "[DATE]"
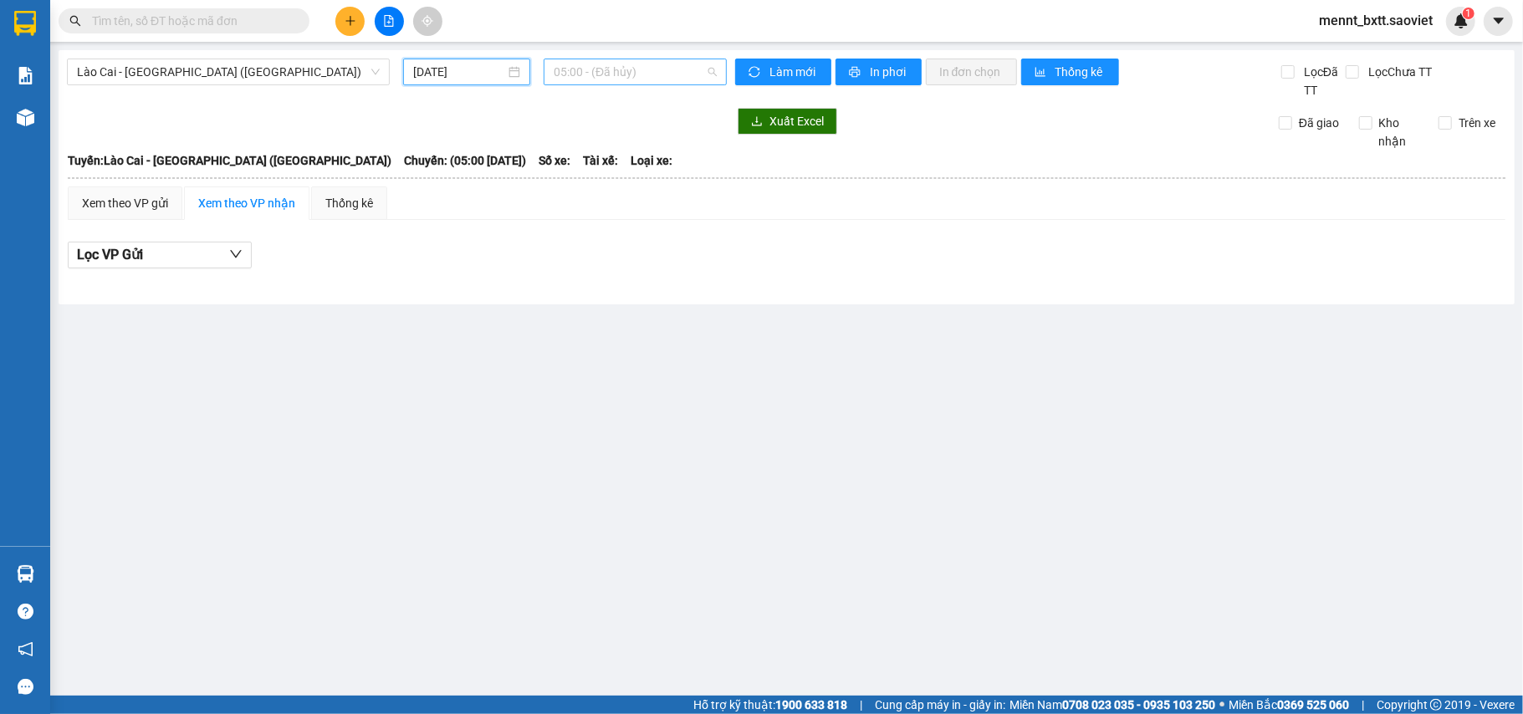
click at [565, 68] on span "05:00 - (Đã hủy)" at bounding box center [635, 71] width 163 height 25
type input "0275"
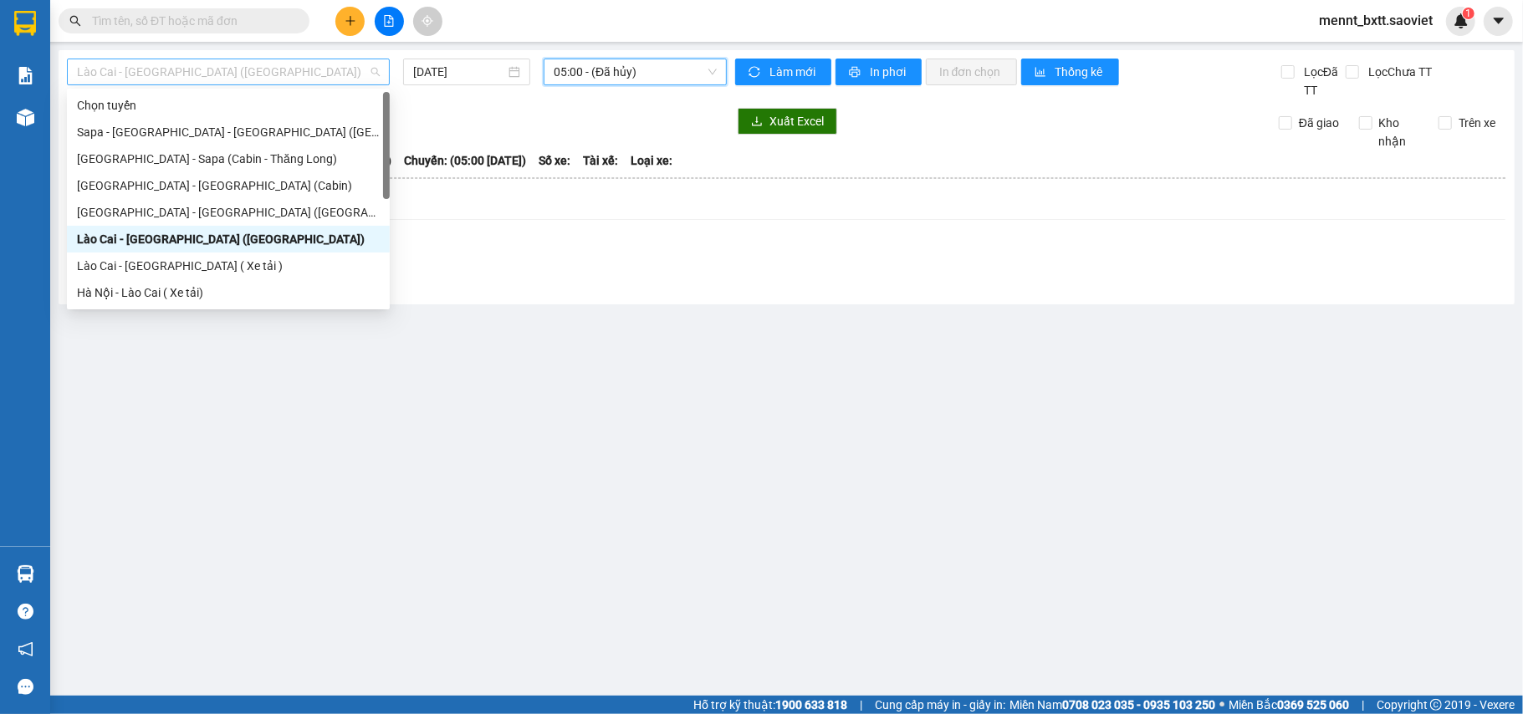
click at [286, 75] on span "Lào Cai - [GEOGRAPHIC_DATA] ([GEOGRAPHIC_DATA])" at bounding box center [228, 71] width 303 height 25
click at [258, 135] on div "Sapa - [GEOGRAPHIC_DATA] - [GEOGRAPHIC_DATA] ([GEOGRAPHIC_DATA])" at bounding box center [228, 132] width 303 height 18
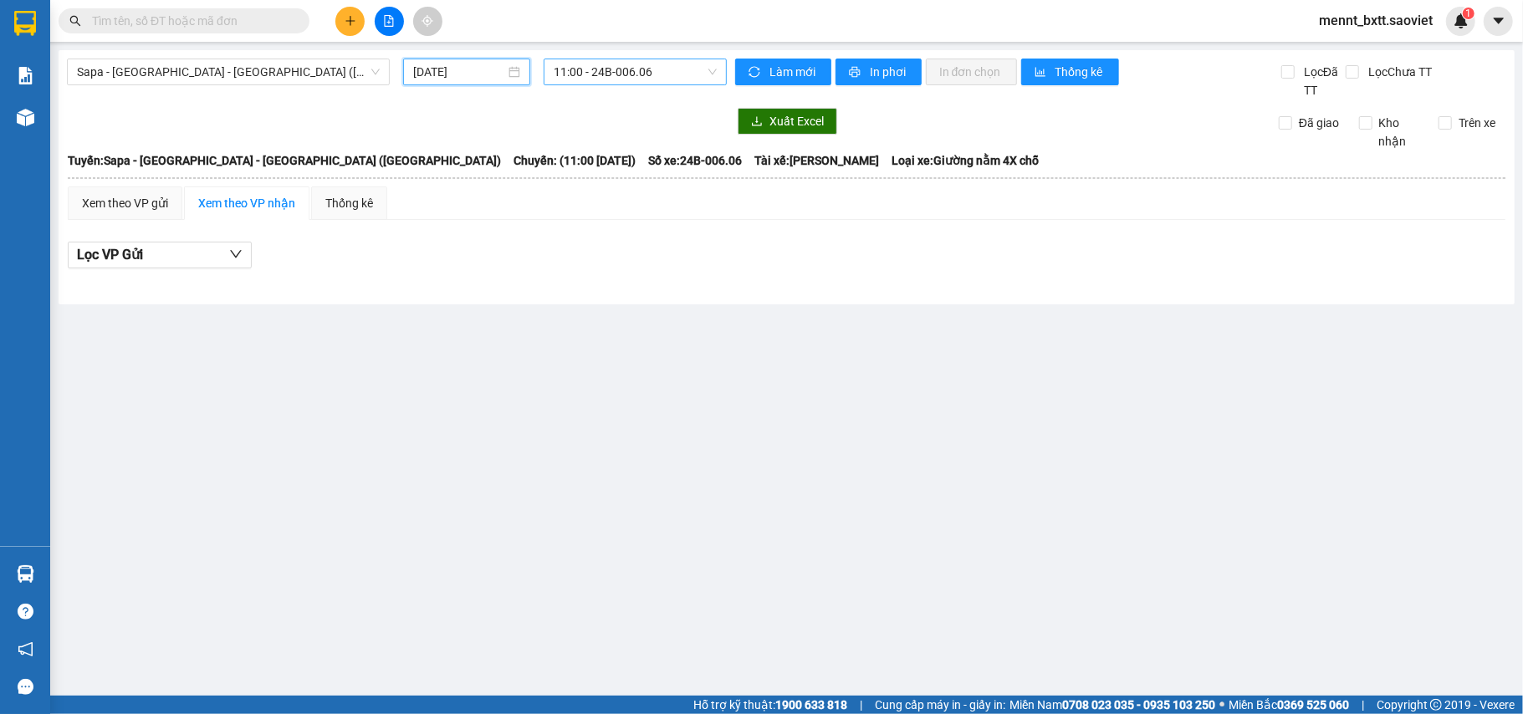
click at [430, 68] on input "13/10/2025" at bounding box center [459, 72] width 92 height 18
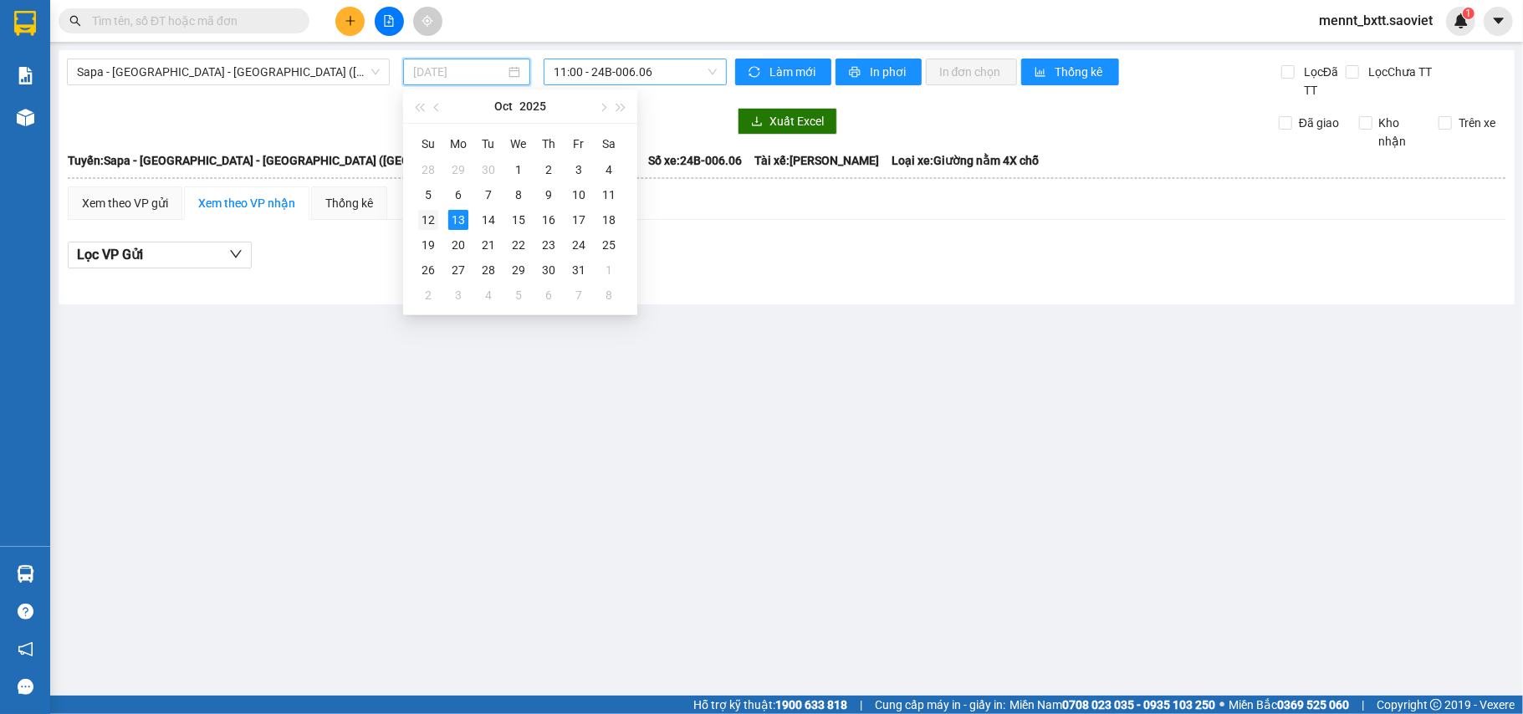
click at [430, 222] on div "12" at bounding box center [428, 220] width 20 height 20
type input "[DATE]"
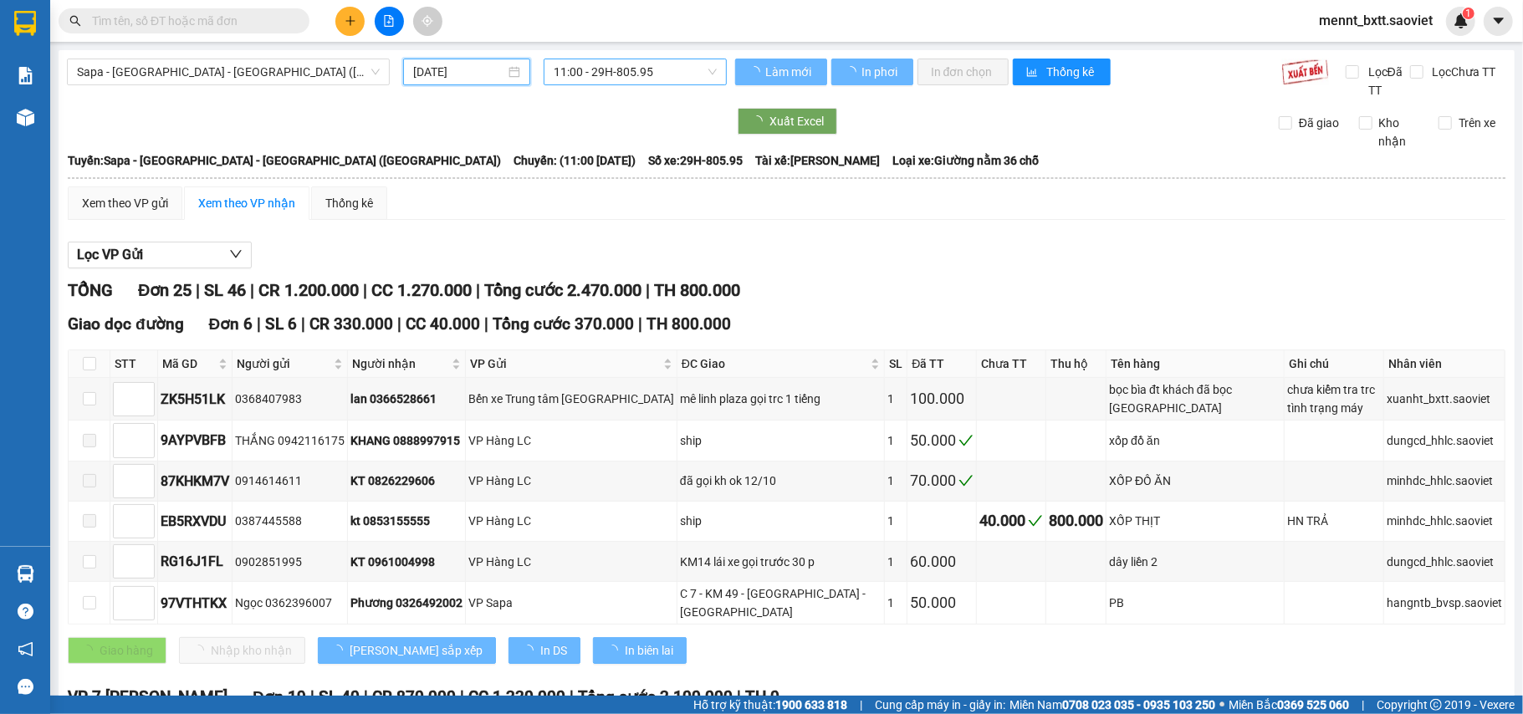
click at [560, 72] on span "11:00 - 29H-805.95" at bounding box center [635, 71] width 163 height 25
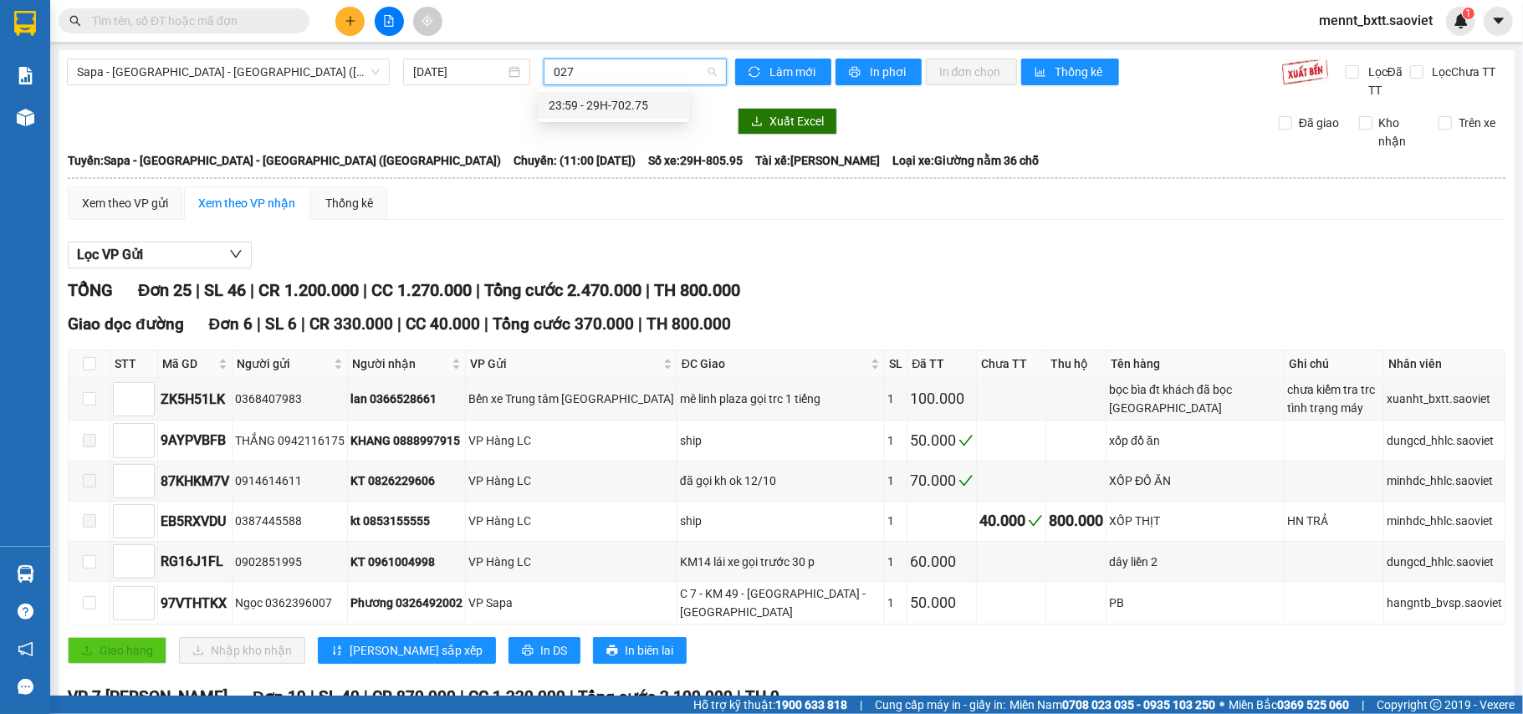
type input "0275"
click at [617, 96] on div "23:59 - 29H-702.75" at bounding box center [614, 105] width 130 height 18
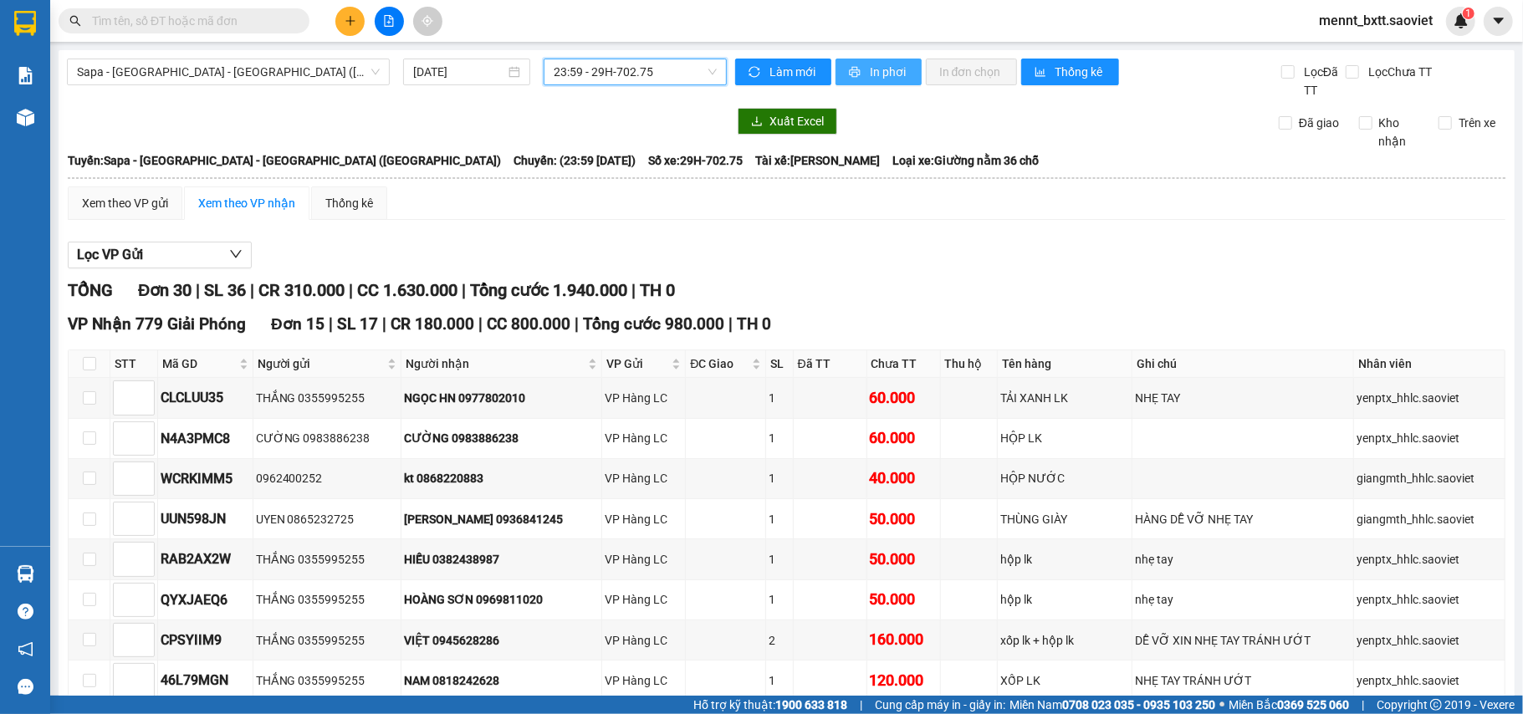
click at [882, 67] on span "In phơi" at bounding box center [889, 72] width 38 height 18
click at [386, 27] on button at bounding box center [389, 21] width 29 height 29
click at [283, 71] on span "Sapa - [GEOGRAPHIC_DATA] - [GEOGRAPHIC_DATA] ([GEOGRAPHIC_DATA])" at bounding box center [228, 71] width 303 height 25
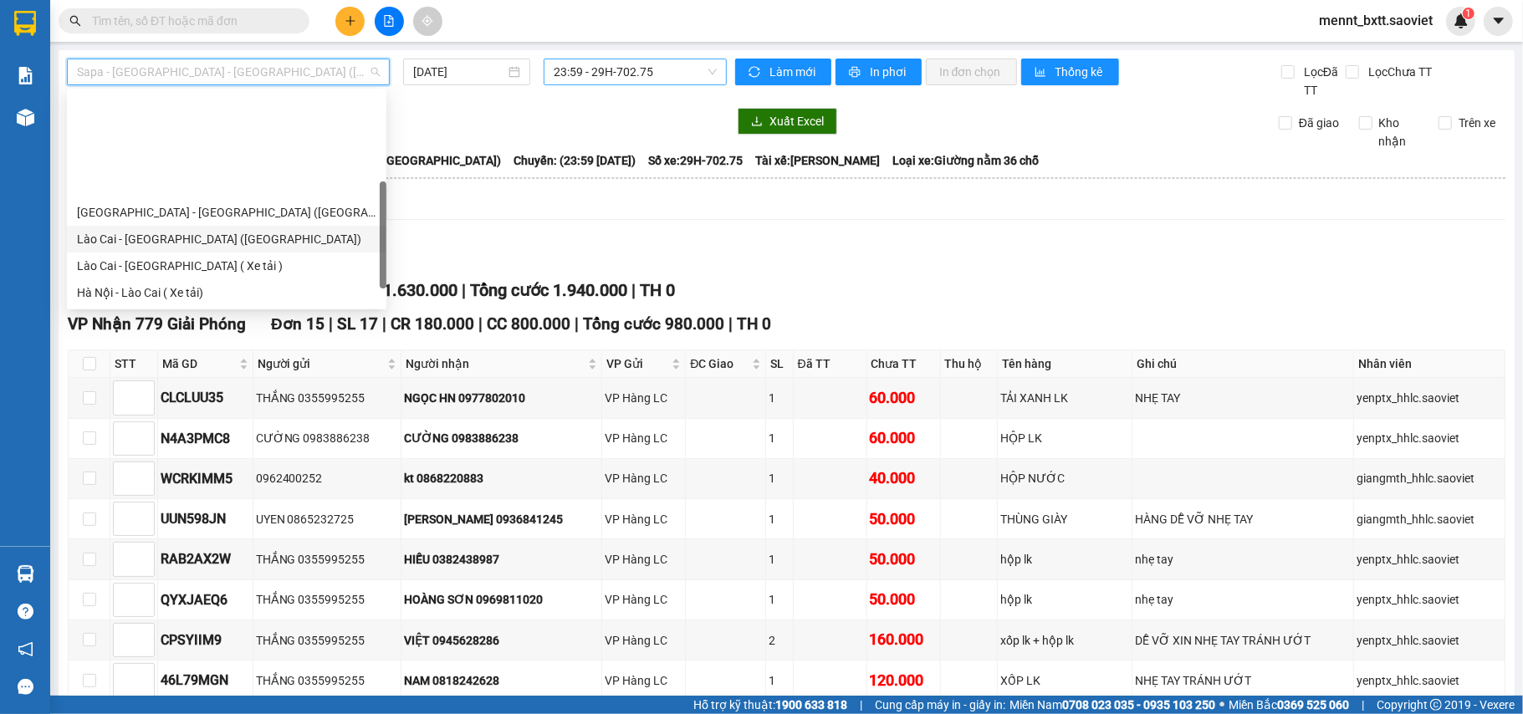
scroll to position [134, 0]
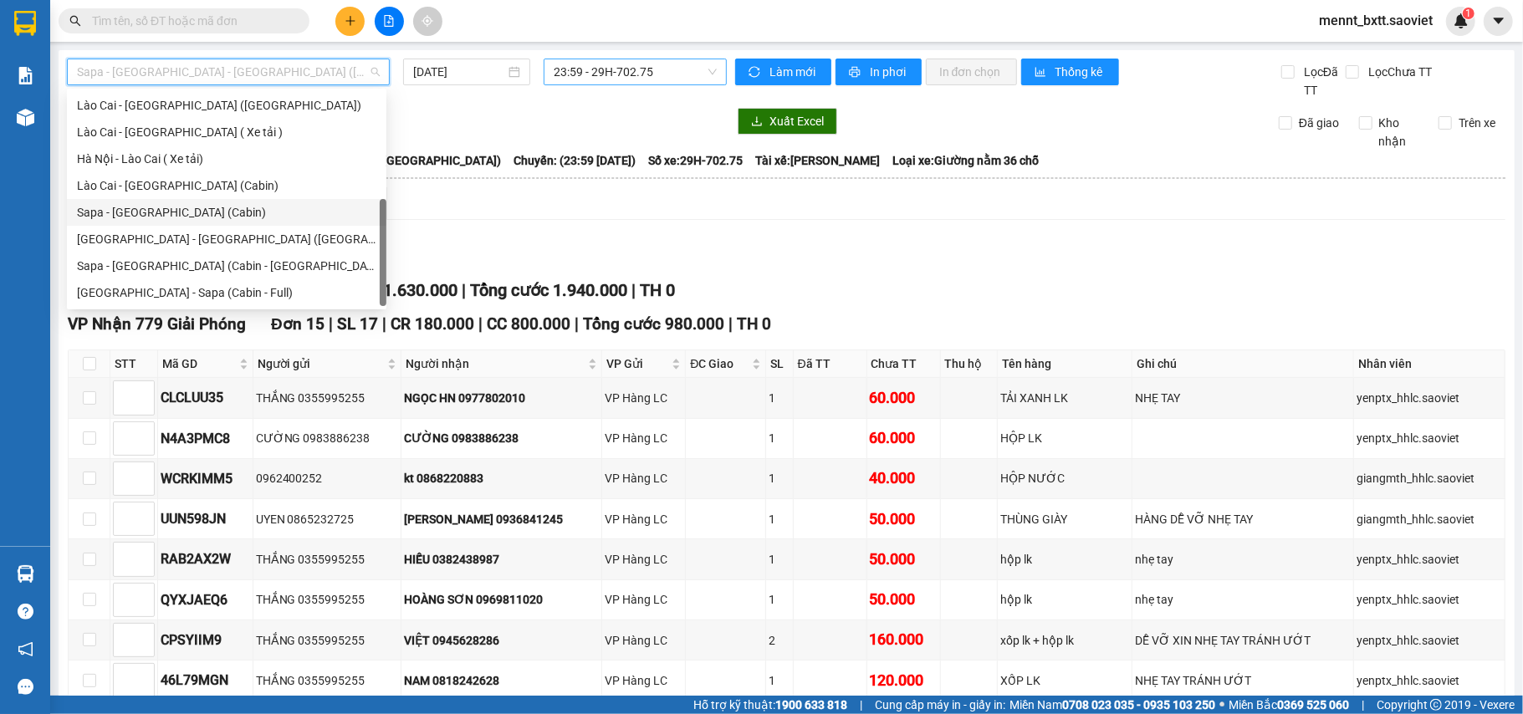
click at [198, 216] on div "Sapa - [GEOGRAPHIC_DATA] (Cabin)" at bounding box center [226, 212] width 299 height 18
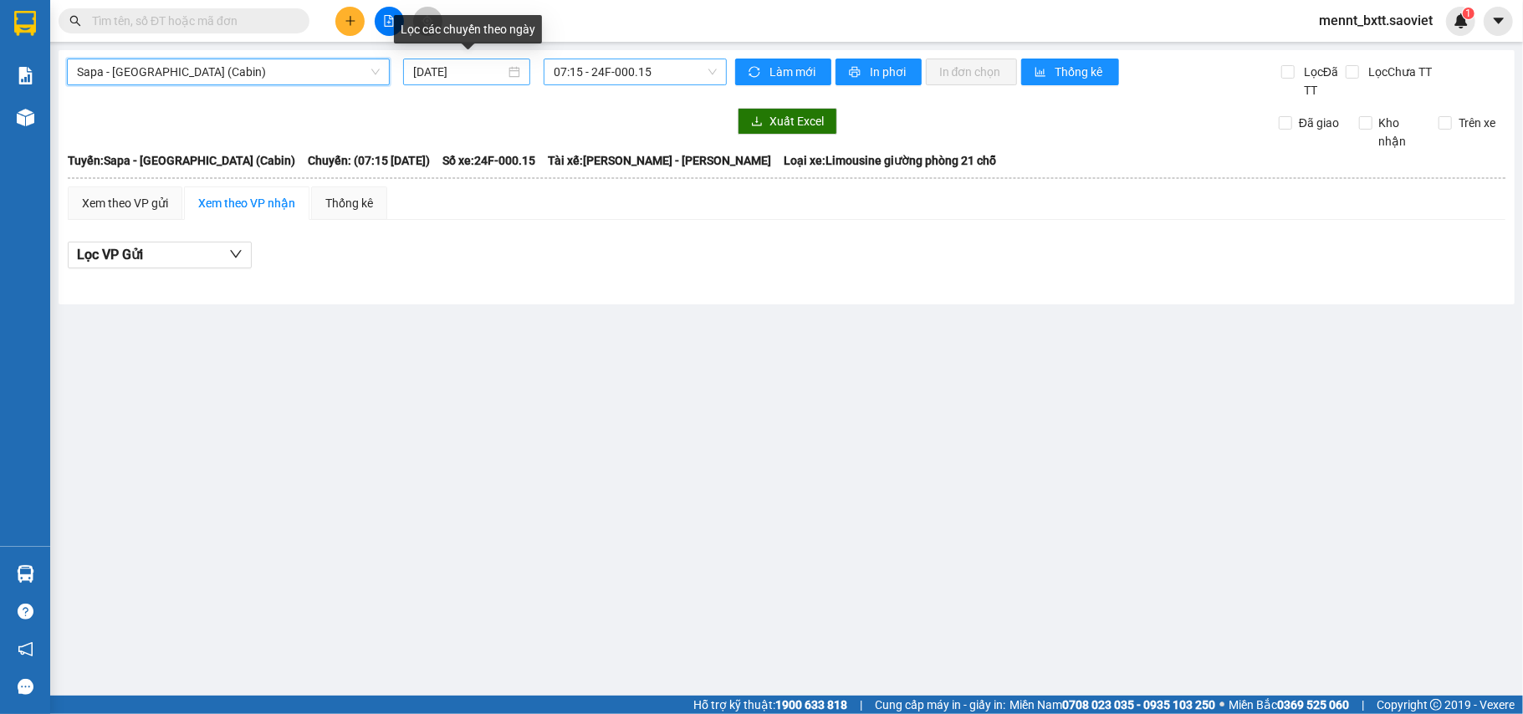
click at [427, 70] on input "13/10/2025" at bounding box center [459, 72] width 92 height 18
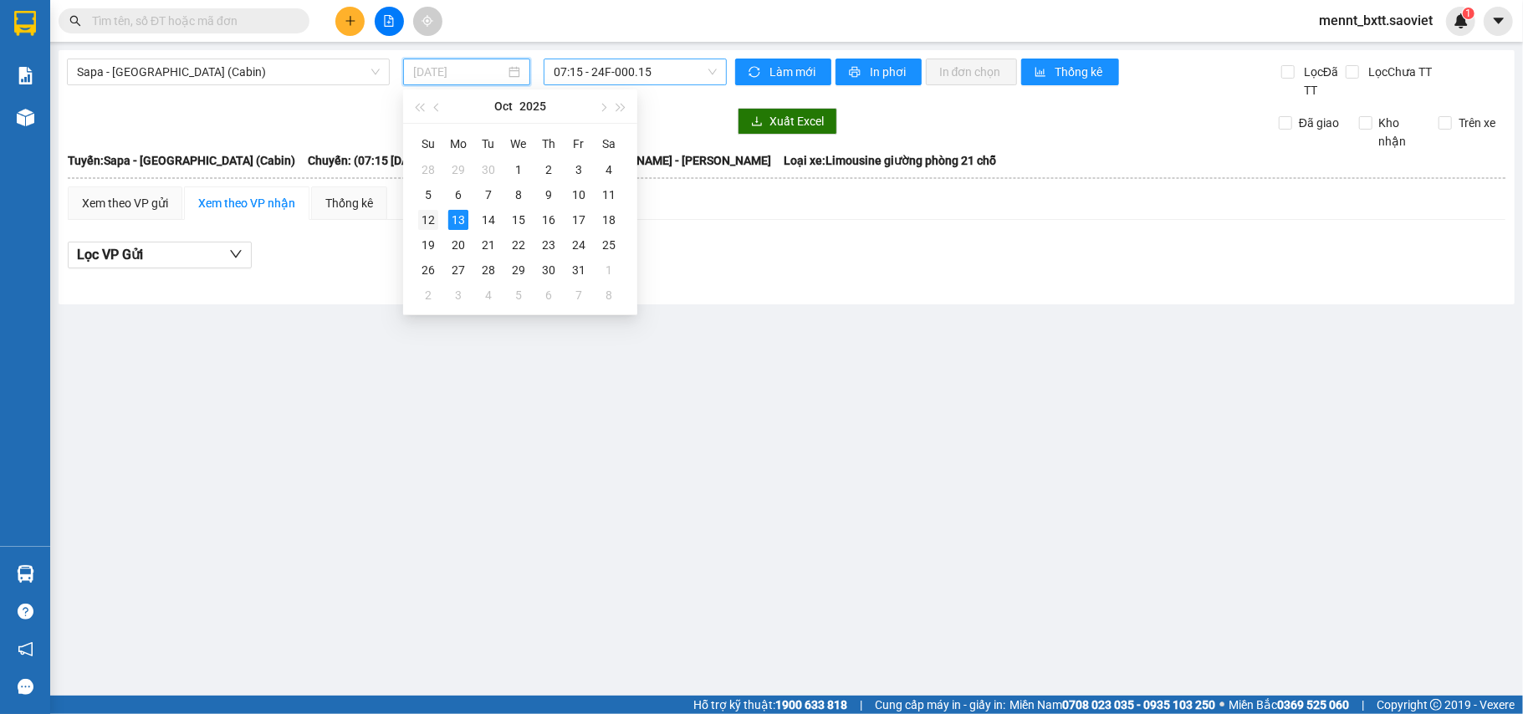
click at [439, 217] on td "12" at bounding box center [428, 219] width 30 height 25
type input "[DATE]"
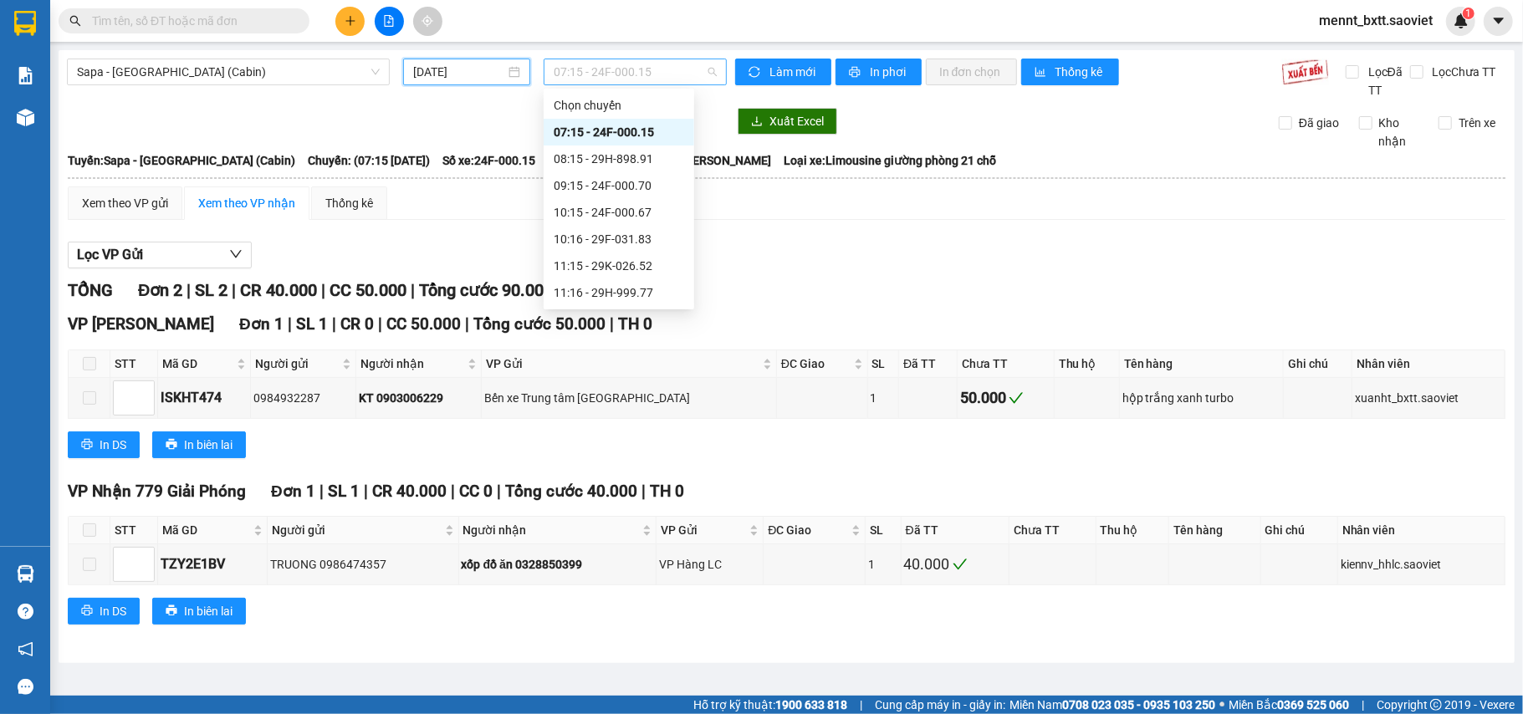
click at [591, 67] on span "07:15 - 24F-000.15" at bounding box center [635, 71] width 163 height 25
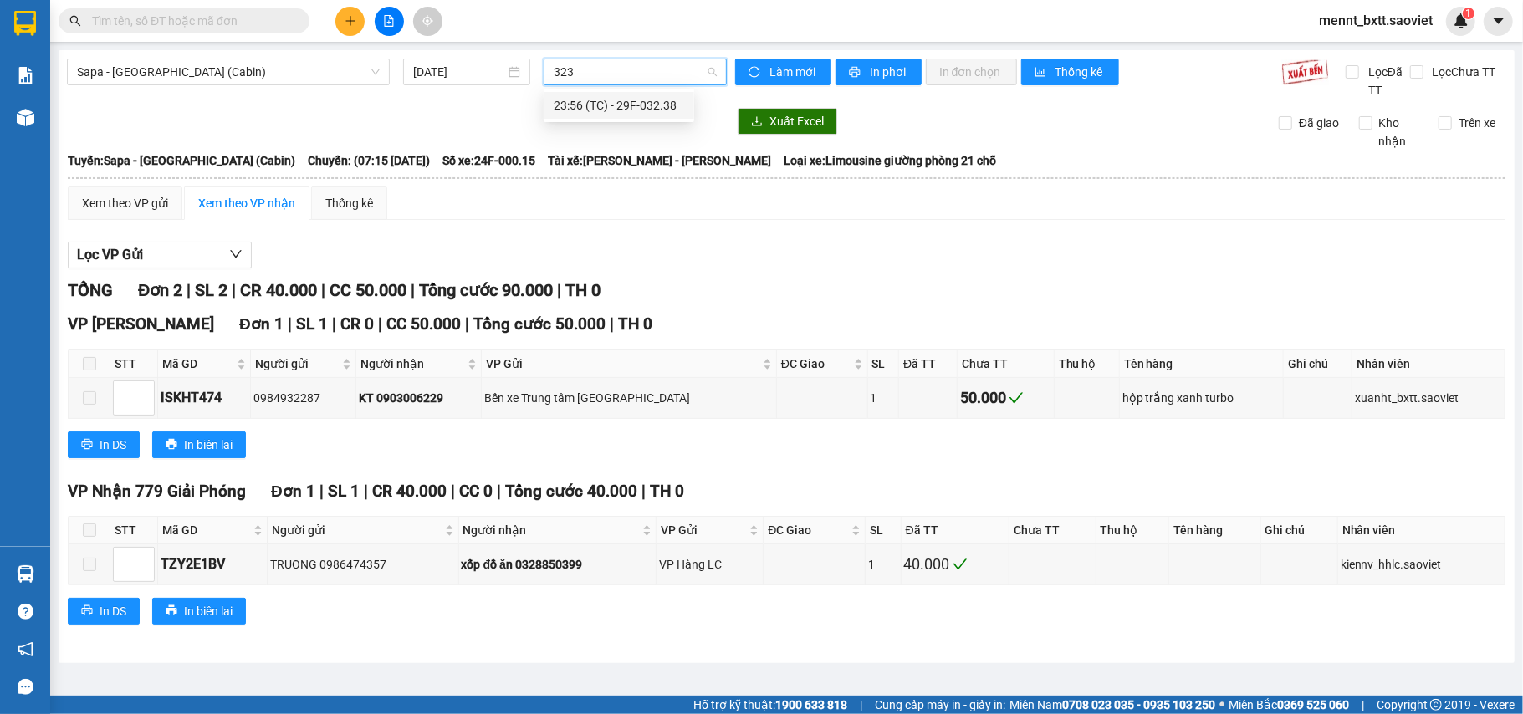
type input "3238"
click at [619, 101] on div "23:56 (TC) - 29F-032.38" at bounding box center [619, 105] width 130 height 18
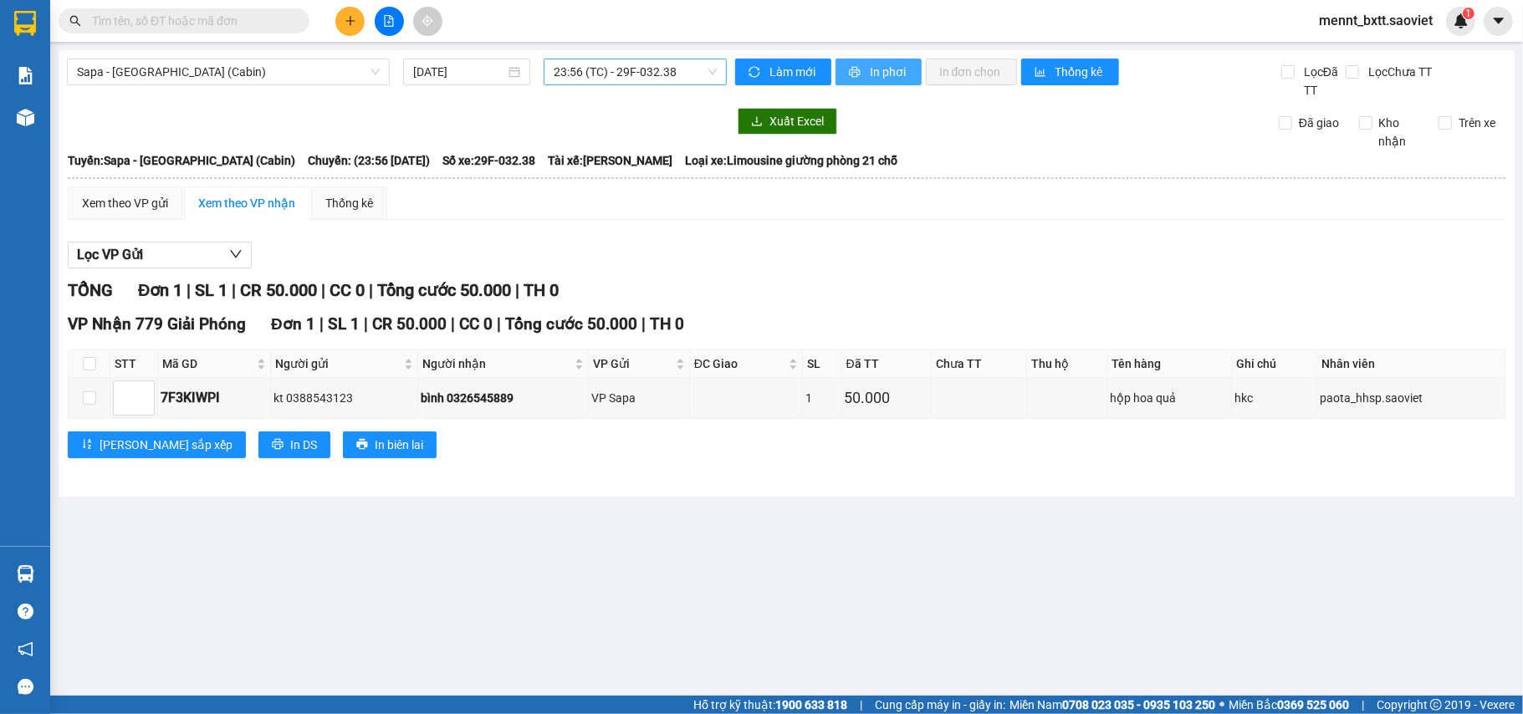
click at [882, 71] on span "In phơi" at bounding box center [889, 72] width 38 height 18
click at [279, 67] on span "Sapa - [GEOGRAPHIC_DATA] (Cabin)" at bounding box center [228, 71] width 303 height 25
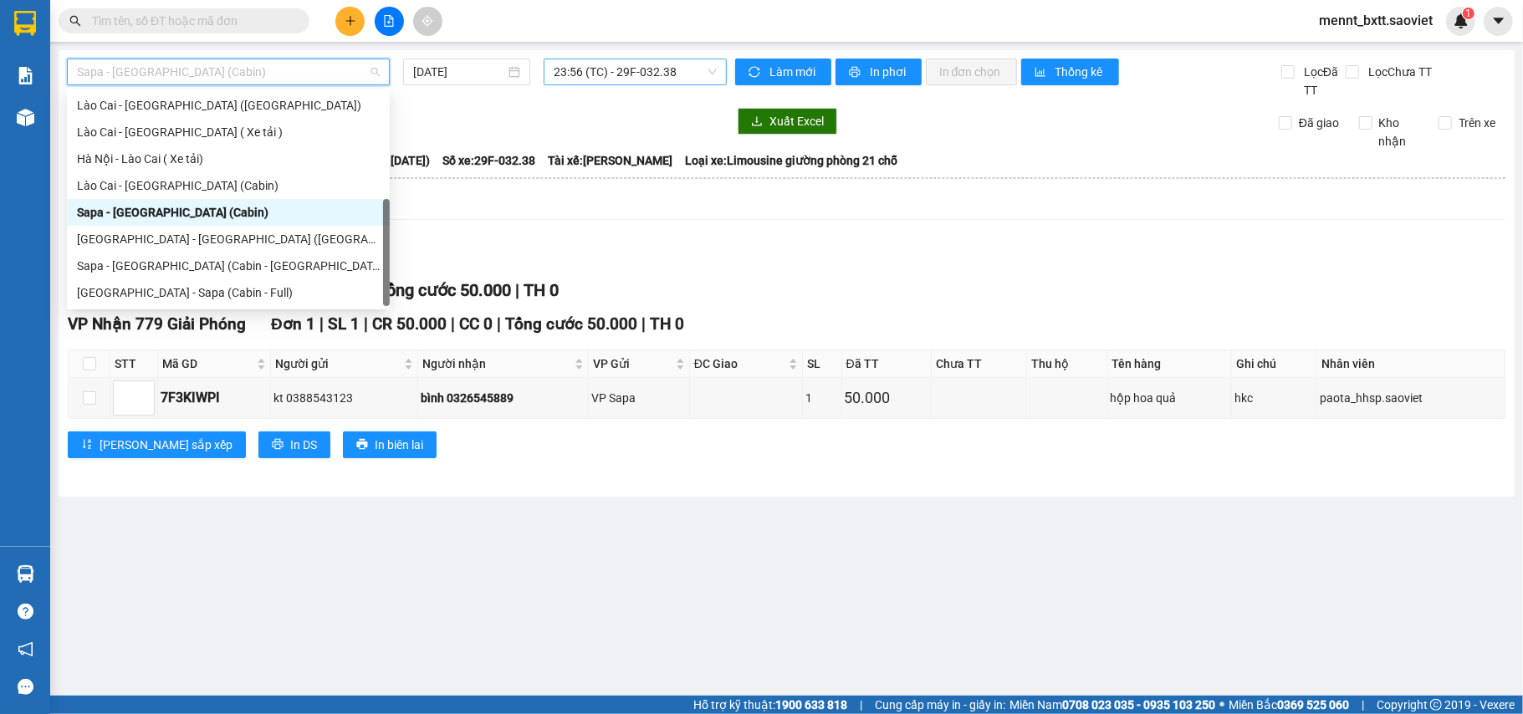
click at [245, 209] on div "Sapa - [GEOGRAPHIC_DATA] (Cabin)" at bounding box center [228, 212] width 303 height 18
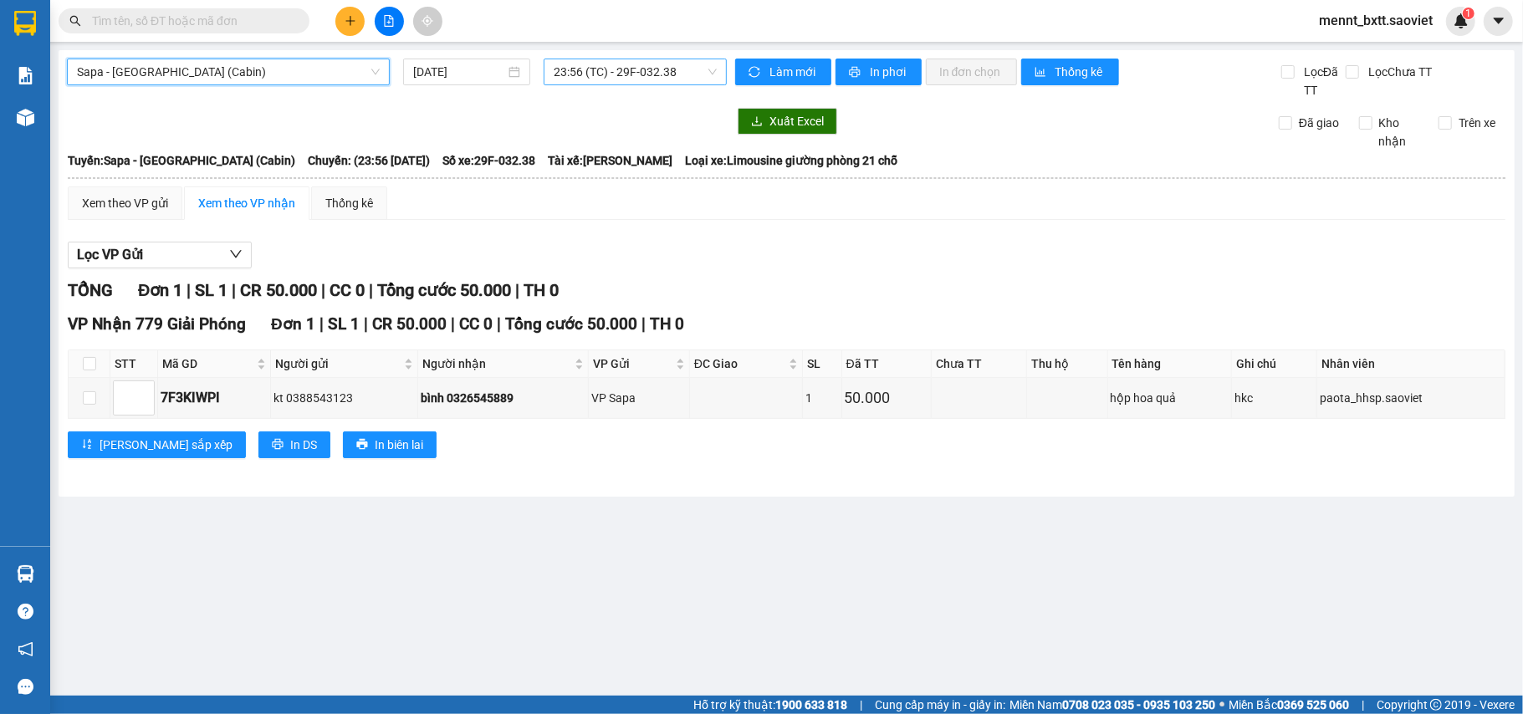
scroll to position [589, 0]
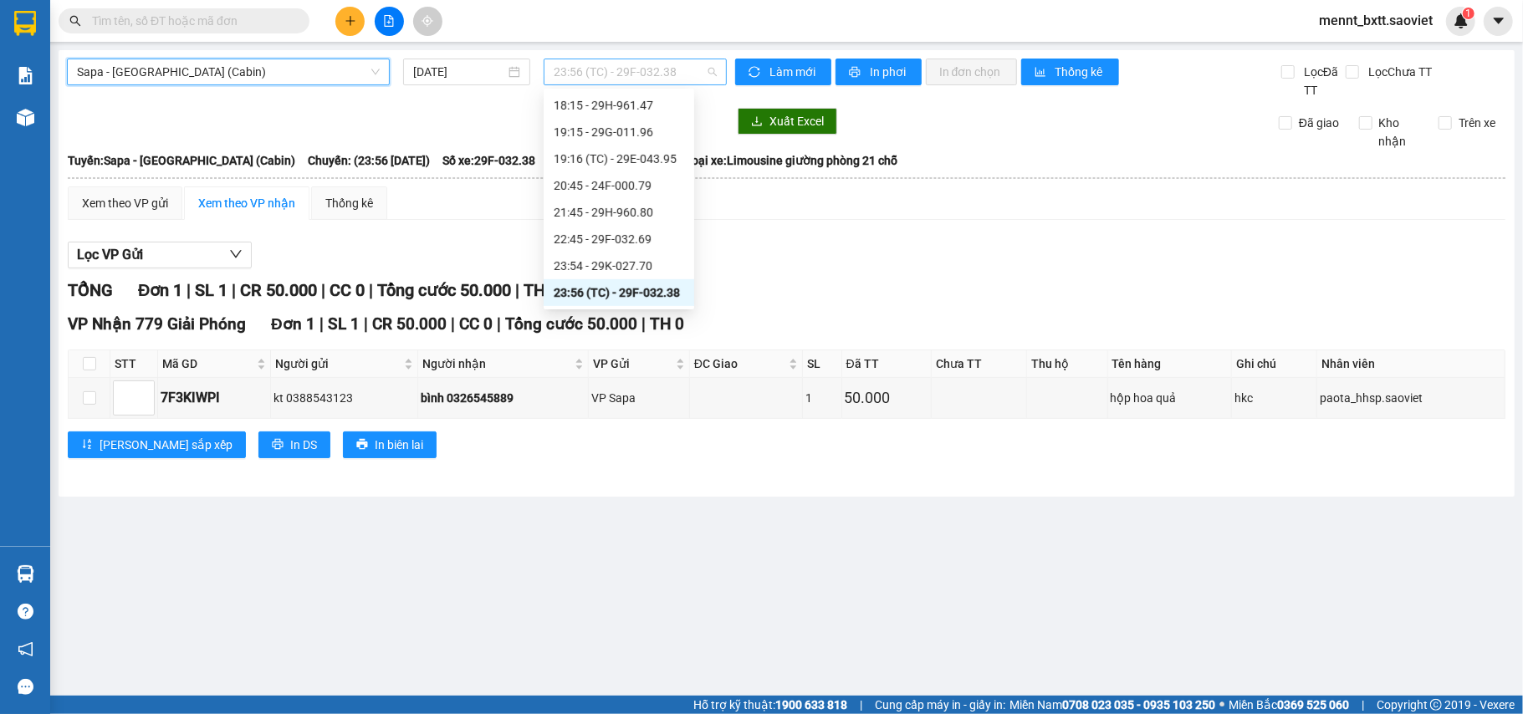
click at [607, 64] on span "23:56 (TC) - 29F-032.38" at bounding box center [635, 71] width 163 height 25
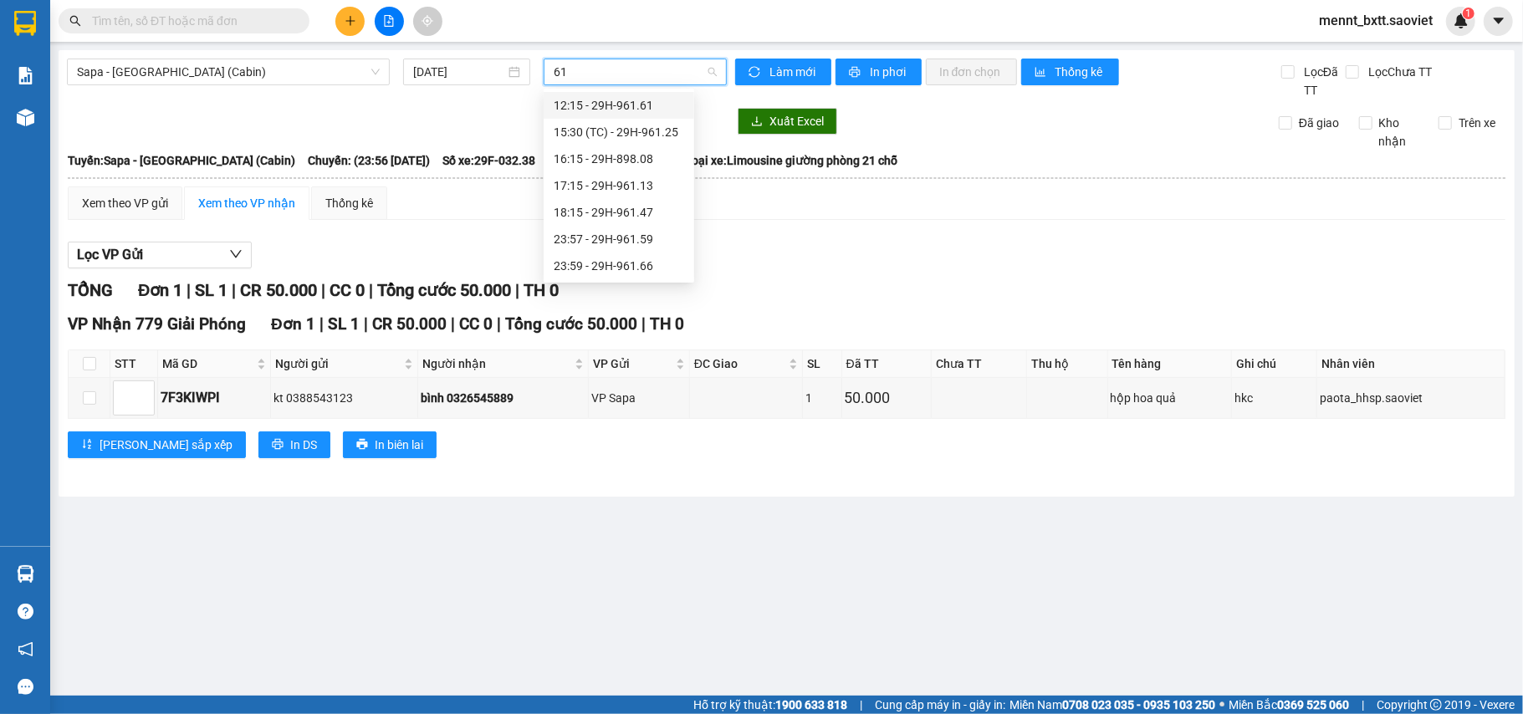
scroll to position [0, 0]
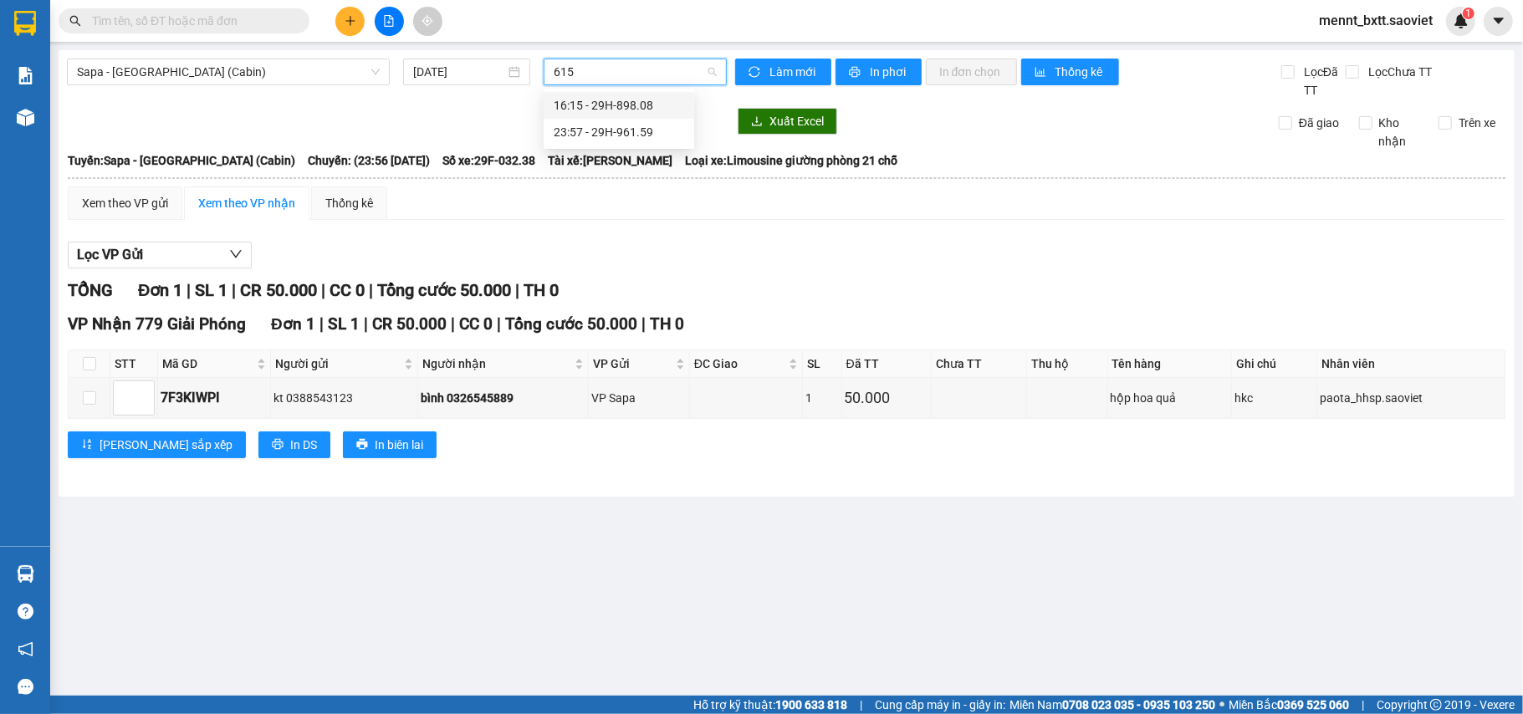
type input "6159"
click at [621, 105] on div "23:57 - 29H-961.59" at bounding box center [619, 105] width 130 height 18
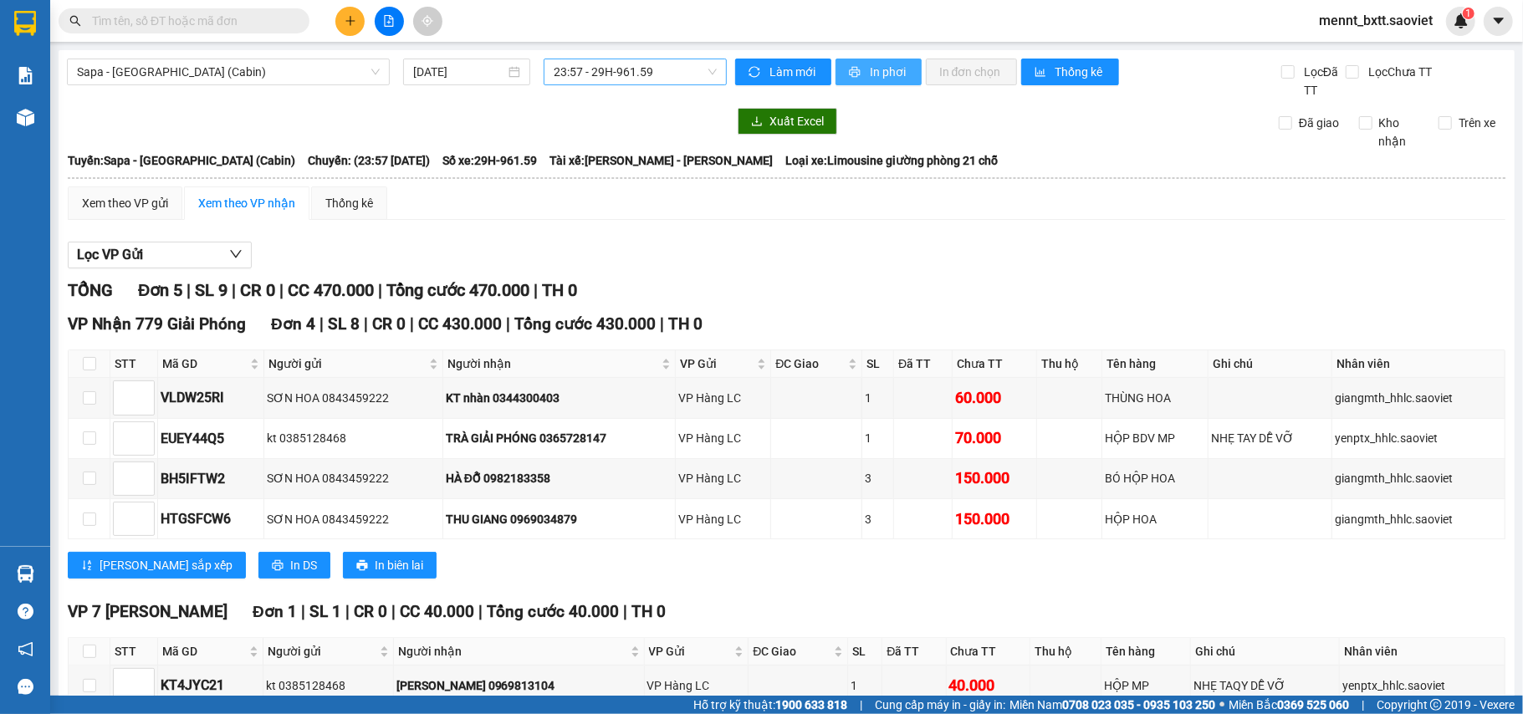
click at [870, 64] on span "In phơi" at bounding box center [889, 72] width 38 height 18
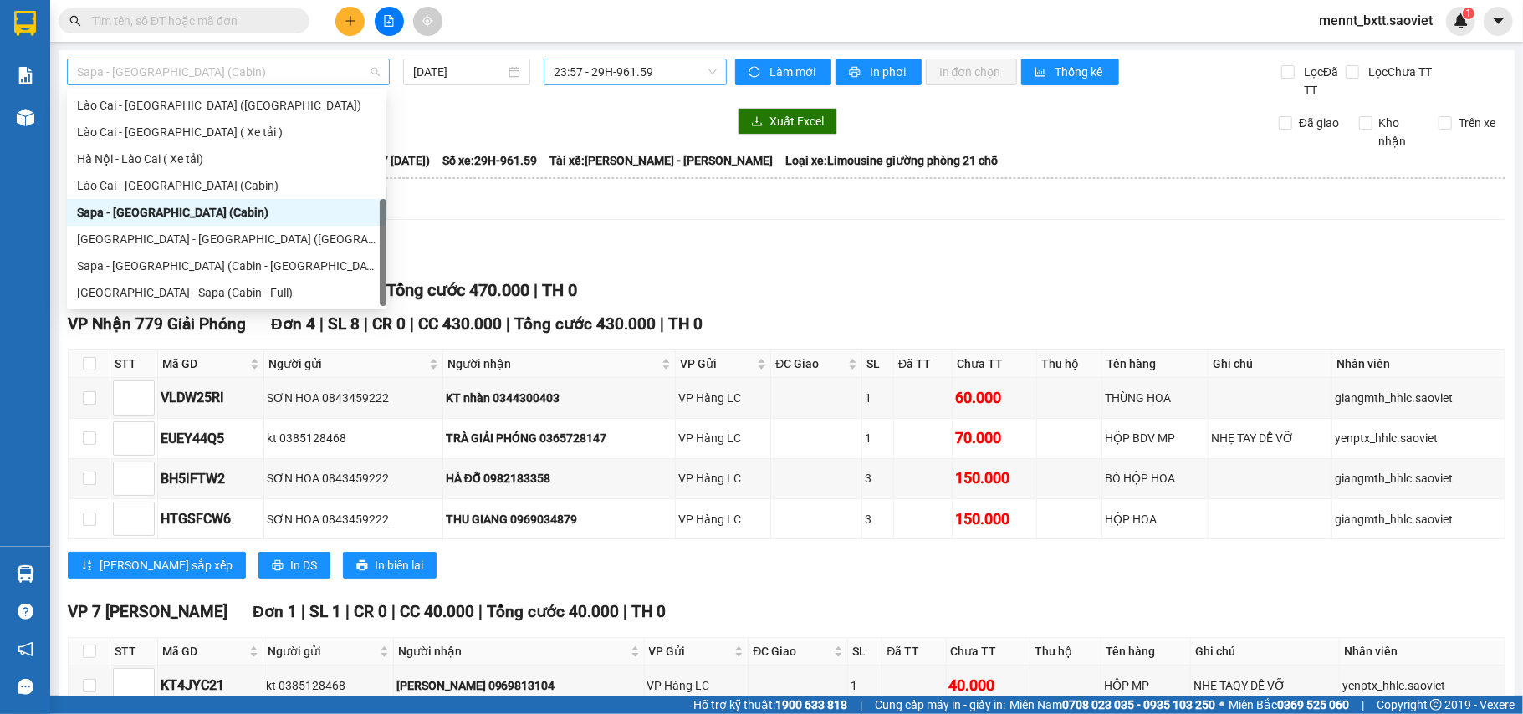
click at [243, 71] on span "Sapa - [GEOGRAPHIC_DATA] (Cabin)" at bounding box center [228, 71] width 303 height 25
click at [231, 212] on div "Sapa - [GEOGRAPHIC_DATA] (Cabin)" at bounding box center [226, 212] width 299 height 18
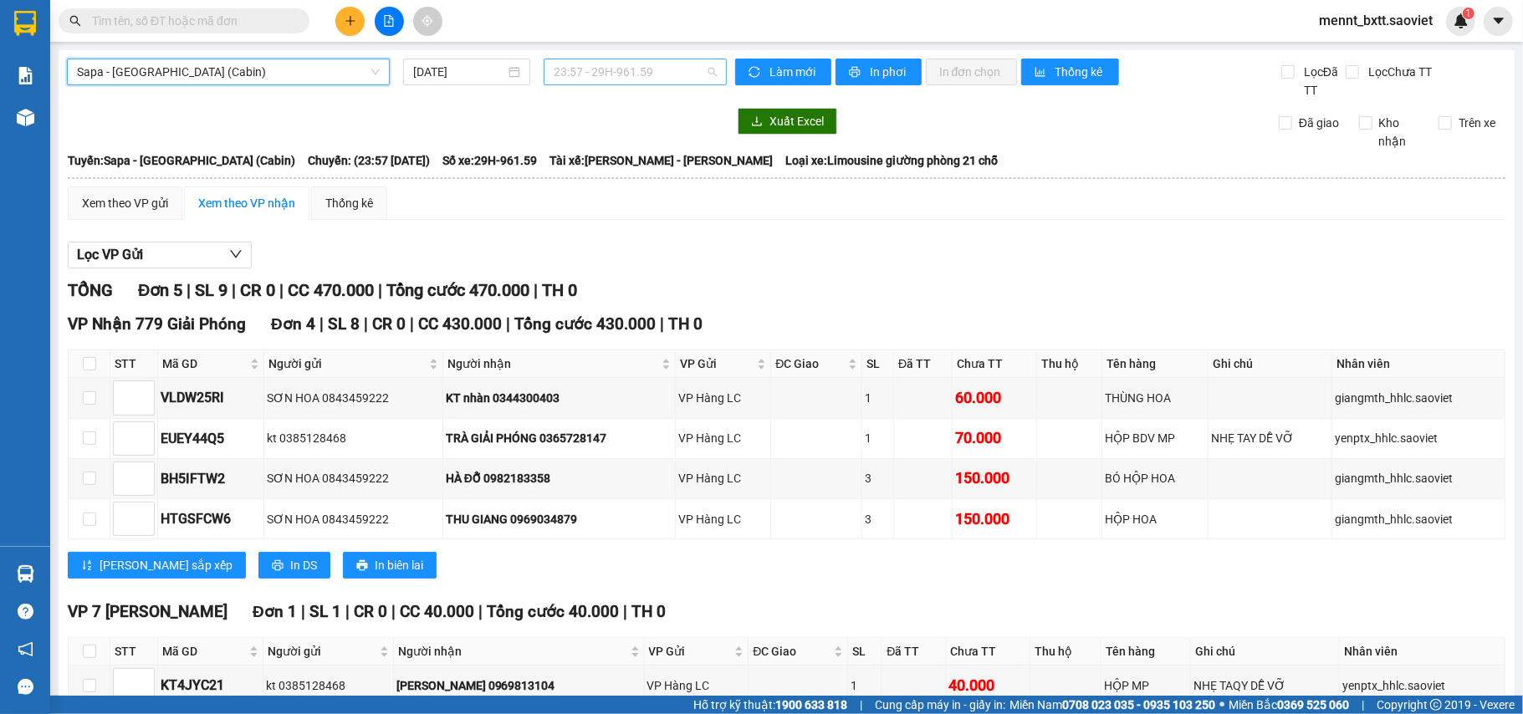
click at [586, 70] on span "23:57 - 29H-961.59" at bounding box center [635, 71] width 163 height 25
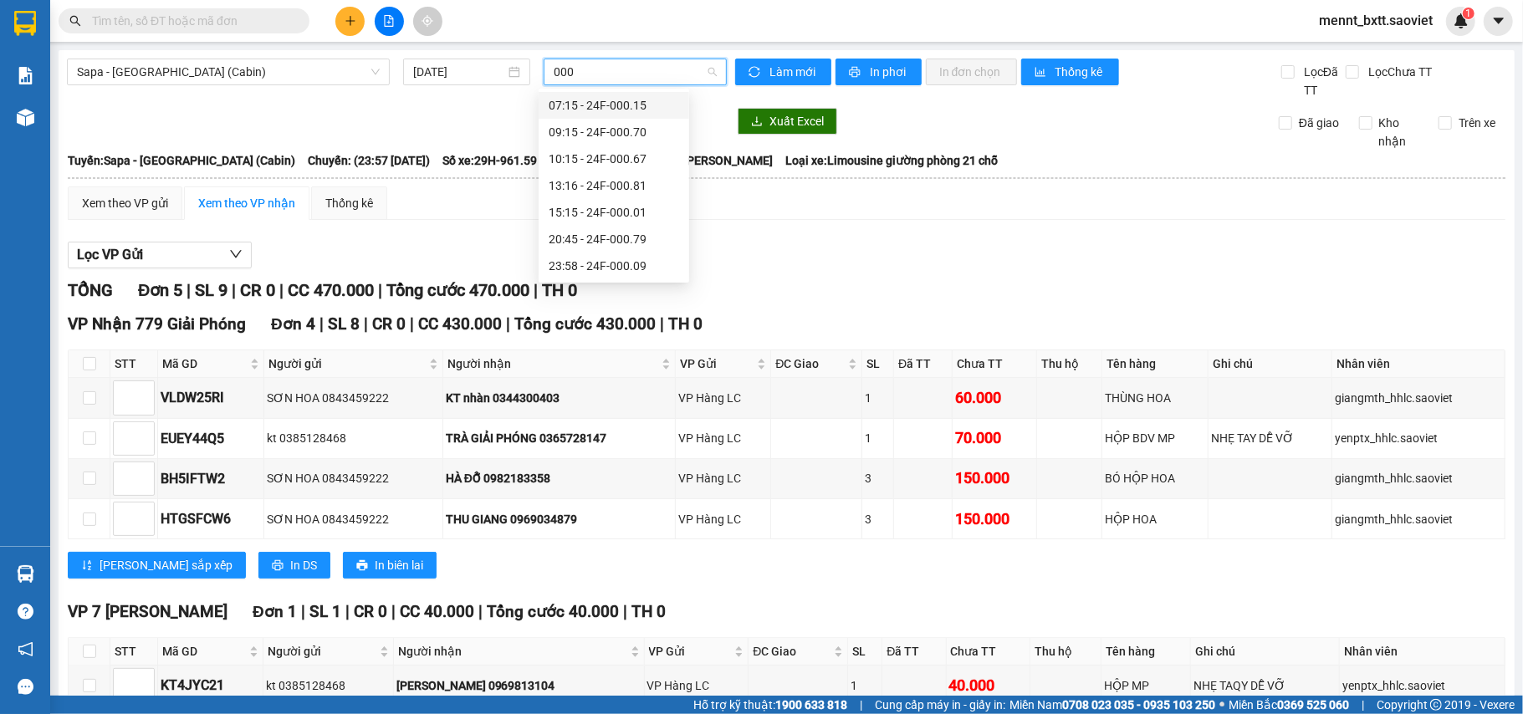
type input "0009"
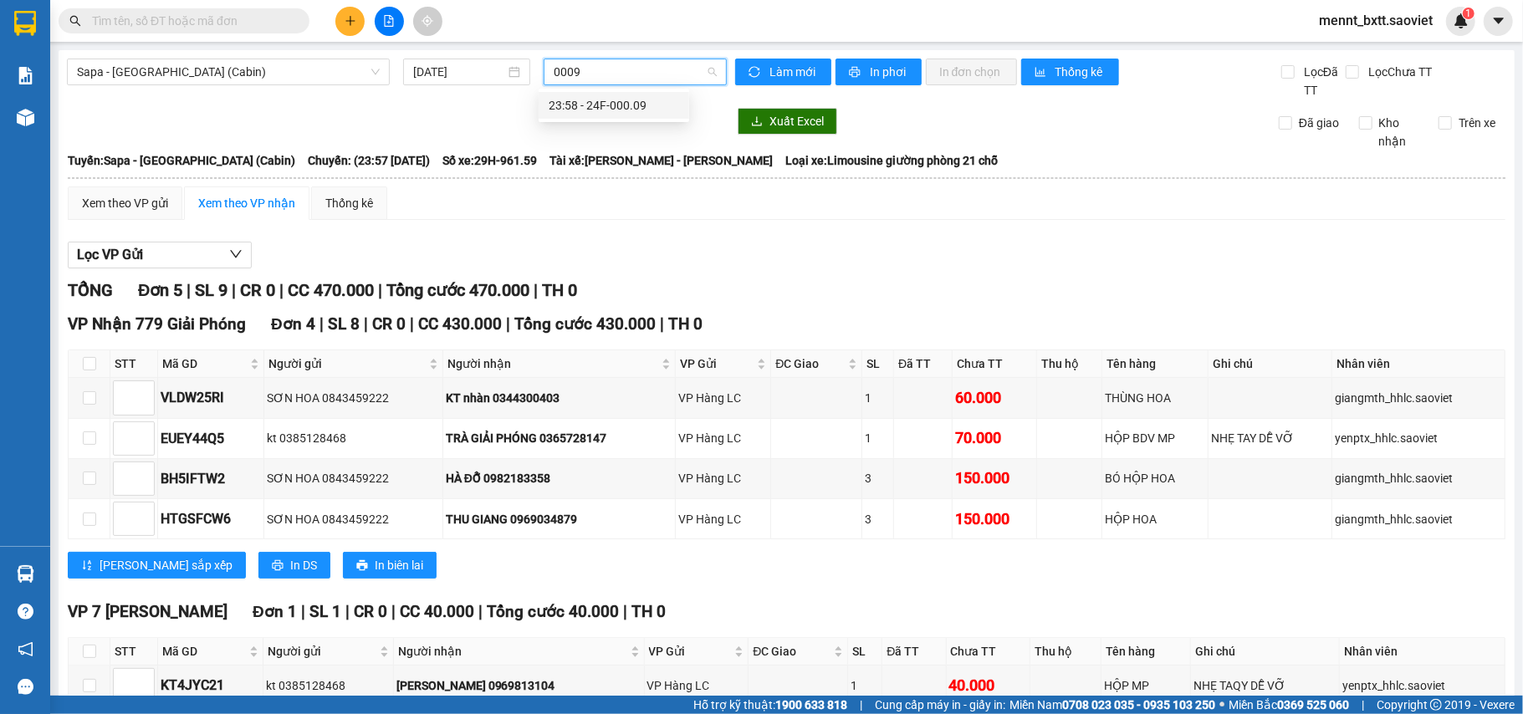
click at [636, 102] on div "23:58 - 24F-000.09" at bounding box center [614, 105] width 130 height 18
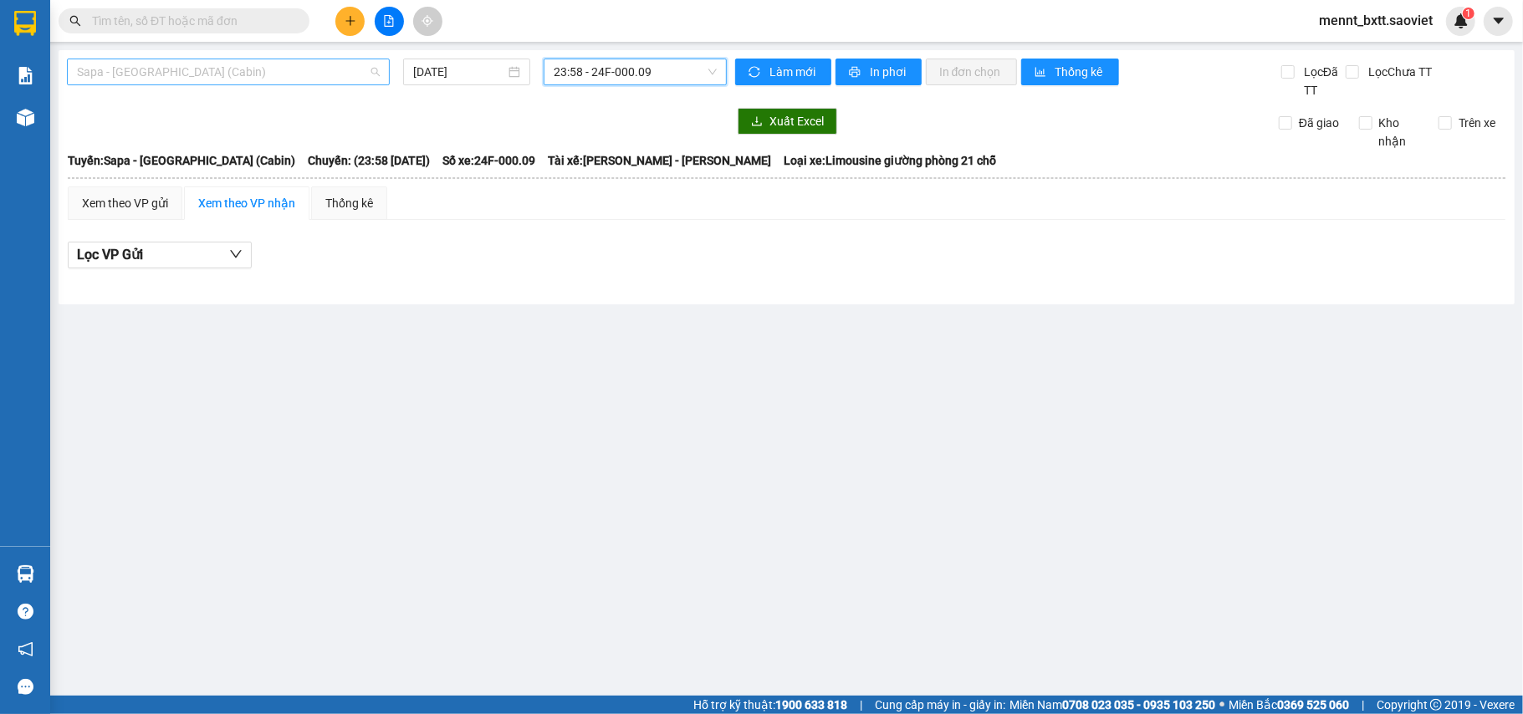
click at [302, 65] on span "Sapa - [GEOGRAPHIC_DATA] (Cabin)" at bounding box center [228, 71] width 303 height 25
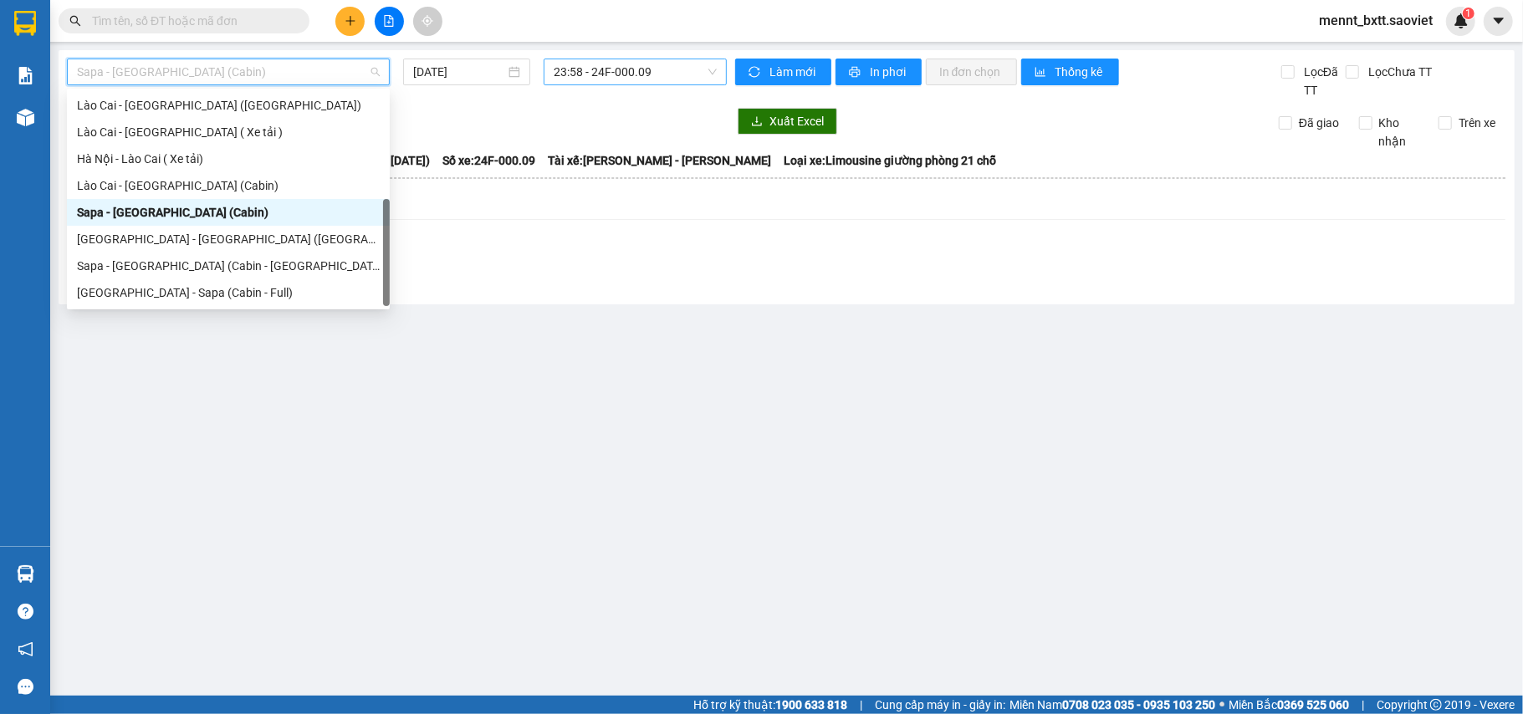
click at [268, 211] on div "Sapa - [GEOGRAPHIC_DATA] (Cabin)" at bounding box center [228, 212] width 303 height 18
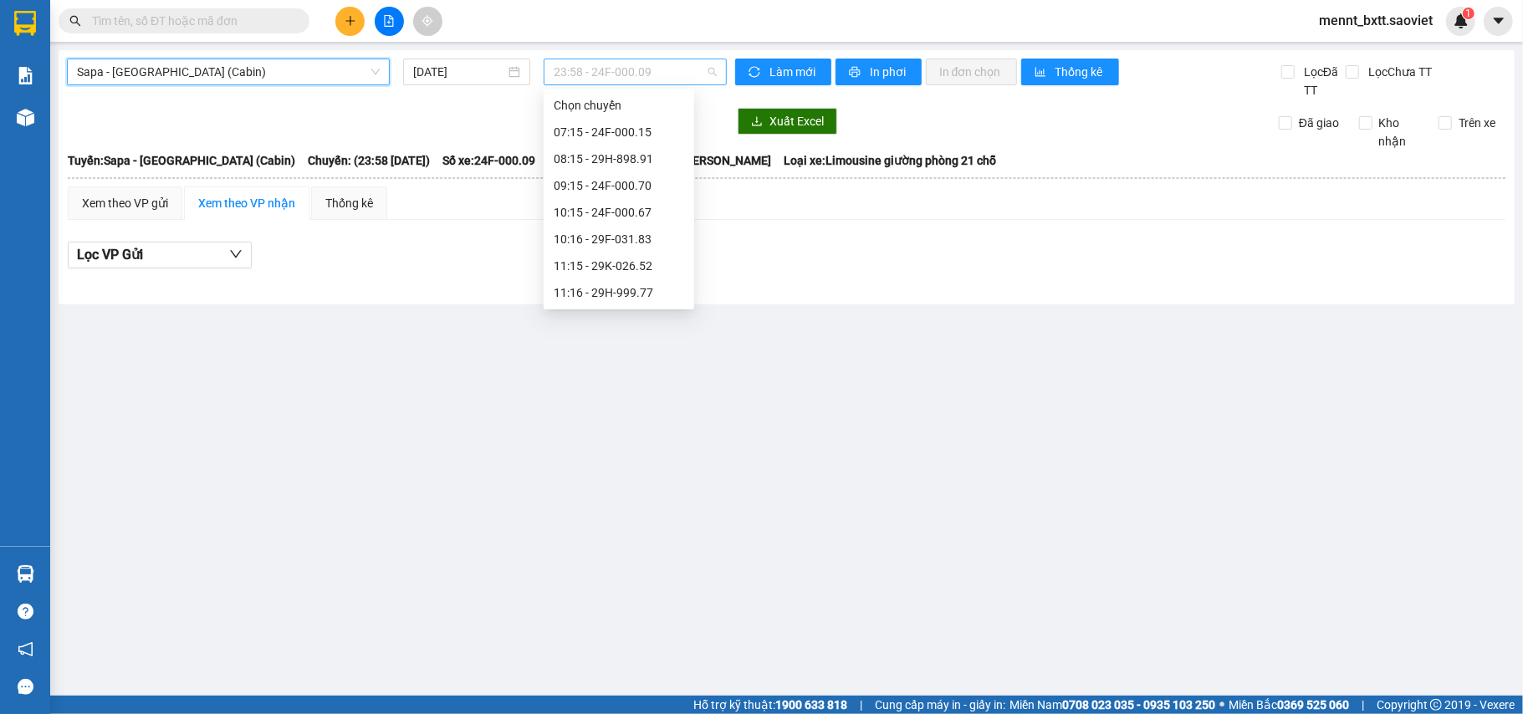
scroll to position [642, 0]
click at [582, 74] on span "23:58 - 24F-000.09" at bounding box center [635, 71] width 163 height 25
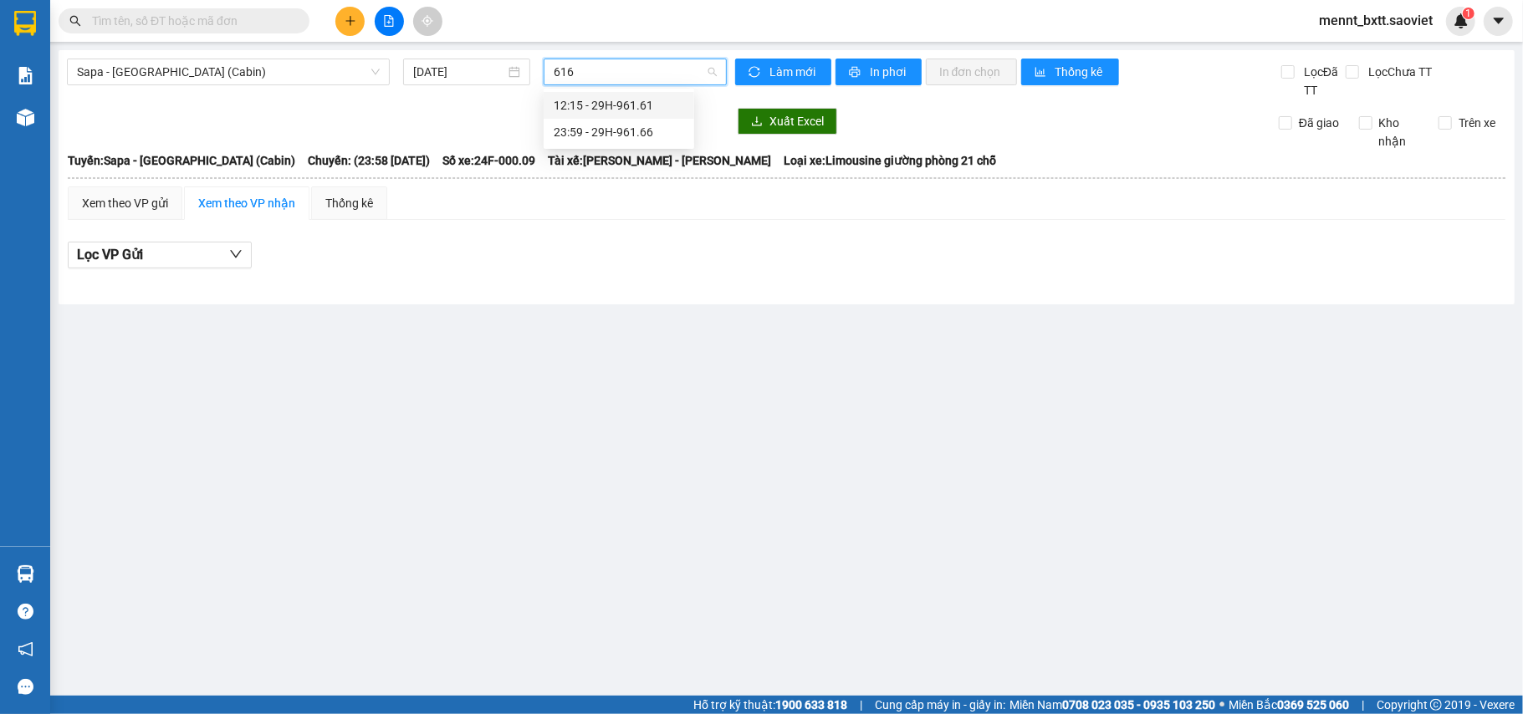
type input "6166"
click at [637, 102] on div "23:59 - 29H-961.66" at bounding box center [619, 105] width 130 height 18
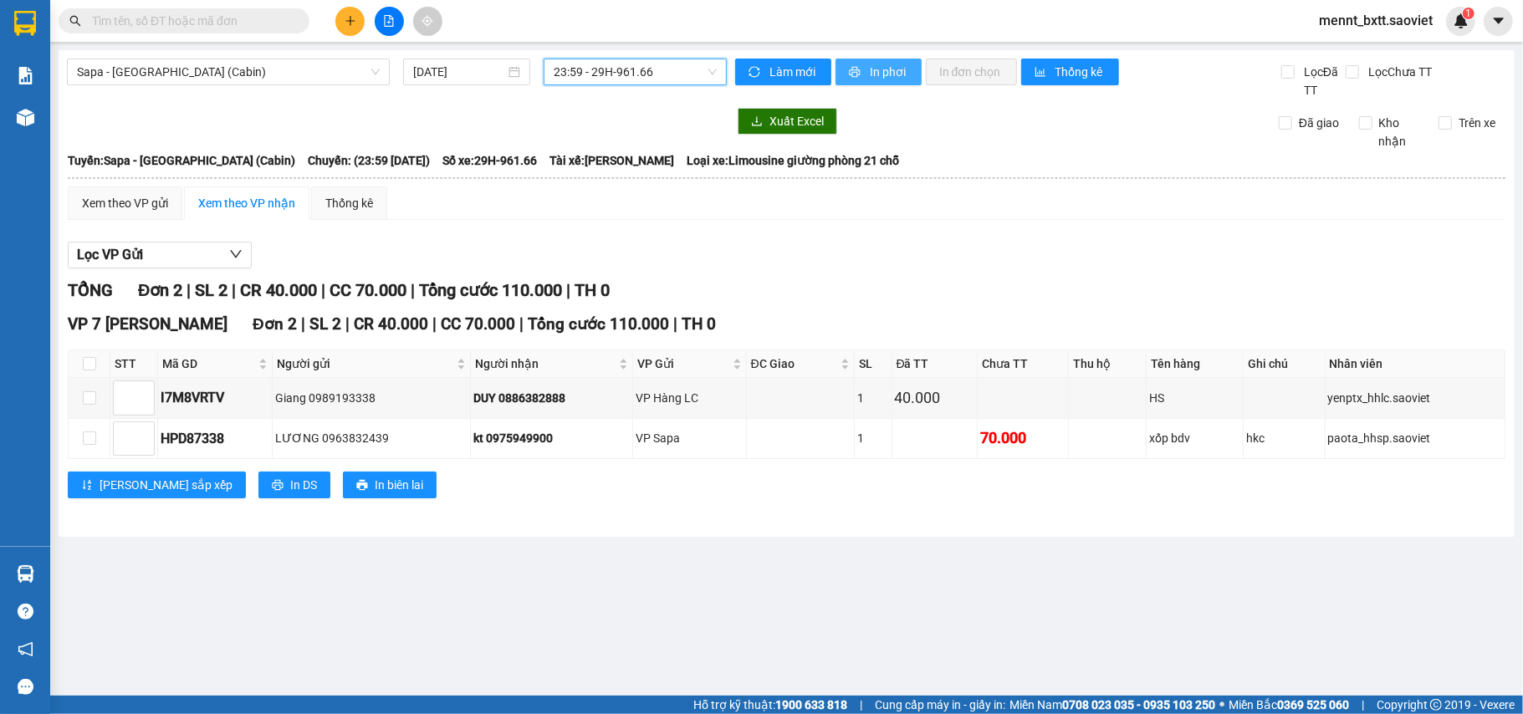
click at [870, 68] on span "In phơi" at bounding box center [889, 72] width 38 height 18
click at [1349, 22] on span "mennt_bxtt.saoviet" at bounding box center [1376, 20] width 141 height 21
click at [1375, 51] on span "Đăng xuất" at bounding box center [1383, 52] width 105 height 18
